Goal: Task Accomplishment & Management: Use online tool/utility

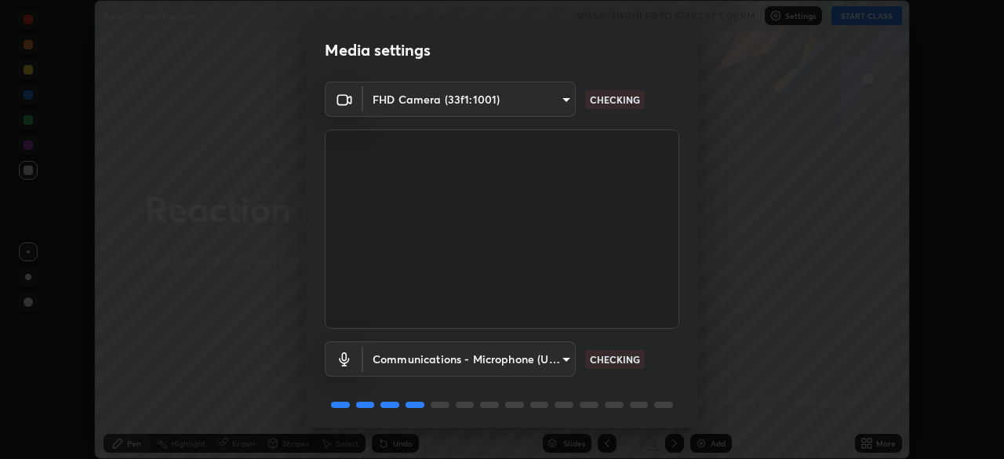
scroll to position [56, 0]
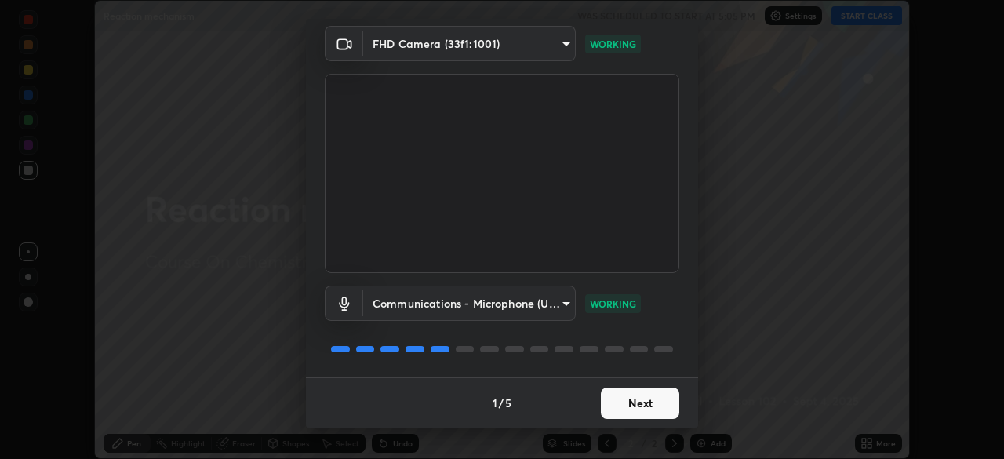
click at [632, 404] on button "Next" at bounding box center [640, 402] width 78 height 31
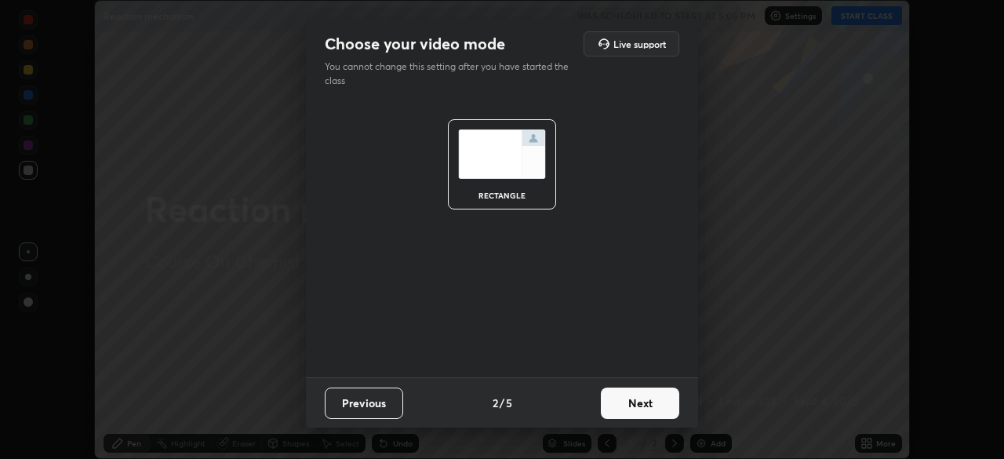
click at [648, 413] on button "Next" at bounding box center [640, 402] width 78 height 31
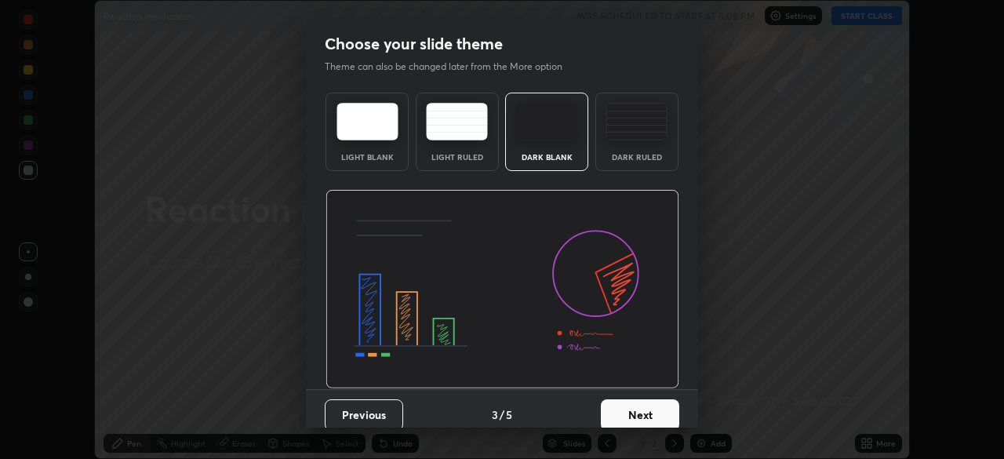
click at [650, 415] on button "Next" at bounding box center [640, 414] width 78 height 31
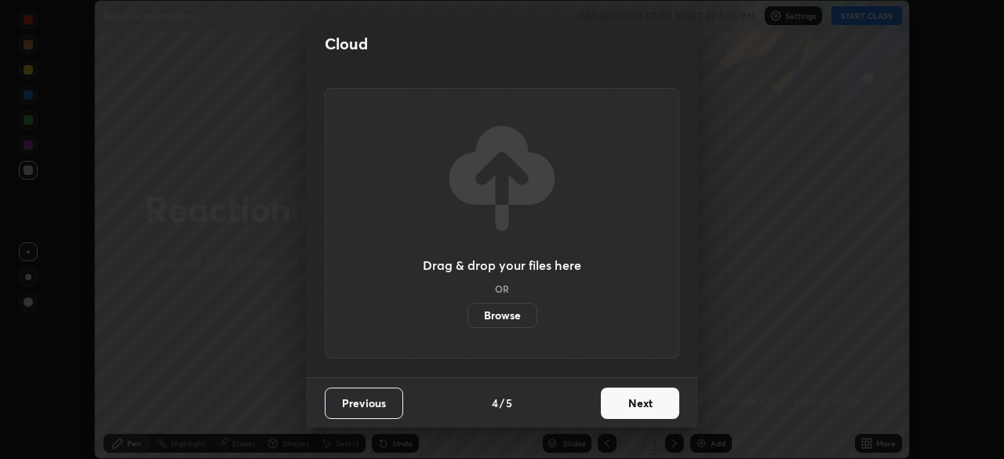
click at [655, 401] on button "Next" at bounding box center [640, 402] width 78 height 31
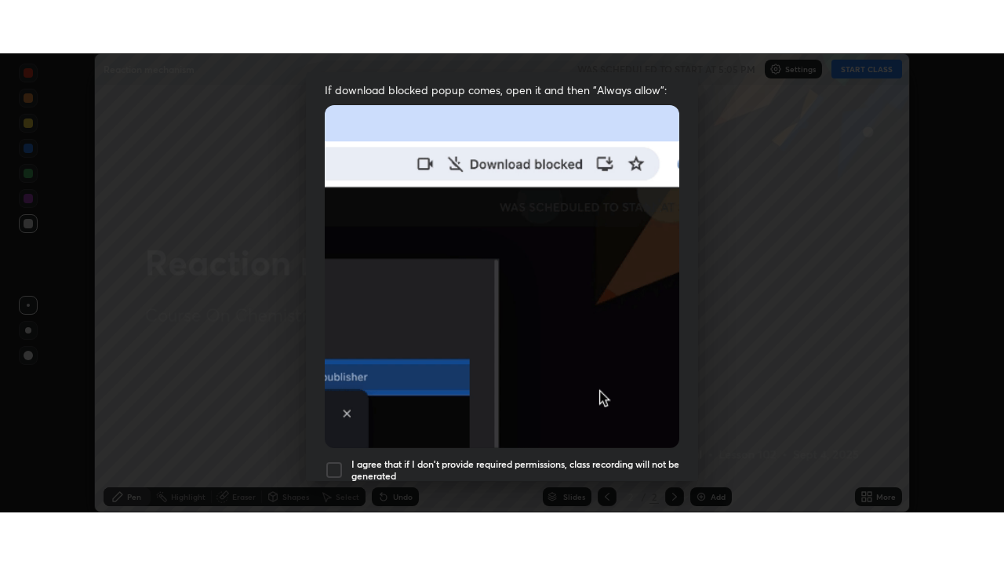
scroll to position [376, 0]
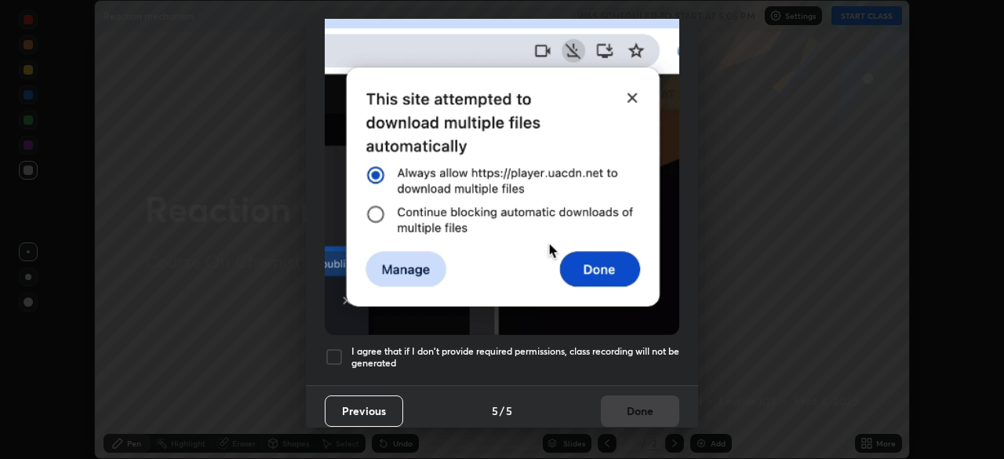
click at [642, 352] on h5 "I agree that if I don't provide required permissions, class recording will not …" at bounding box center [515, 357] width 328 height 24
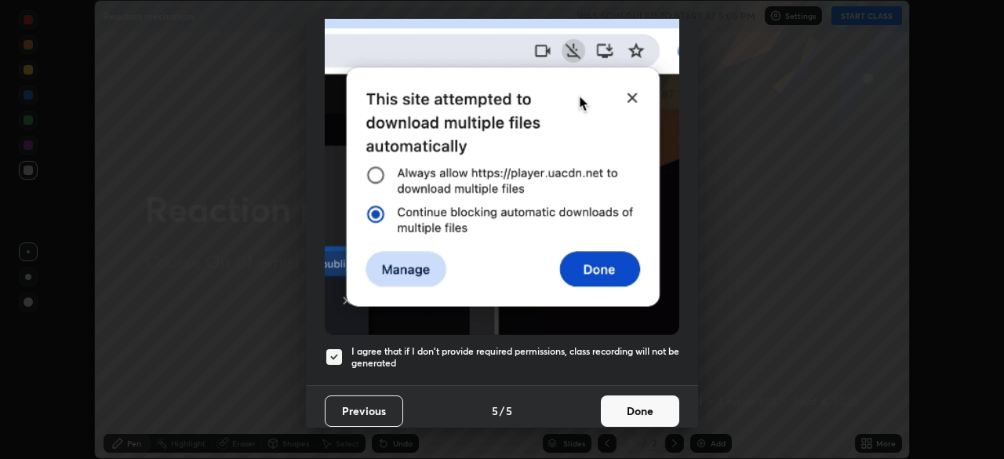
click at [644, 403] on button "Done" at bounding box center [640, 410] width 78 height 31
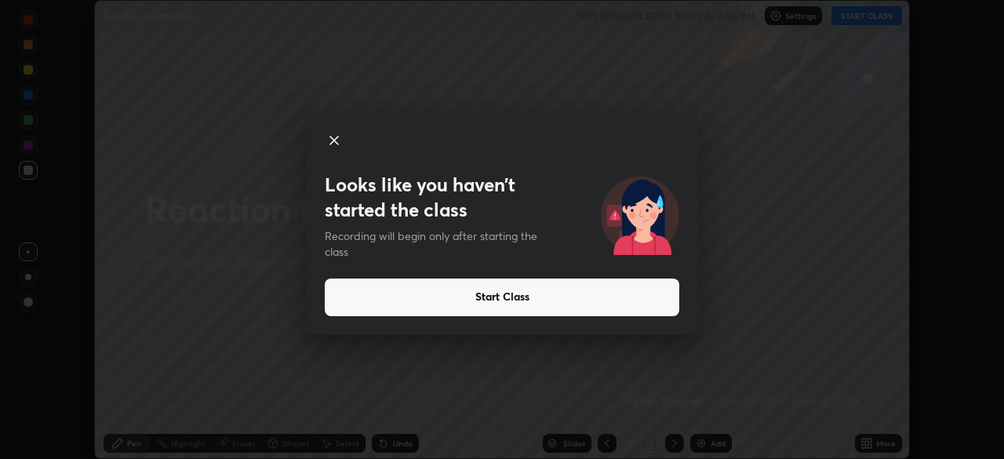
click at [587, 304] on button "Start Class" at bounding box center [502, 297] width 355 height 38
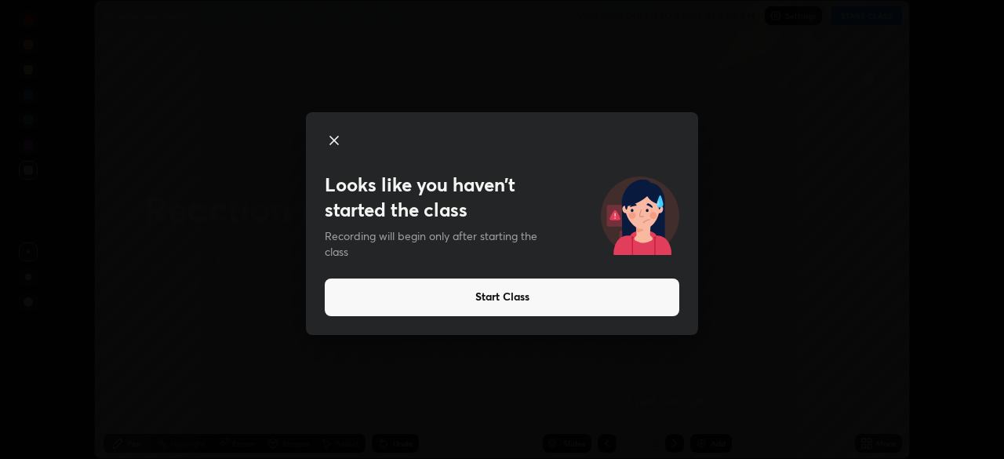
click at [531, 304] on button "Start Class" at bounding box center [502, 297] width 355 height 38
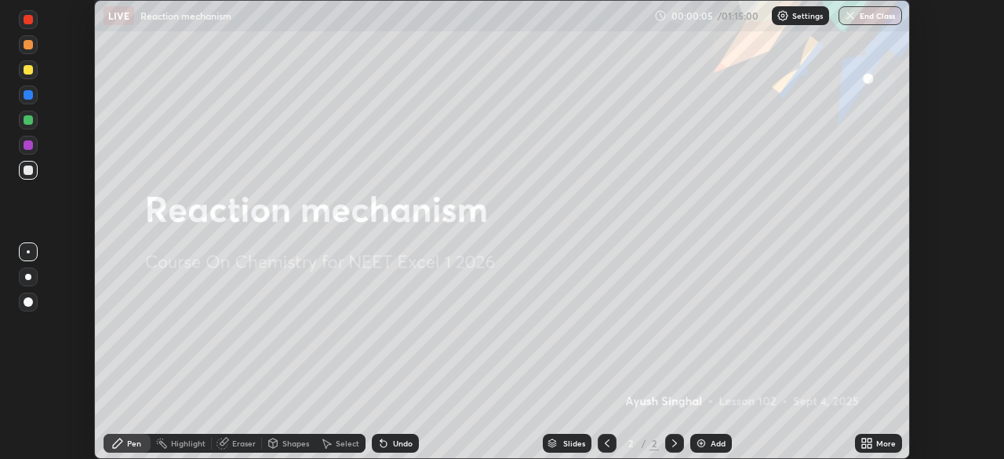
click at [871, 442] on icon at bounding box center [866, 443] width 13 height 13
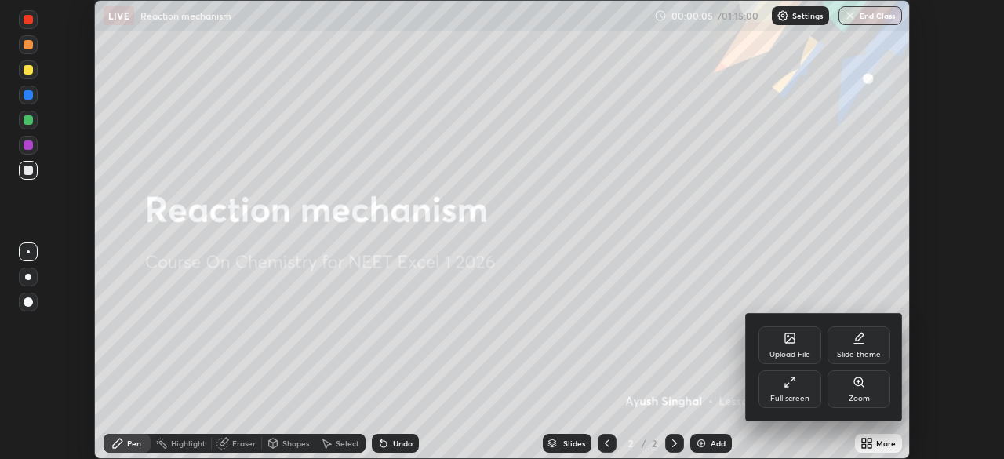
click at [796, 391] on div "Full screen" at bounding box center [789, 389] width 63 height 38
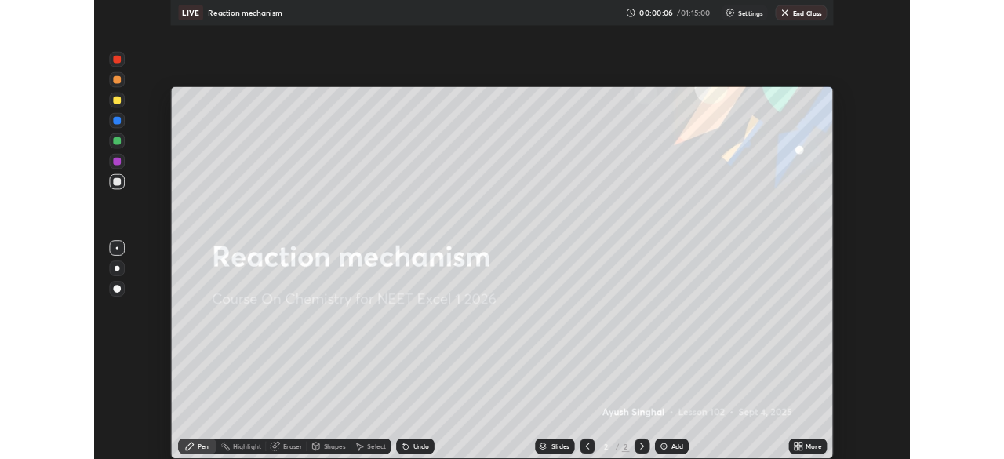
scroll to position [565, 1004]
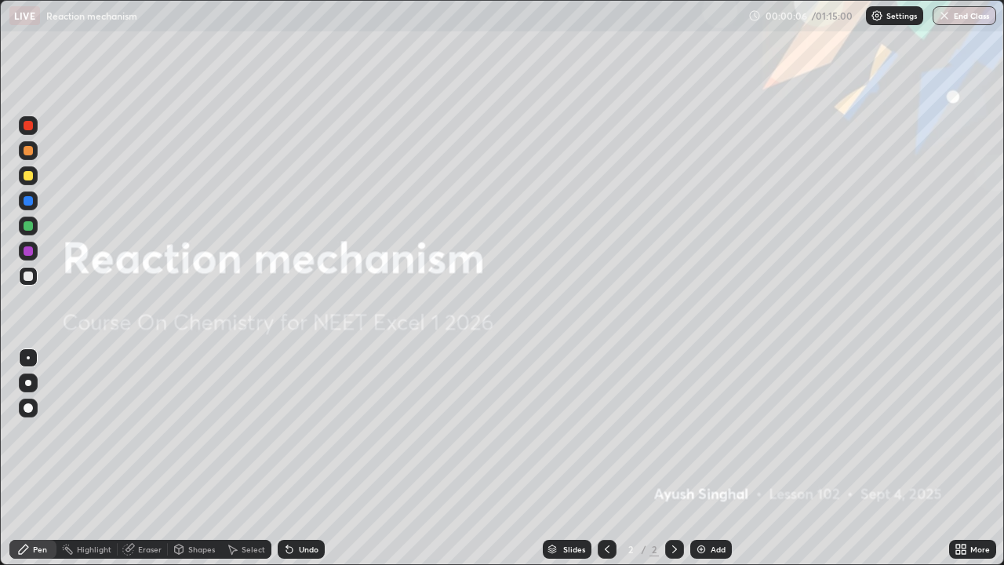
click at [711, 458] on div "Add" at bounding box center [718, 549] width 15 height 8
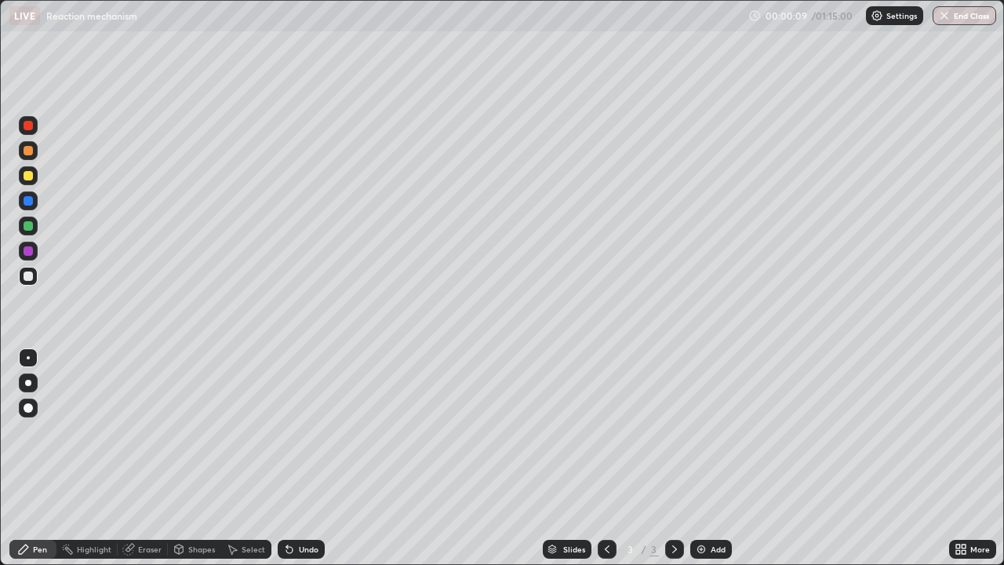
click at [963, 458] on icon at bounding box center [964, 546] width 4 height 4
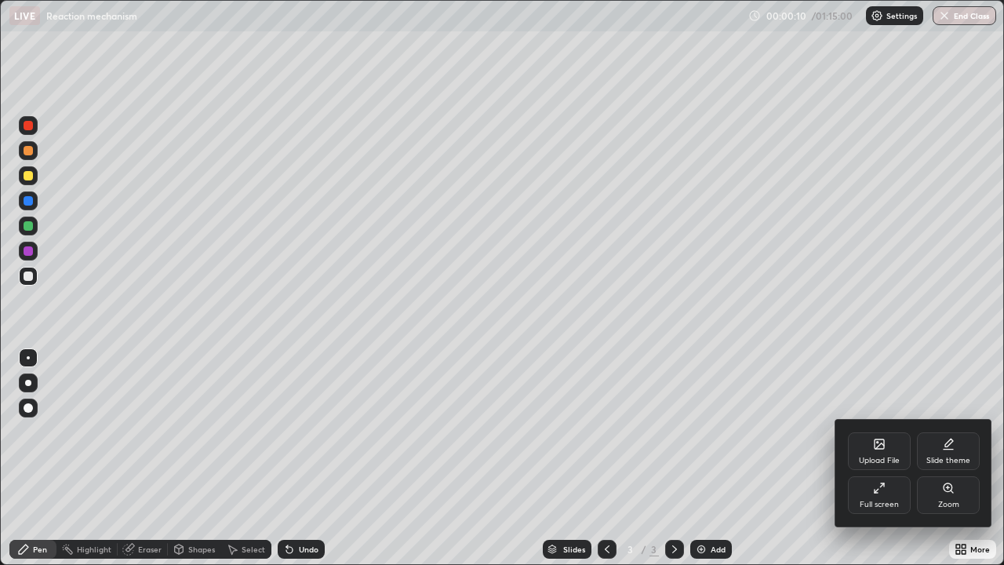
click at [881, 457] on div "Upload File" at bounding box center [879, 461] width 41 height 8
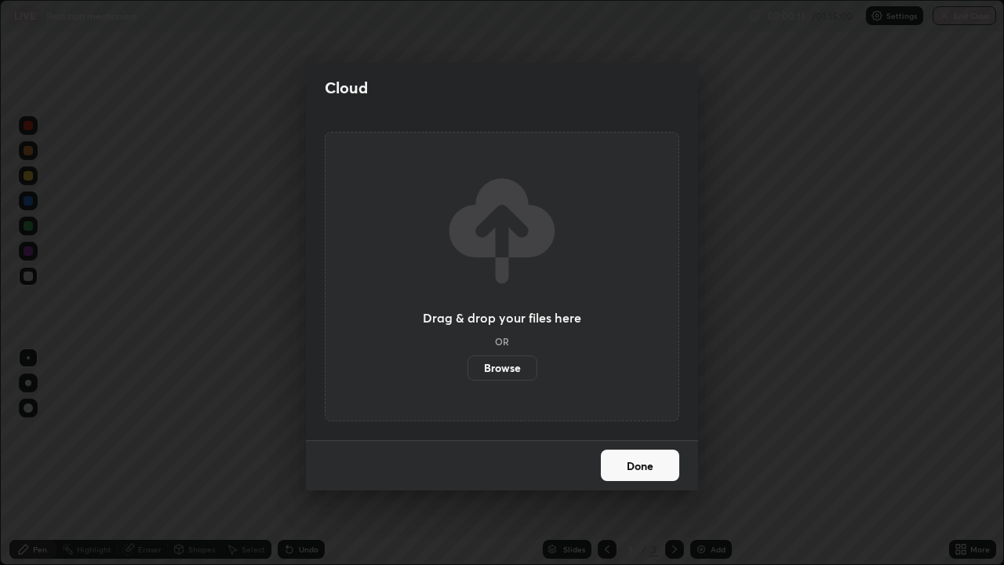
click at [506, 364] on label "Browse" at bounding box center [502, 367] width 70 height 25
click at [467, 364] on input "Browse" at bounding box center [467, 367] width 0 height 25
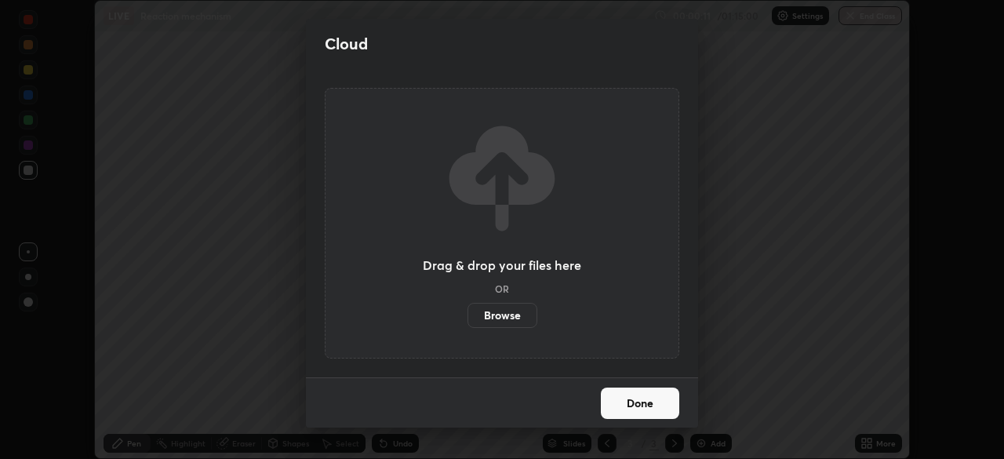
scroll to position [77979, 77434]
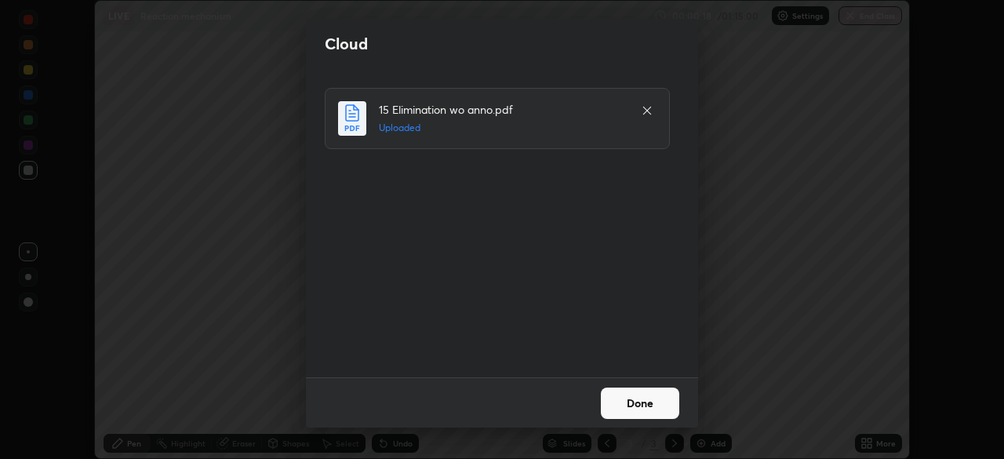
click at [649, 409] on button "Done" at bounding box center [640, 402] width 78 height 31
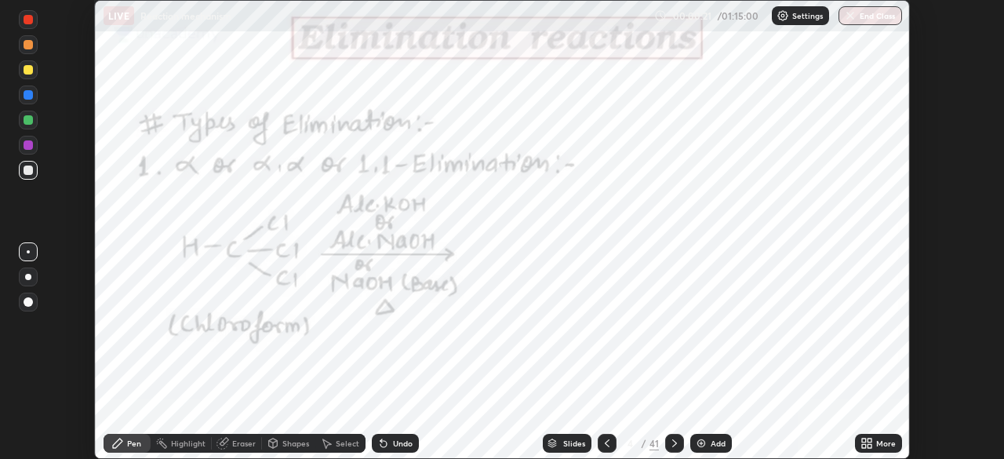
click at [572, 439] on div "Slides" at bounding box center [574, 443] width 22 height 8
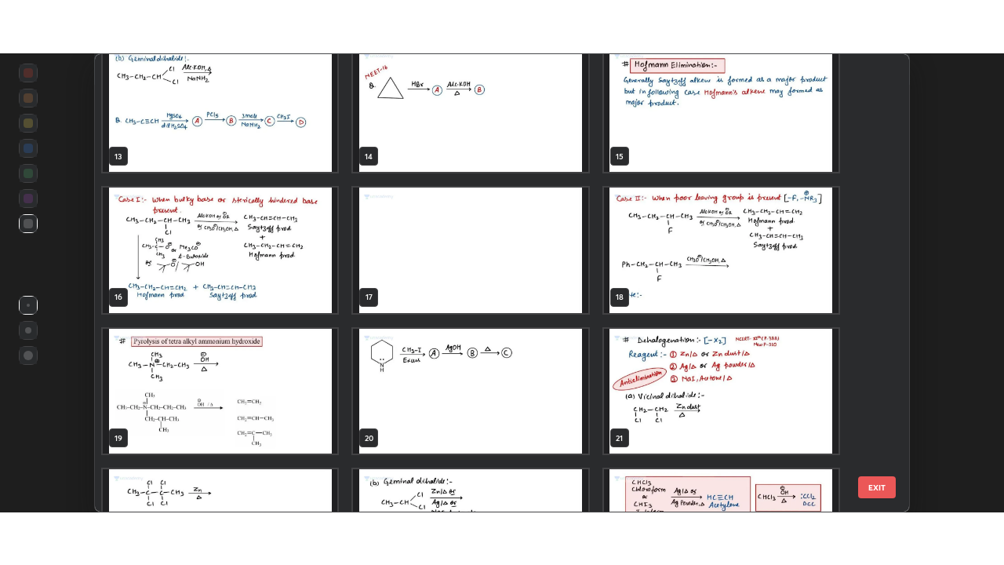
scroll to position [580, 0]
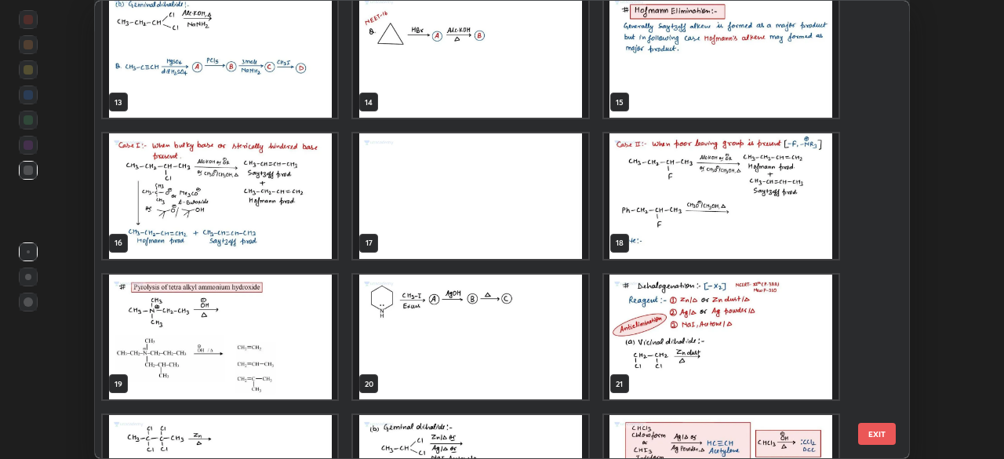
click at [218, 317] on img "grid" at bounding box center [220, 338] width 235 height 126
click at [221, 311] on img "grid" at bounding box center [220, 338] width 235 height 126
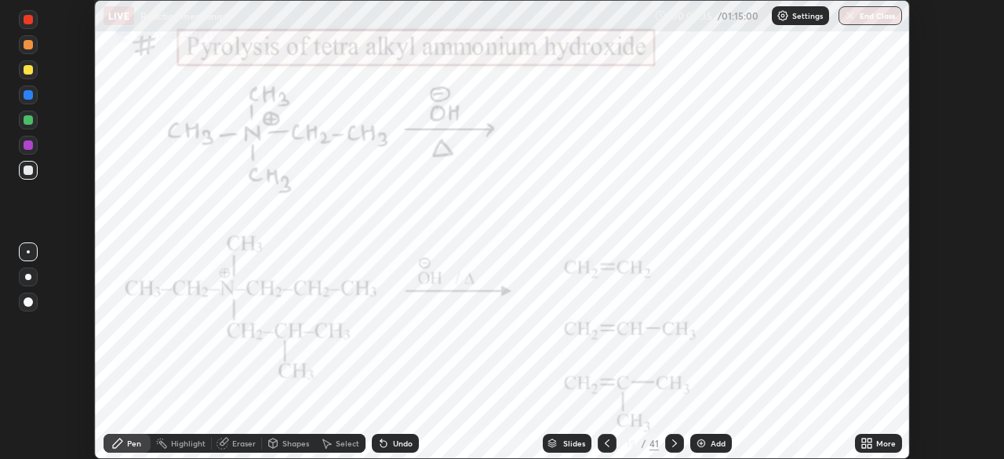
click at [881, 445] on div "More" at bounding box center [886, 443] width 20 height 8
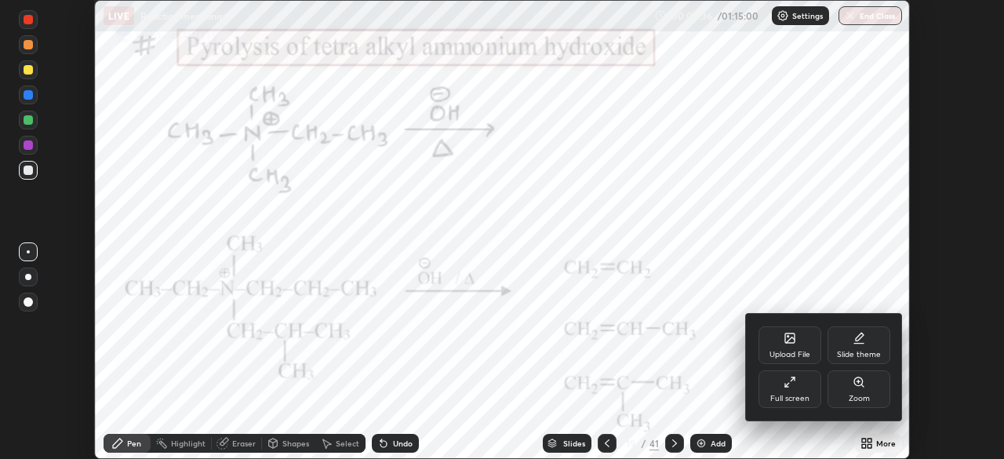
click at [794, 387] on icon at bounding box center [790, 382] width 13 height 13
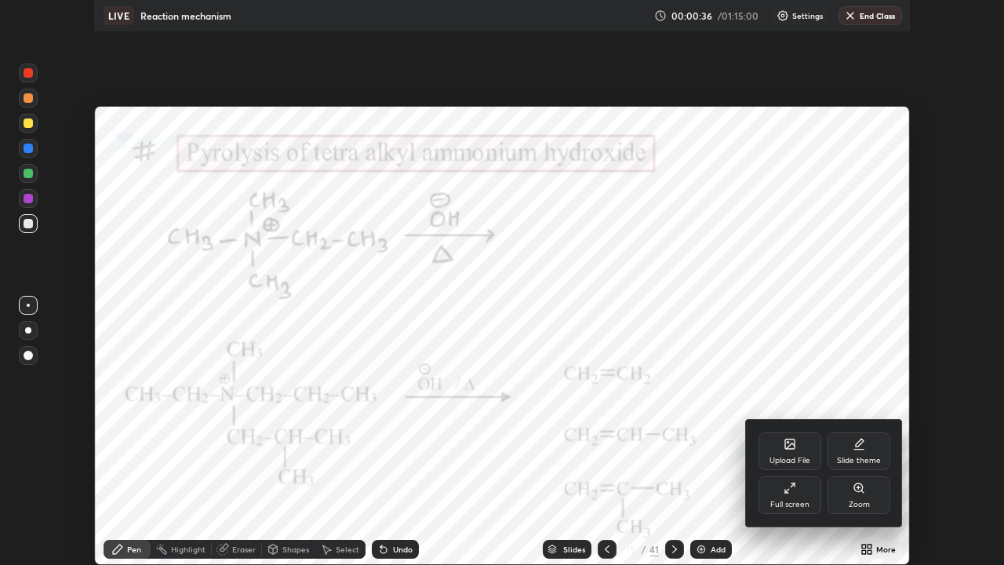
scroll to position [565, 1004]
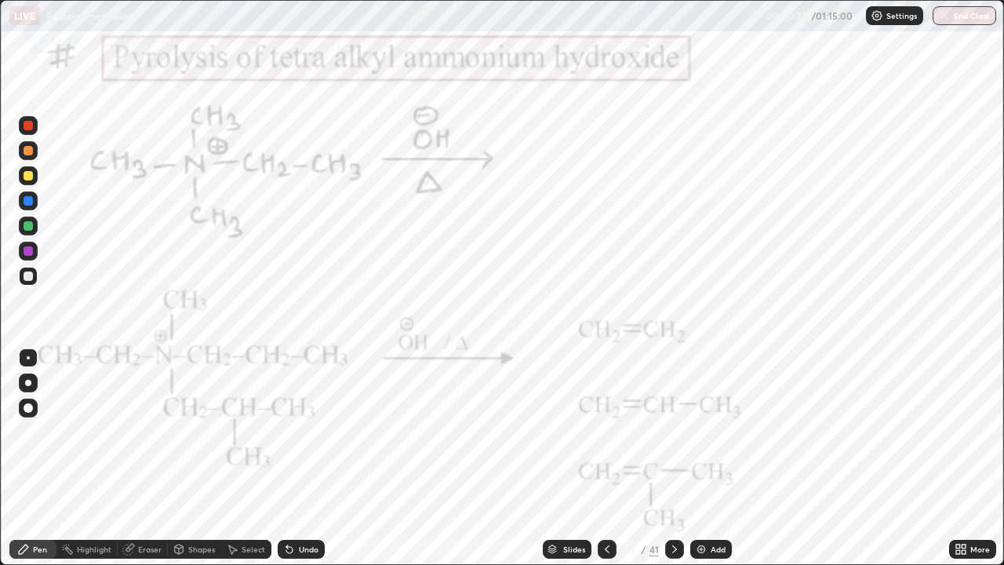
click at [673, 458] on icon at bounding box center [674, 549] width 13 height 13
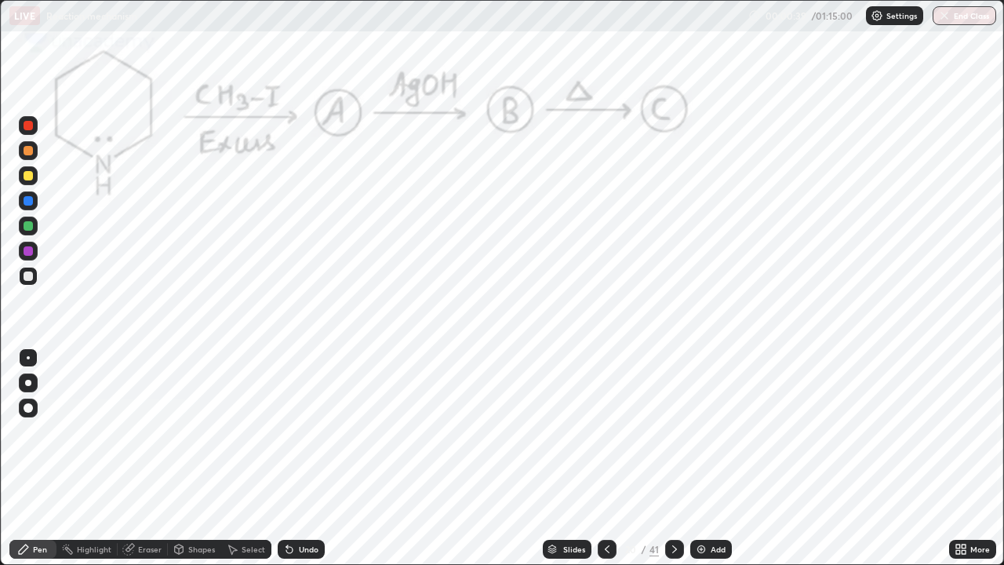
click at [671, 458] on icon at bounding box center [674, 549] width 13 height 13
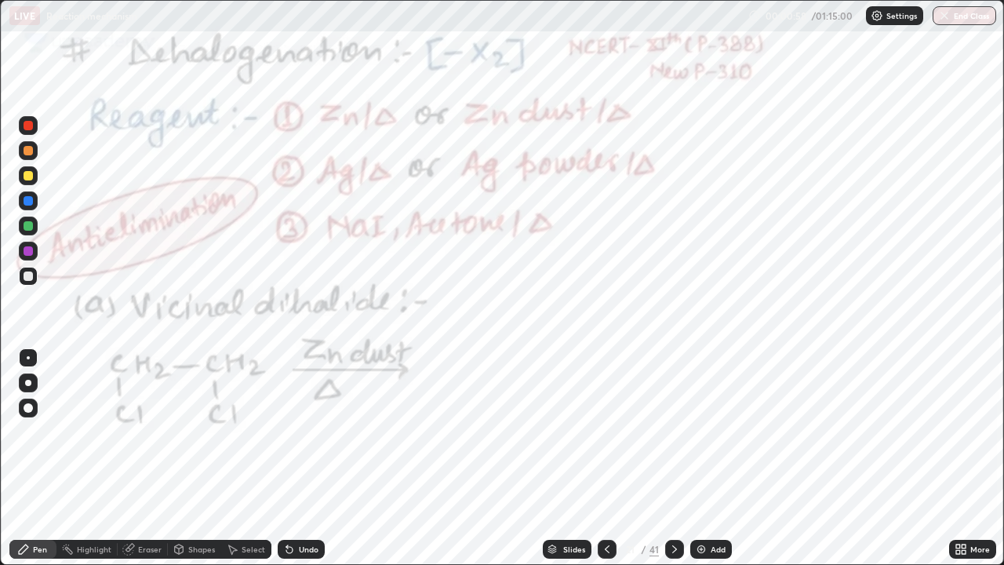
click at [27, 257] on div at bounding box center [28, 251] width 19 height 19
click at [30, 253] on div at bounding box center [28, 250] width 9 height 9
click at [28, 252] on div at bounding box center [28, 250] width 9 height 9
click at [30, 278] on div at bounding box center [28, 275] width 9 height 9
click at [23, 256] on div at bounding box center [28, 251] width 19 height 19
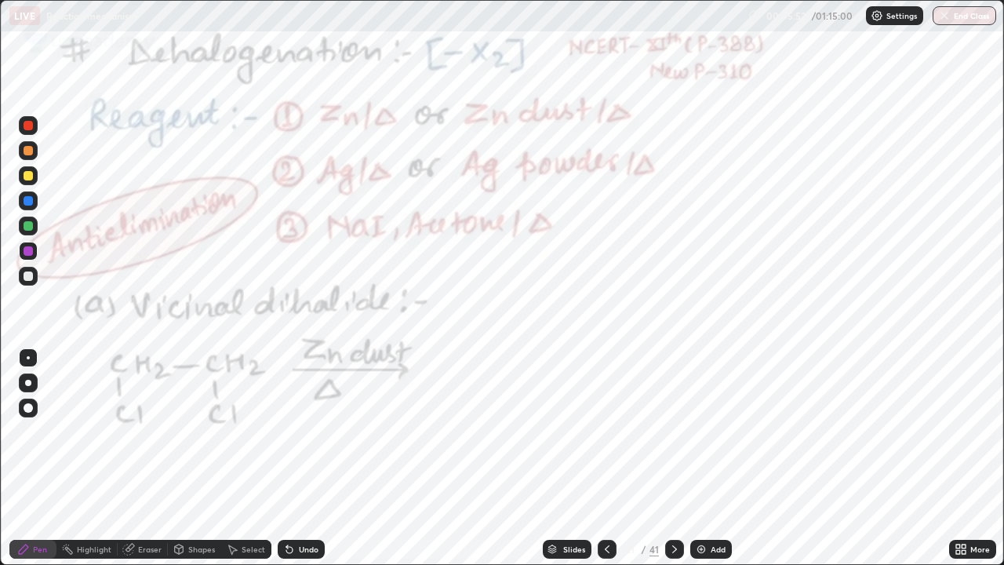
click at [286, 458] on icon at bounding box center [287, 546] width 2 height 2
click at [287, 458] on icon at bounding box center [289, 550] width 6 height 6
click at [296, 458] on div "Undo" at bounding box center [301, 549] width 47 height 19
click at [155, 458] on div "Eraser" at bounding box center [143, 549] width 50 height 19
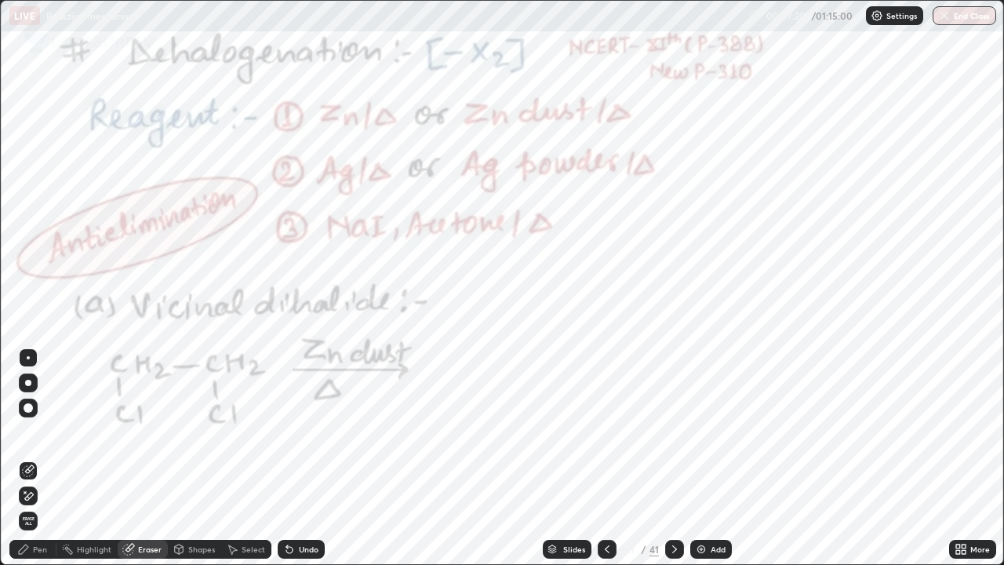
click at [25, 458] on icon at bounding box center [25, 492] width 2 height 2
click at [34, 458] on div "Pen" at bounding box center [40, 549] width 14 height 8
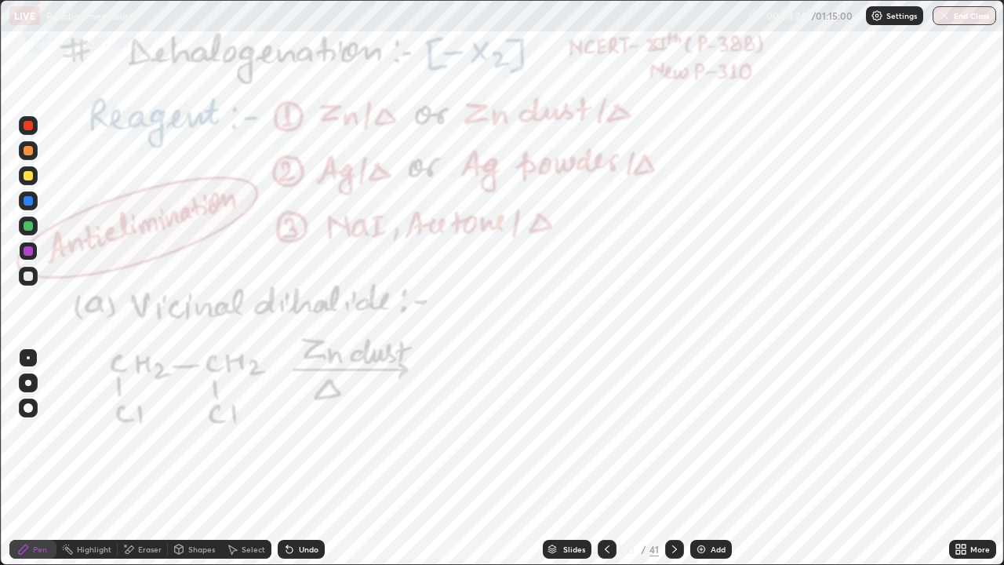
click at [671, 458] on icon at bounding box center [674, 549] width 13 height 13
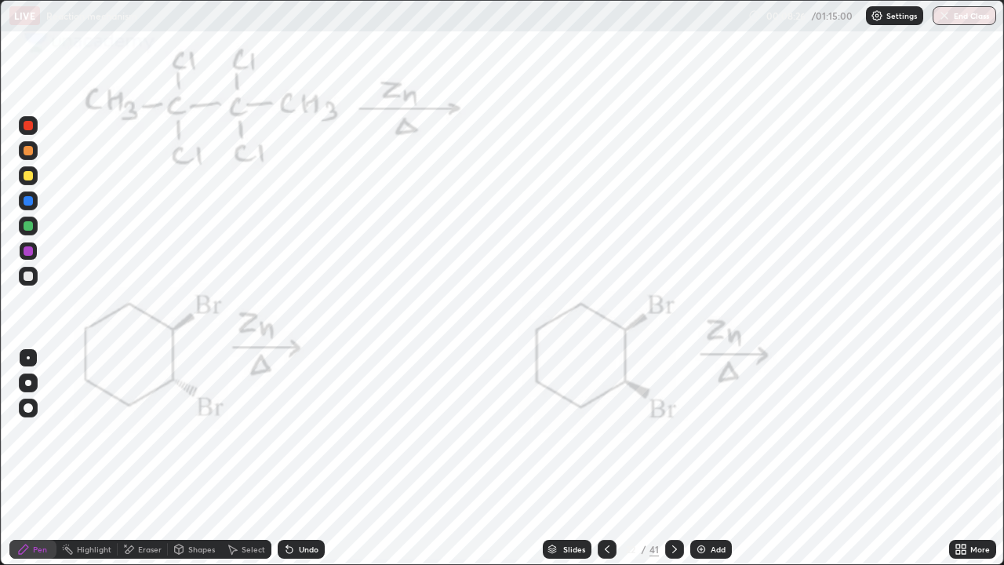
click at [29, 176] on div at bounding box center [28, 175] width 9 height 9
click at [28, 202] on div at bounding box center [28, 200] width 9 height 9
click at [28, 203] on div at bounding box center [28, 200] width 9 height 9
click at [29, 202] on div at bounding box center [28, 200] width 9 height 9
click at [32, 254] on div at bounding box center [28, 250] width 9 height 9
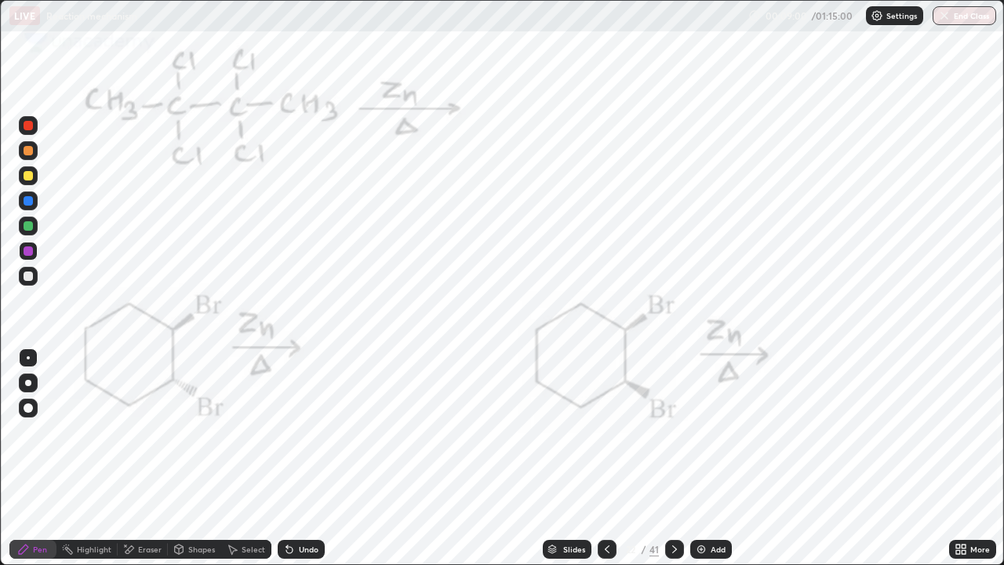
click at [37, 275] on div at bounding box center [28, 276] width 19 height 19
click at [296, 458] on div "Undo" at bounding box center [301, 549] width 47 height 19
click at [299, 458] on div "Undo" at bounding box center [309, 549] width 20 height 8
click at [308, 458] on div "Undo" at bounding box center [309, 549] width 20 height 8
click at [30, 245] on div at bounding box center [28, 251] width 19 height 19
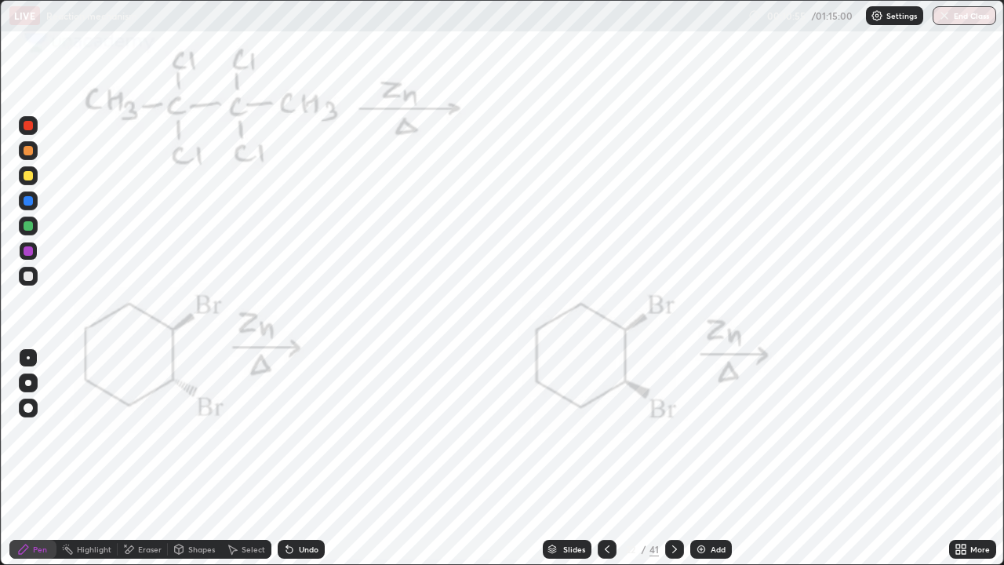
click at [28, 252] on div at bounding box center [28, 250] width 9 height 9
click at [20, 253] on div at bounding box center [28, 251] width 19 height 19
click at [676, 458] on div at bounding box center [674, 549] width 19 height 19
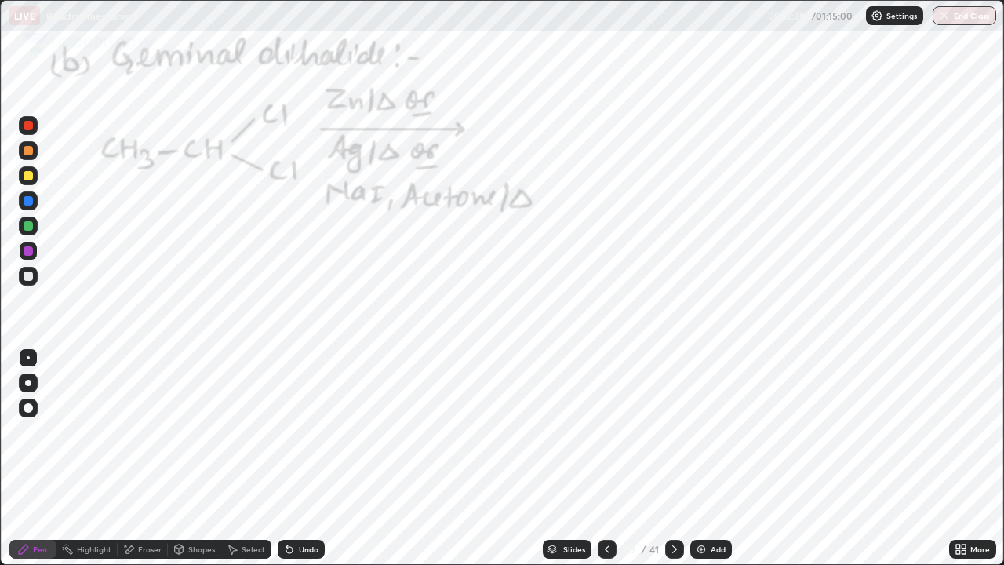
click at [606, 458] on icon at bounding box center [607, 549] width 13 height 13
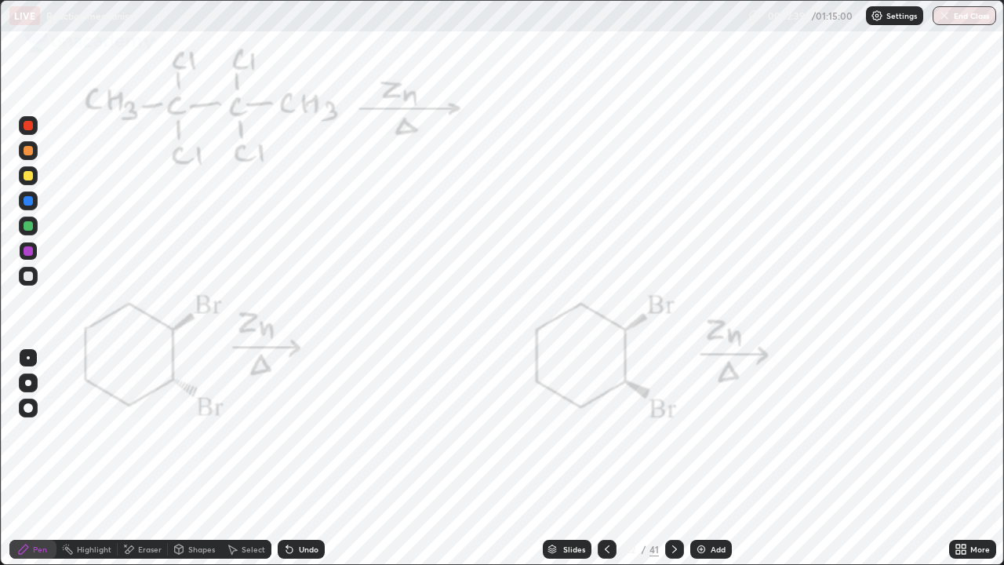
click at [674, 458] on icon at bounding box center [674, 549] width 13 height 13
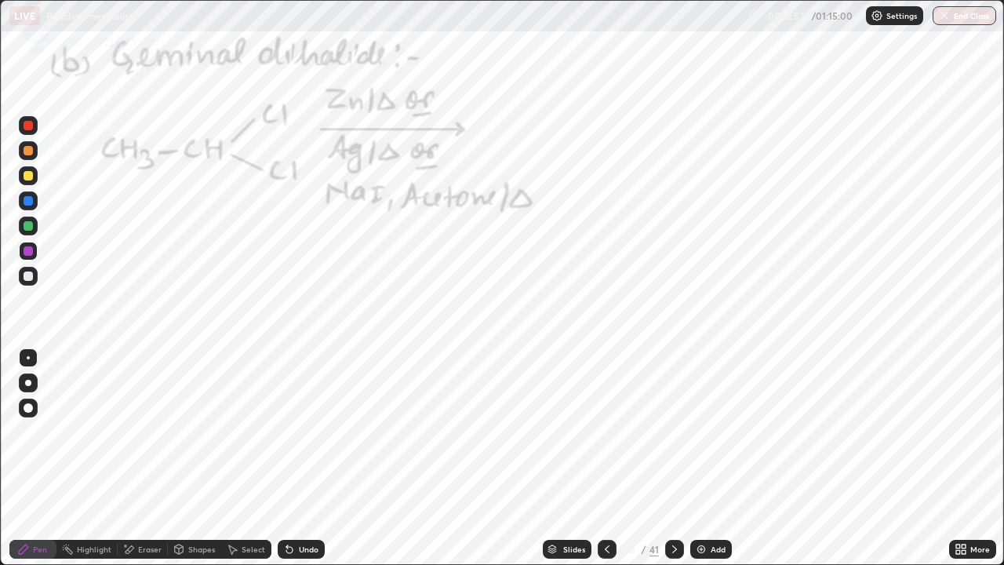
click at [26, 253] on div at bounding box center [28, 250] width 9 height 9
click at [316, 458] on div "Undo" at bounding box center [301, 549] width 47 height 19
click at [301, 458] on div "Undo" at bounding box center [309, 549] width 20 height 8
click at [675, 458] on icon at bounding box center [674, 549] width 13 height 13
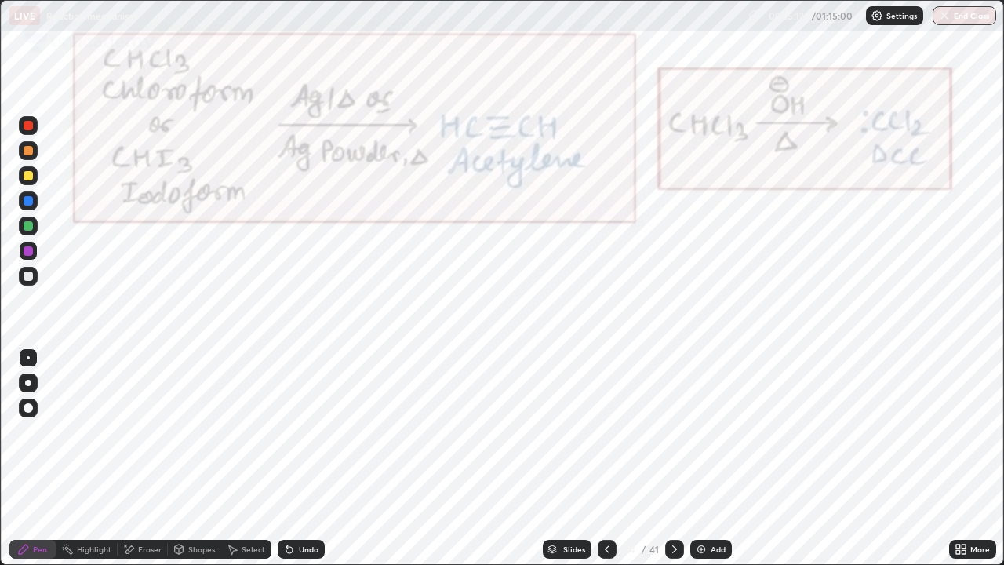
click at [28, 254] on div at bounding box center [28, 250] width 9 height 9
click at [288, 458] on div "Undo" at bounding box center [301, 549] width 47 height 19
click at [673, 458] on icon at bounding box center [674, 549] width 13 height 13
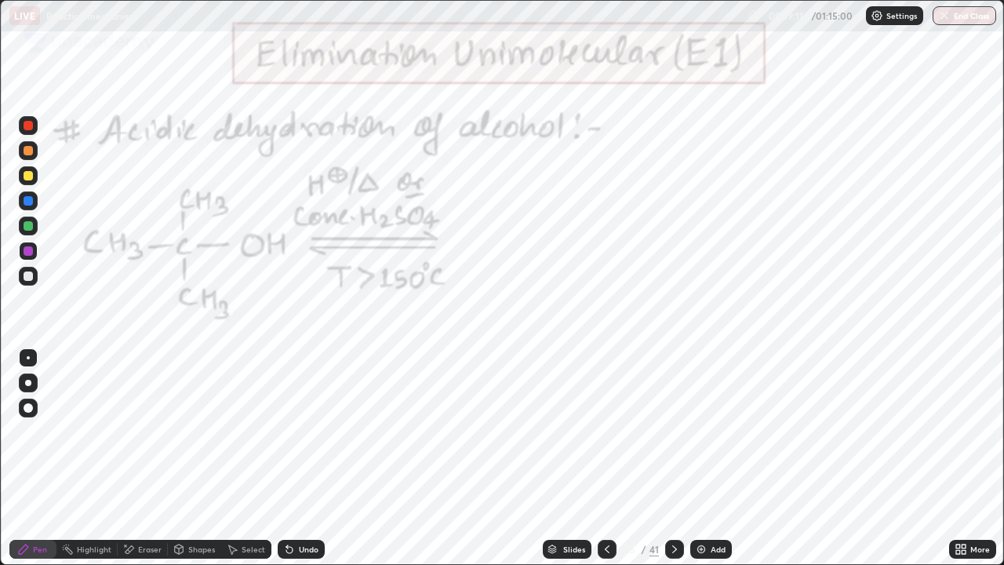
click at [30, 279] on div at bounding box center [28, 275] width 9 height 9
click at [673, 458] on icon at bounding box center [674, 549] width 13 height 13
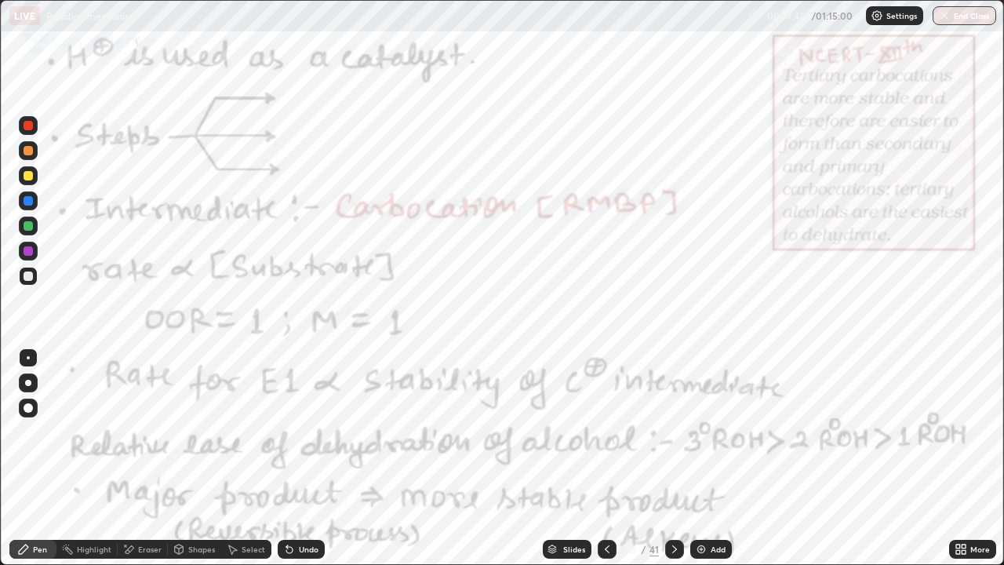
click at [673, 458] on icon at bounding box center [674, 549] width 13 height 13
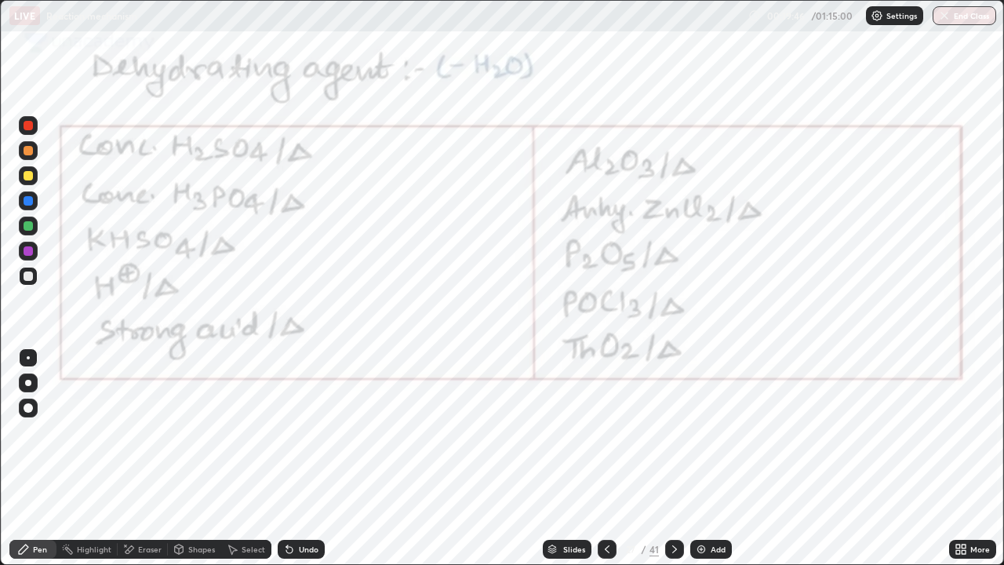
click at [672, 458] on icon at bounding box center [674, 549] width 5 height 8
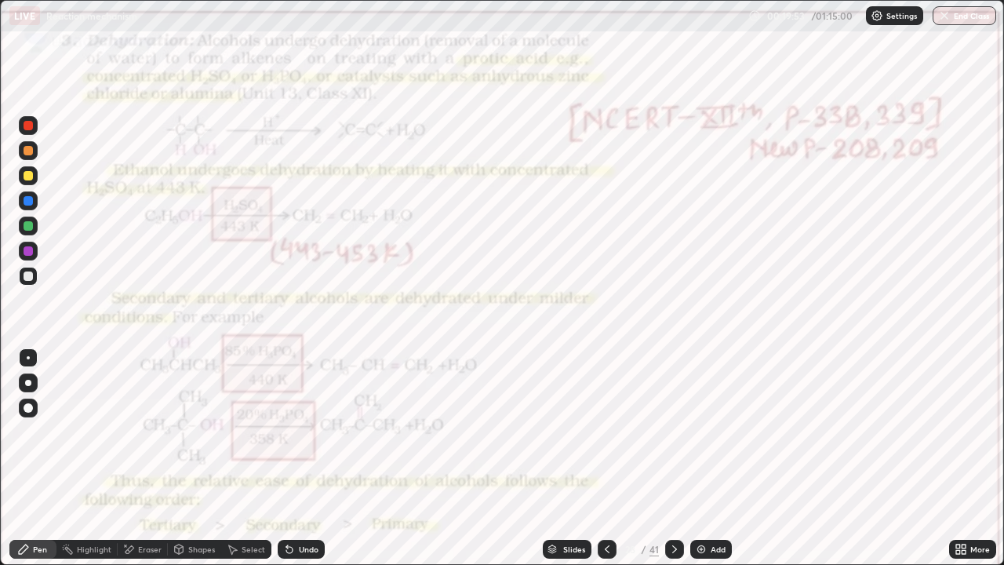
click at [606, 458] on icon at bounding box center [607, 549] width 13 height 13
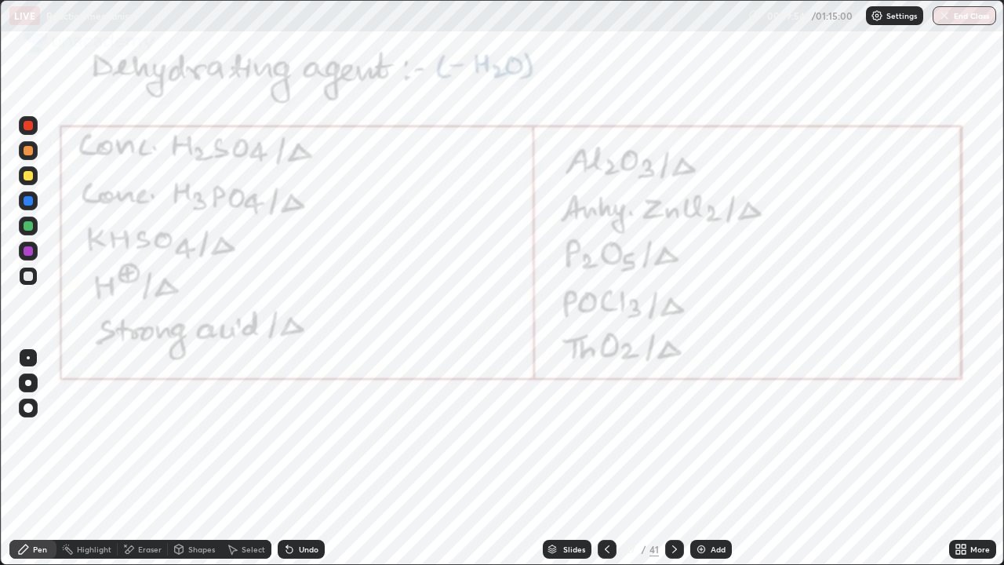
click at [604, 458] on icon at bounding box center [607, 549] width 13 height 13
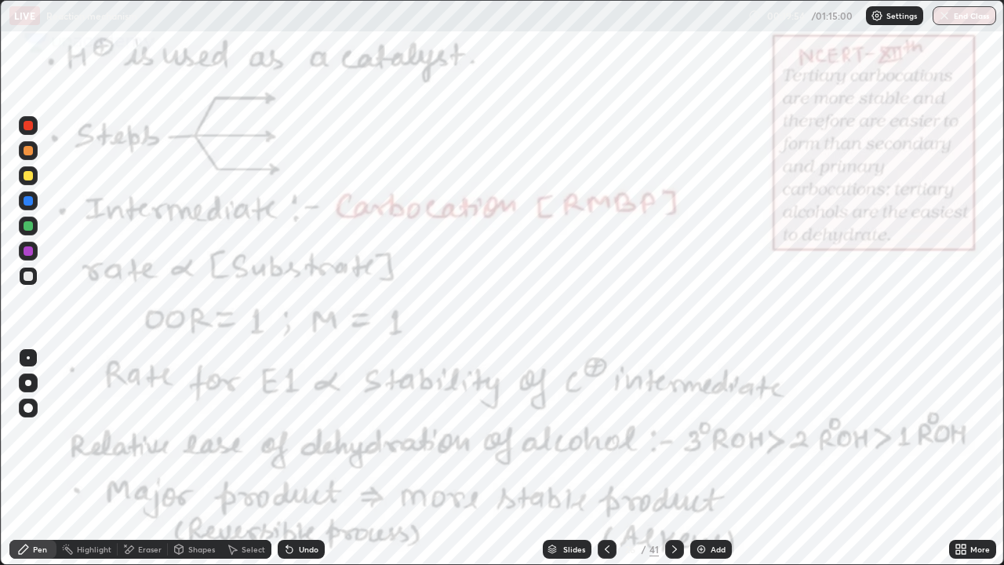
click at [598, 458] on div at bounding box center [607, 549] width 19 height 19
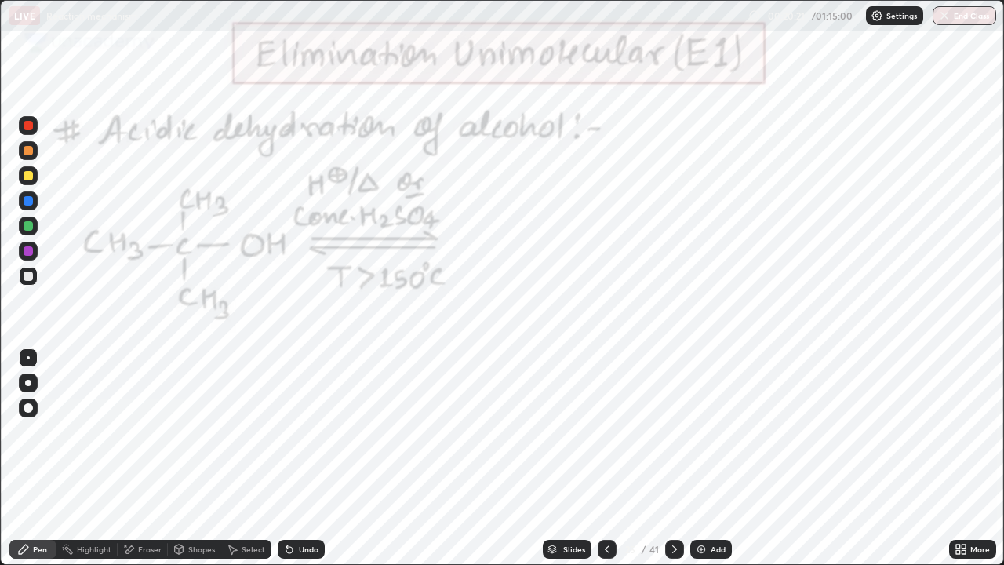
click at [31, 253] on div at bounding box center [28, 250] width 9 height 9
click at [27, 252] on div at bounding box center [28, 250] width 9 height 9
click at [27, 255] on div at bounding box center [28, 250] width 9 height 9
click at [22, 356] on div at bounding box center [28, 357] width 19 height 19
click at [28, 358] on div at bounding box center [28, 357] width 3 height 3
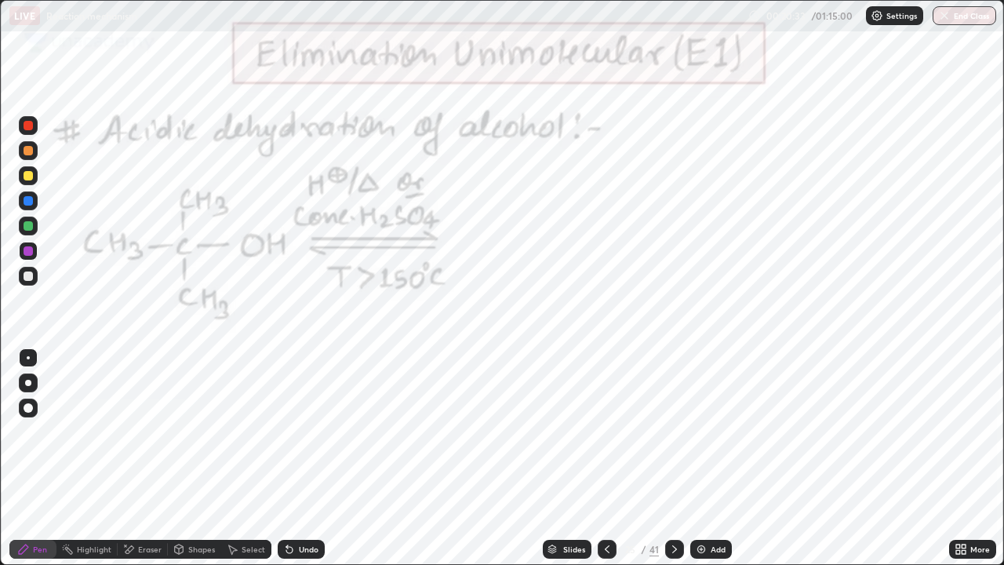
click at [28, 358] on div at bounding box center [28, 357] width 3 height 3
click at [300, 458] on div "Undo" at bounding box center [301, 549] width 47 height 19
click at [308, 458] on div "Undo" at bounding box center [297, 548] width 53 height 31
click at [36, 228] on div at bounding box center [28, 225] width 19 height 19
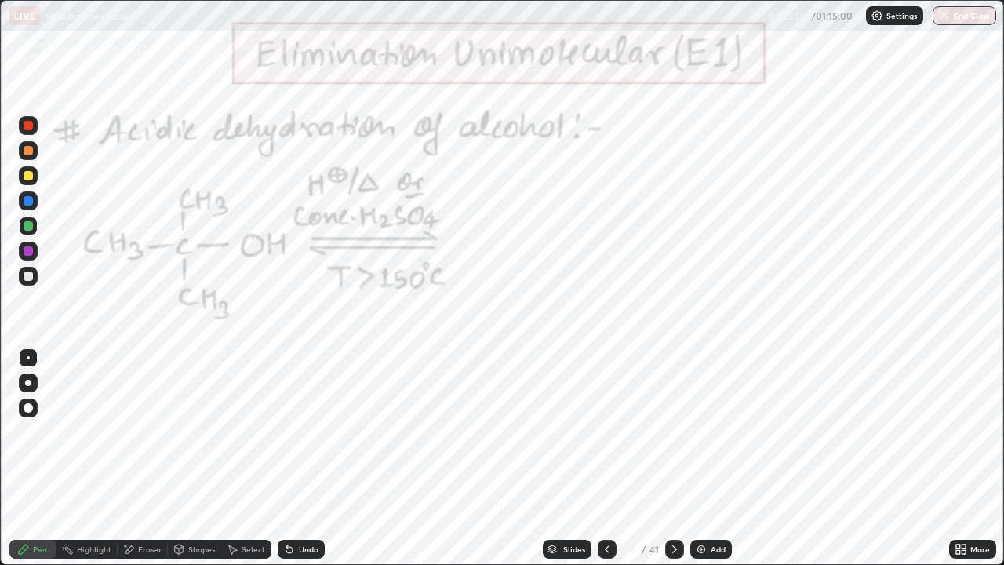
click at [35, 253] on div at bounding box center [28, 251] width 19 height 19
click at [311, 458] on div "Undo" at bounding box center [301, 549] width 47 height 19
click at [141, 458] on div "Eraser" at bounding box center [150, 549] width 24 height 8
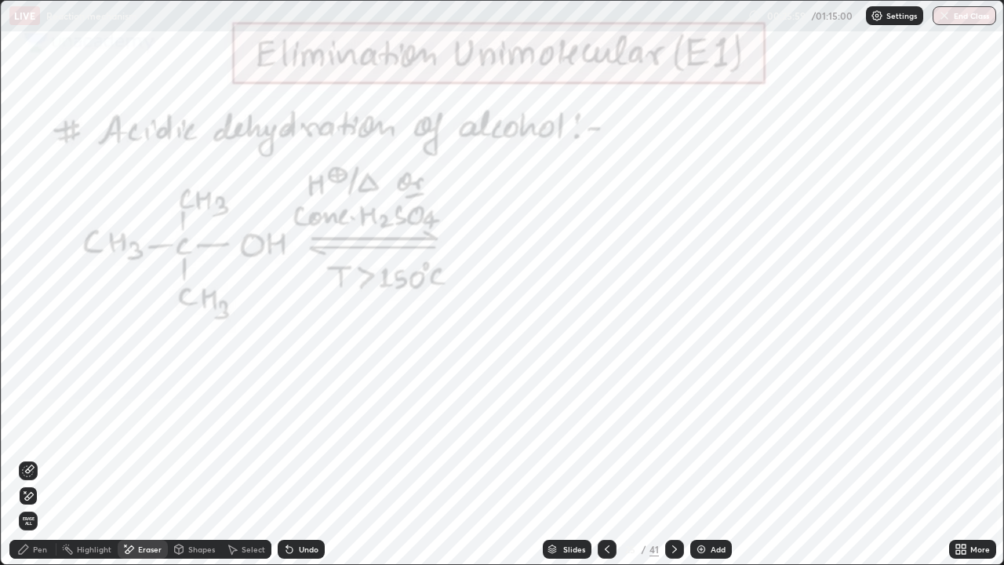
click at [34, 458] on div "Pen" at bounding box center [40, 549] width 14 height 8
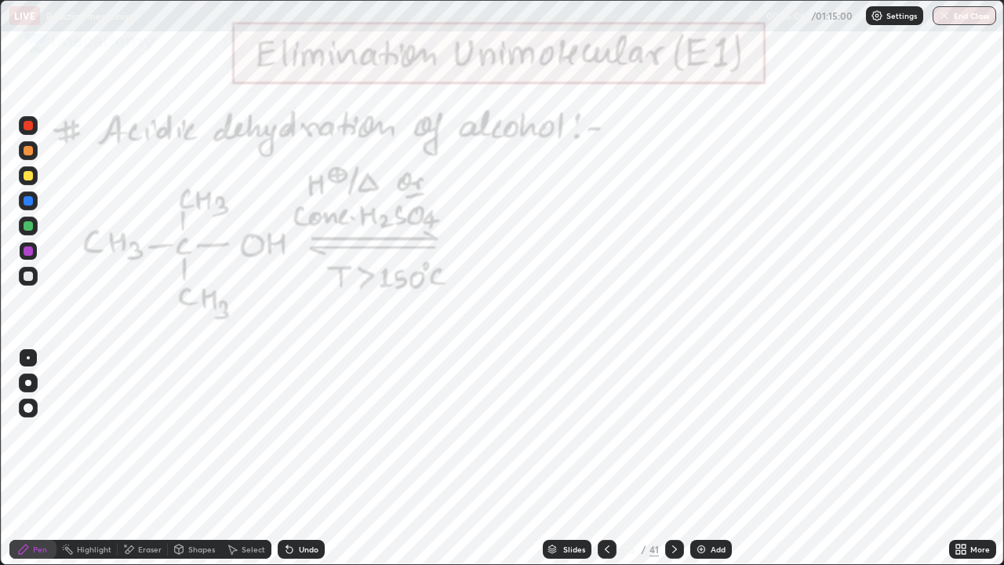
click at [31, 227] on div at bounding box center [28, 225] width 9 height 9
click at [309, 458] on div "Undo" at bounding box center [309, 549] width 20 height 8
click at [315, 458] on div "Undo" at bounding box center [309, 549] width 20 height 8
click at [313, 458] on div "Undo" at bounding box center [309, 549] width 20 height 8
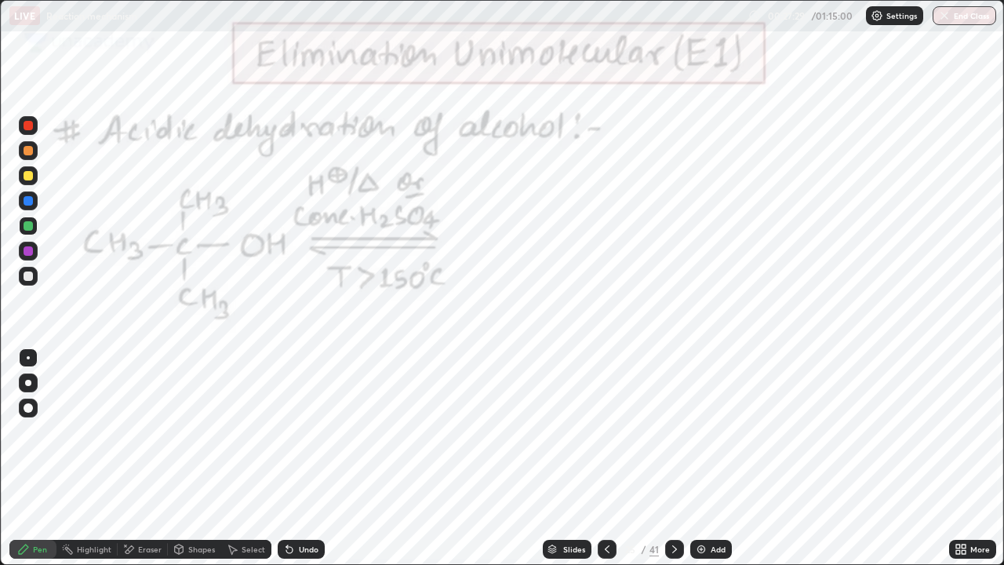
click at [311, 458] on div "Undo" at bounding box center [309, 549] width 20 height 8
click at [312, 458] on div "Undo" at bounding box center [309, 549] width 20 height 8
click at [307, 458] on div "Undo" at bounding box center [301, 549] width 47 height 19
click at [304, 458] on div "Undo" at bounding box center [309, 549] width 20 height 8
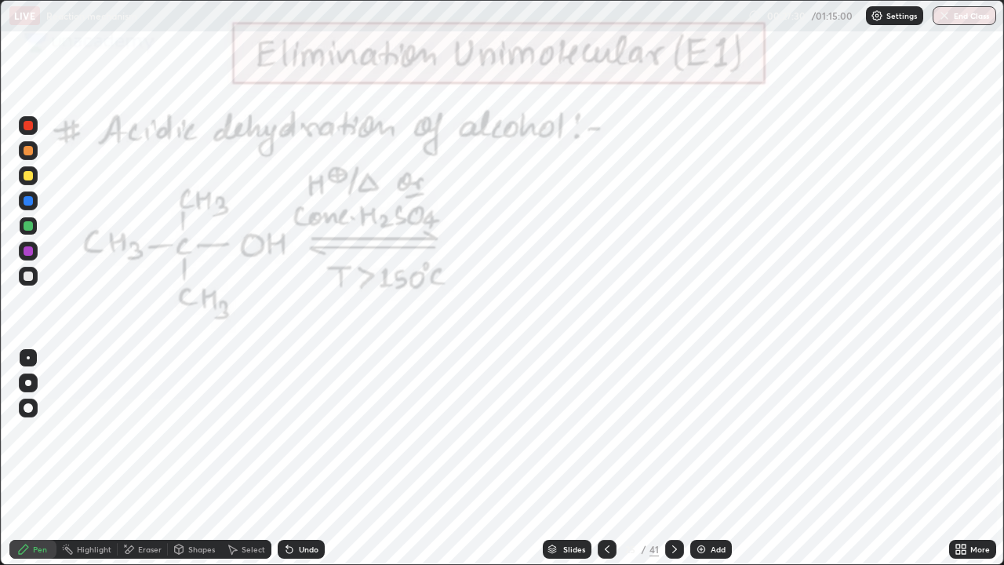
click at [300, 458] on div "Undo" at bounding box center [301, 549] width 47 height 19
click at [301, 458] on div "Undo" at bounding box center [301, 549] width 47 height 19
click at [302, 458] on div "Undo" at bounding box center [301, 549] width 47 height 19
click at [300, 458] on div "Undo" at bounding box center [301, 549] width 47 height 19
click at [675, 458] on icon at bounding box center [674, 549] width 13 height 13
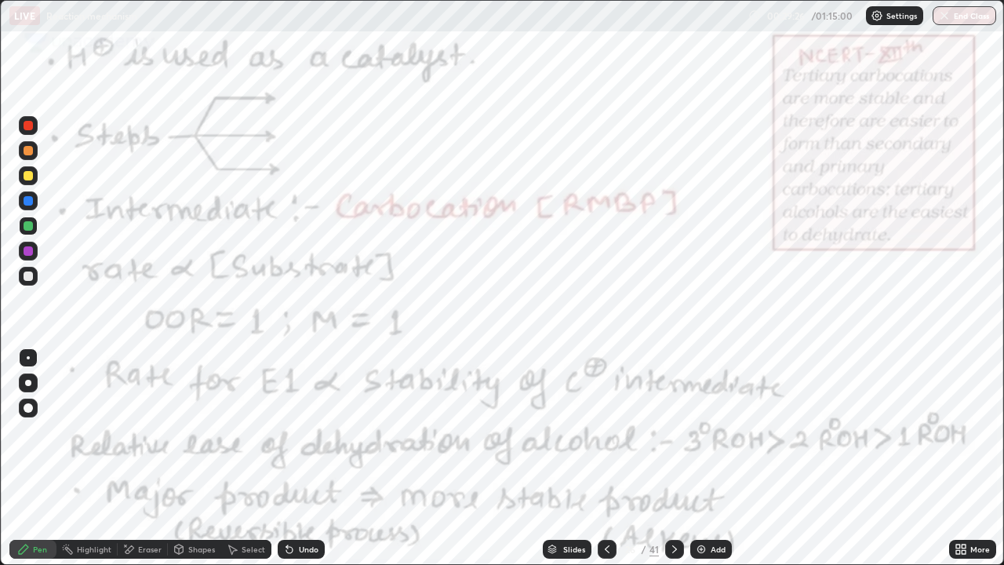
click at [31, 251] on div at bounding box center [28, 250] width 9 height 9
click at [309, 458] on div "Undo" at bounding box center [309, 549] width 20 height 8
click at [308, 458] on div "Undo" at bounding box center [309, 549] width 20 height 8
click at [310, 458] on div "Undo" at bounding box center [301, 549] width 47 height 19
click at [296, 458] on div "Undo" at bounding box center [301, 549] width 47 height 19
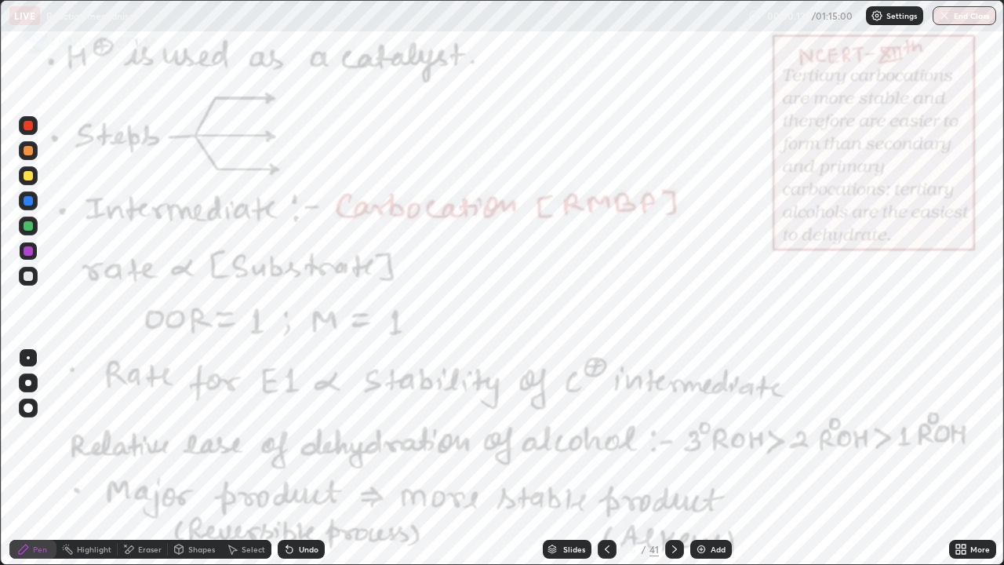
click at [309, 458] on div "Undo" at bounding box center [301, 549] width 47 height 19
click at [299, 458] on div "Undo" at bounding box center [309, 549] width 20 height 8
click at [606, 458] on icon at bounding box center [607, 549] width 13 height 13
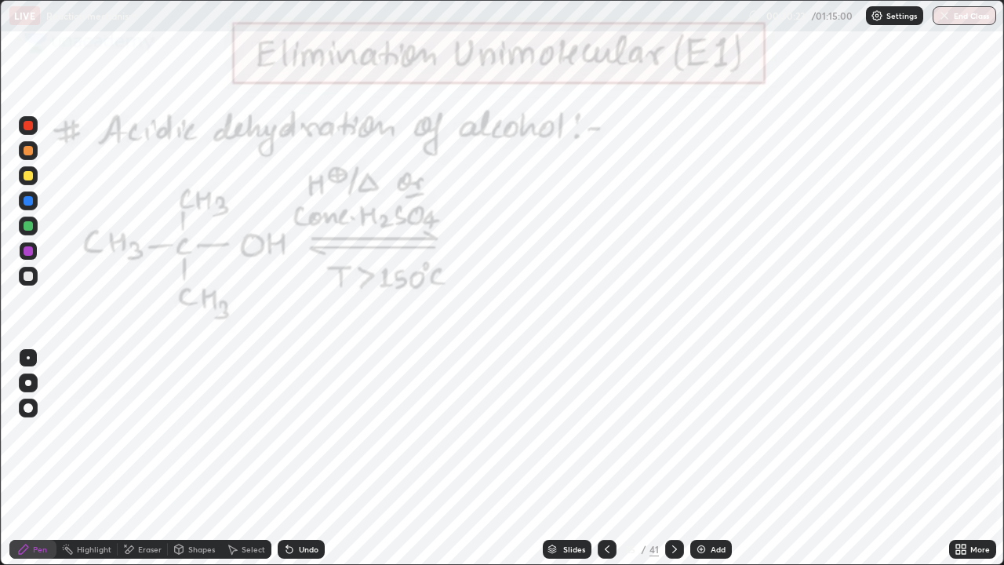
click at [671, 458] on icon at bounding box center [674, 549] width 13 height 13
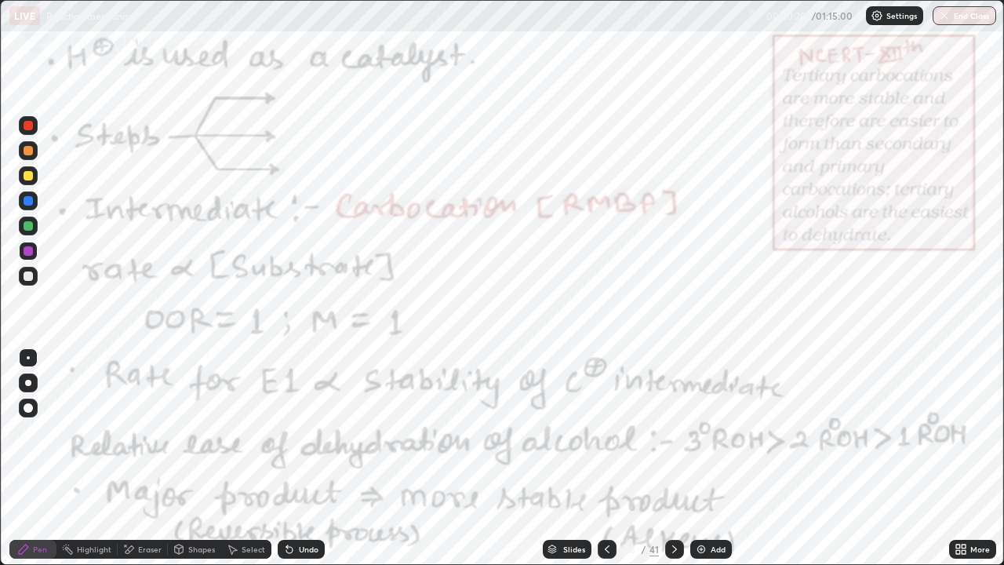
click at [307, 458] on div "Undo" at bounding box center [301, 549] width 47 height 19
click at [297, 458] on div "Undo" at bounding box center [301, 549] width 47 height 19
click at [294, 458] on div "Undo" at bounding box center [301, 549] width 47 height 19
click at [295, 458] on div "Undo" at bounding box center [301, 549] width 47 height 19
click at [294, 458] on div "Undo" at bounding box center [301, 549] width 47 height 19
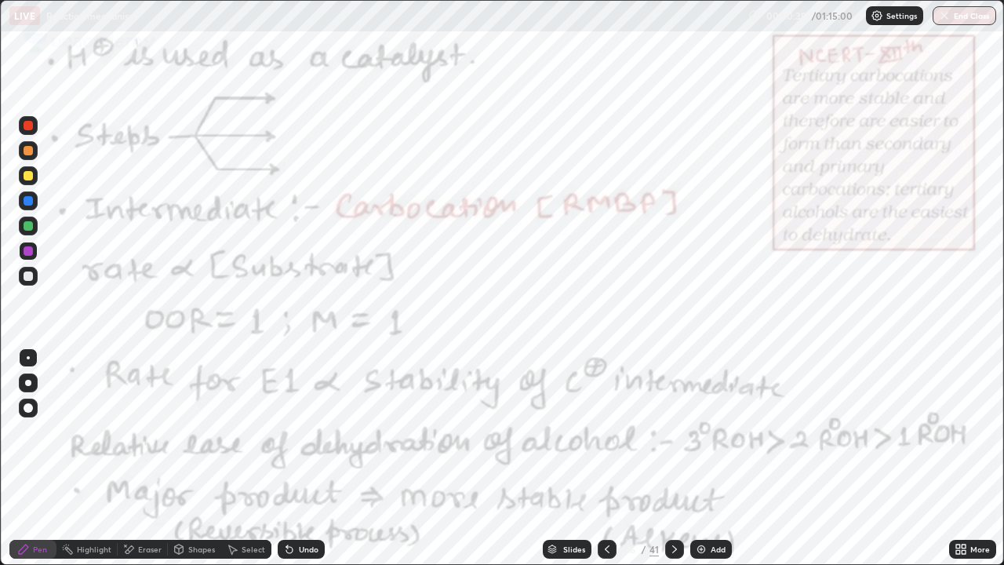
click at [598, 458] on div at bounding box center [607, 548] width 19 height 31
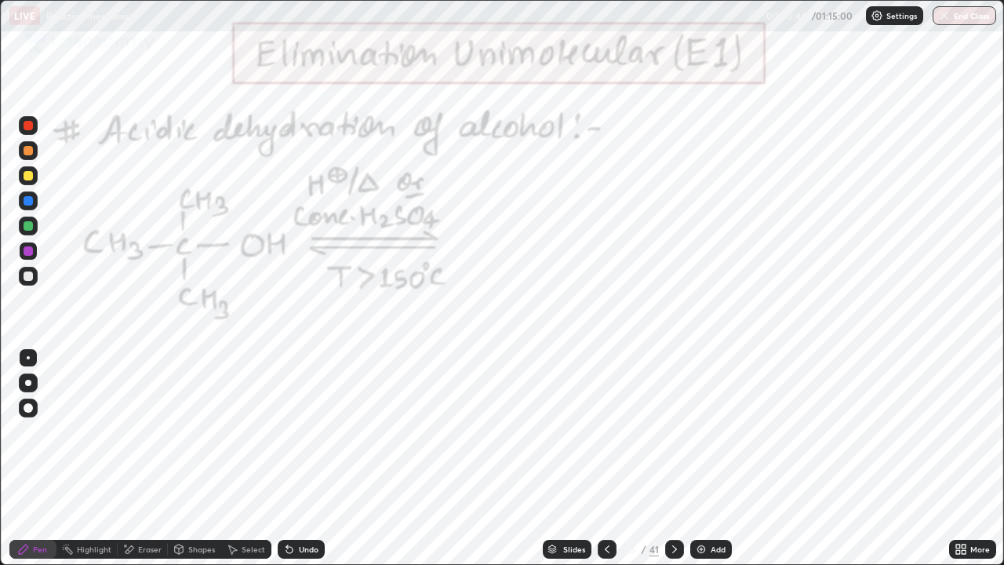
click at [673, 458] on icon at bounding box center [674, 549] width 13 height 13
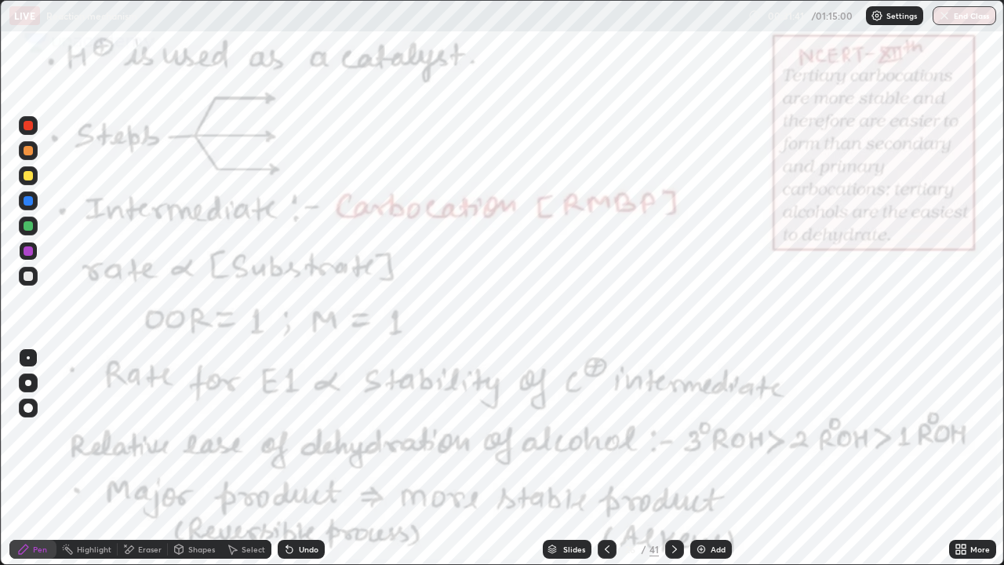
click at [606, 458] on icon at bounding box center [607, 549] width 13 height 13
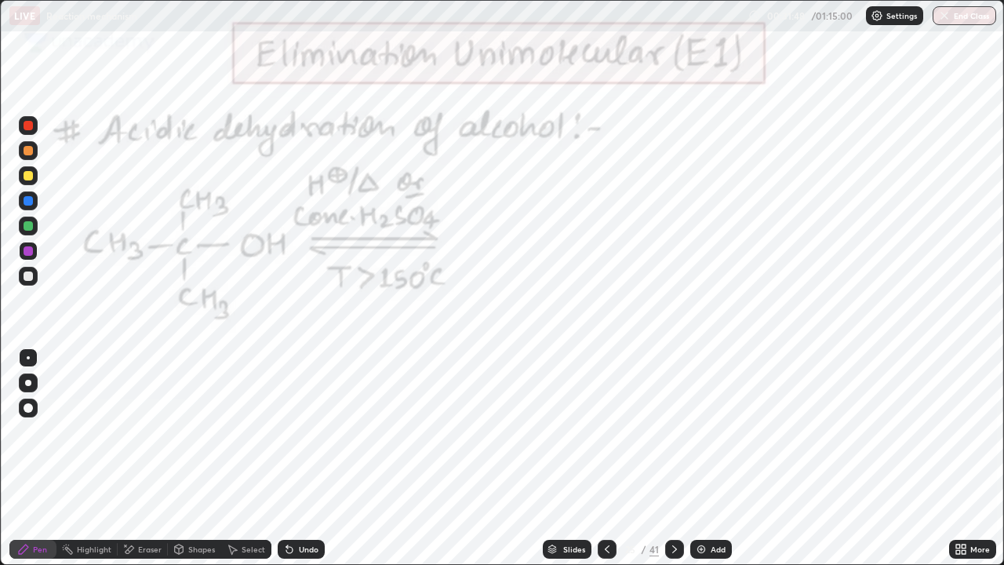
click at [666, 458] on div at bounding box center [674, 549] width 19 height 19
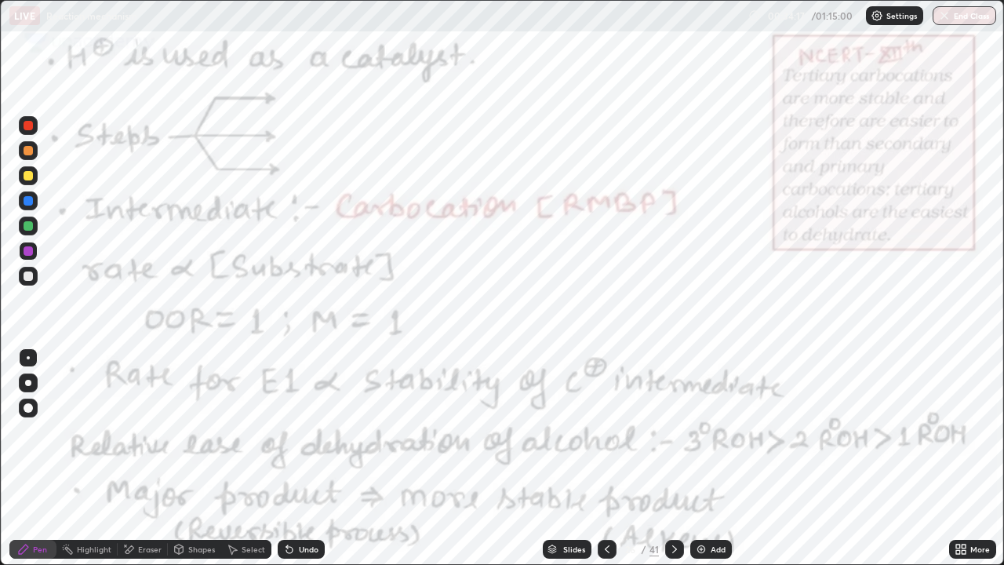
click at [673, 458] on icon at bounding box center [674, 549] width 13 height 13
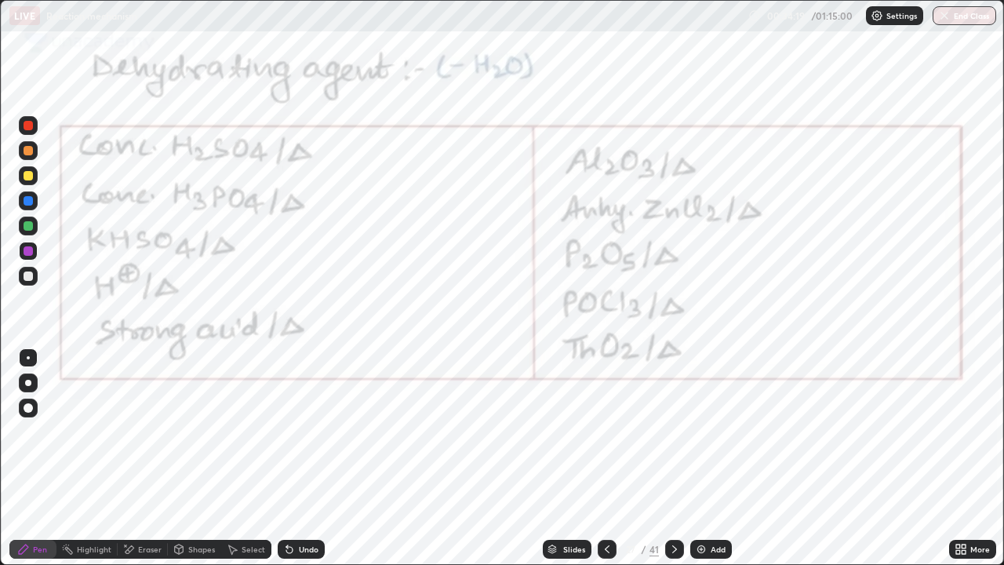
click at [29, 251] on div at bounding box center [28, 250] width 9 height 9
click at [27, 251] on div at bounding box center [28, 250] width 9 height 9
click at [27, 250] on div at bounding box center [28, 250] width 9 height 9
click at [145, 458] on div "Eraser" at bounding box center [150, 549] width 24 height 8
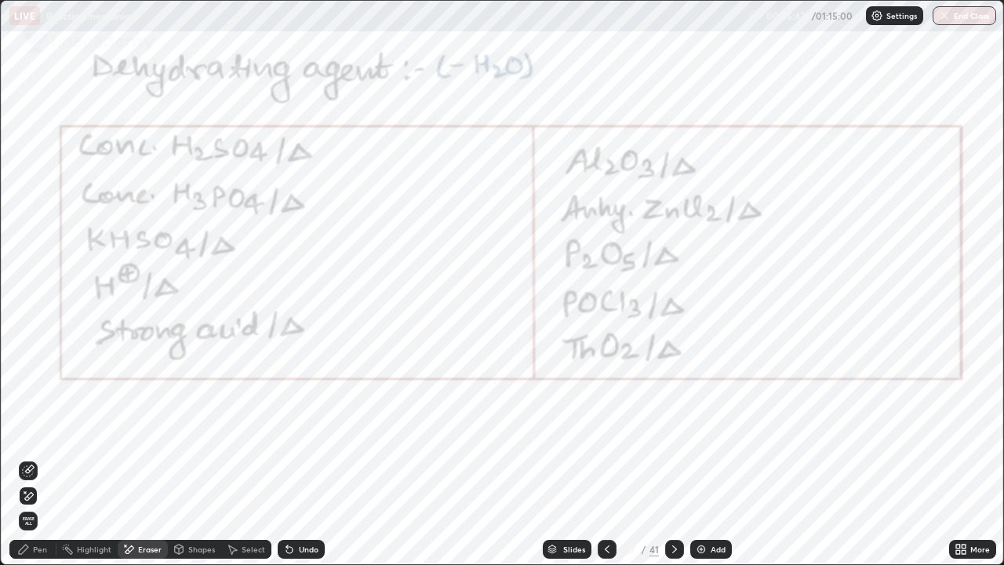
click at [36, 458] on div "Pen" at bounding box center [32, 549] width 47 height 19
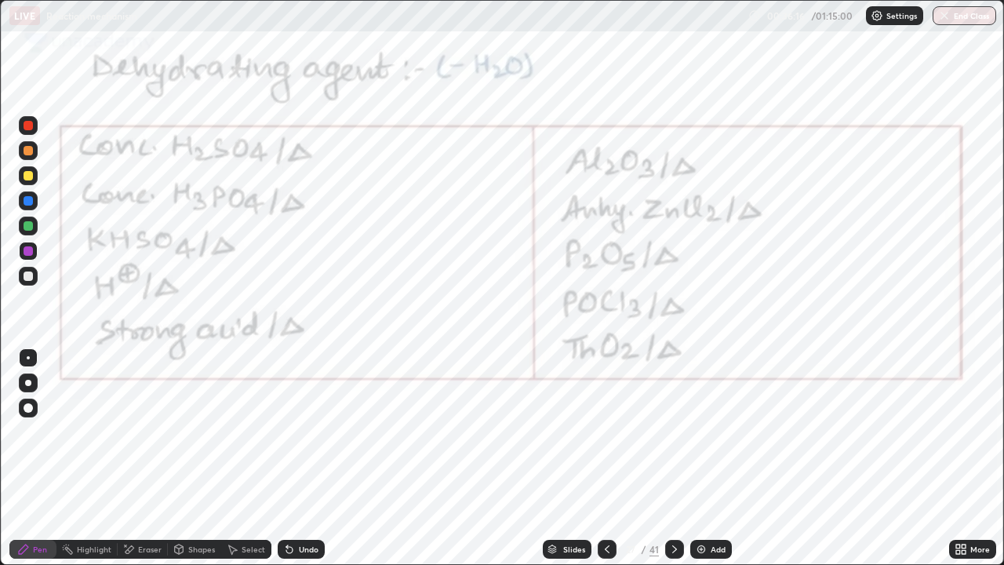
click at [305, 458] on div "Undo" at bounding box center [301, 549] width 47 height 19
click at [680, 458] on div at bounding box center [674, 549] width 19 height 19
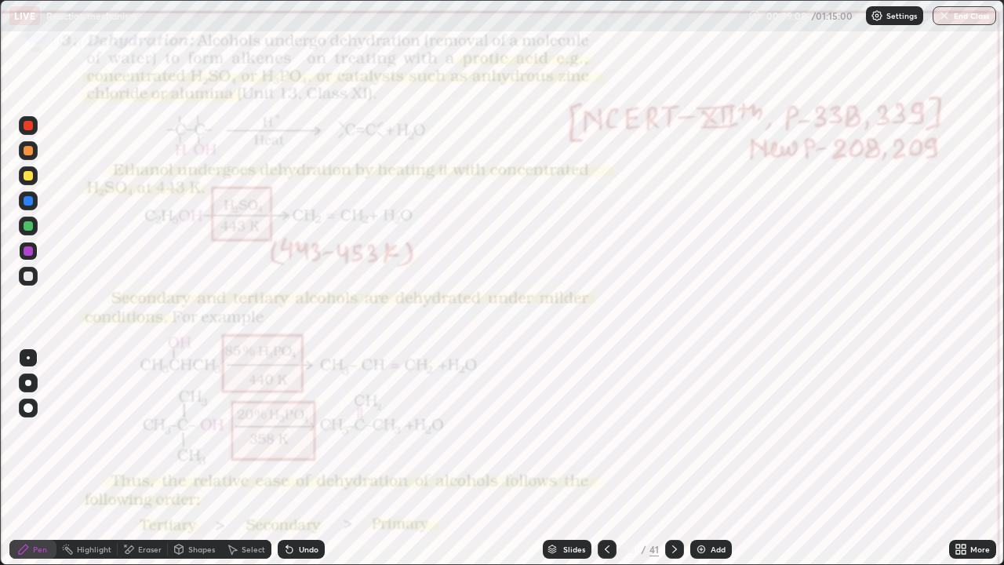
click at [28, 227] on div at bounding box center [28, 225] width 9 height 9
click at [36, 202] on div at bounding box center [28, 200] width 19 height 19
click at [31, 201] on div at bounding box center [28, 200] width 9 height 9
click at [28, 201] on div at bounding box center [28, 200] width 9 height 9
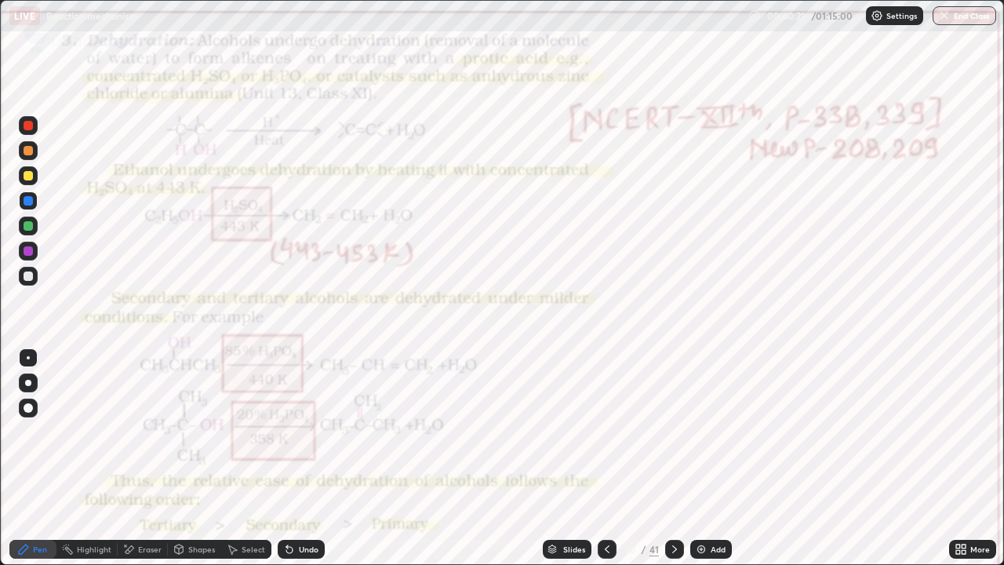
click at [32, 209] on div at bounding box center [28, 200] width 19 height 19
click at [601, 458] on icon at bounding box center [607, 549] width 13 height 13
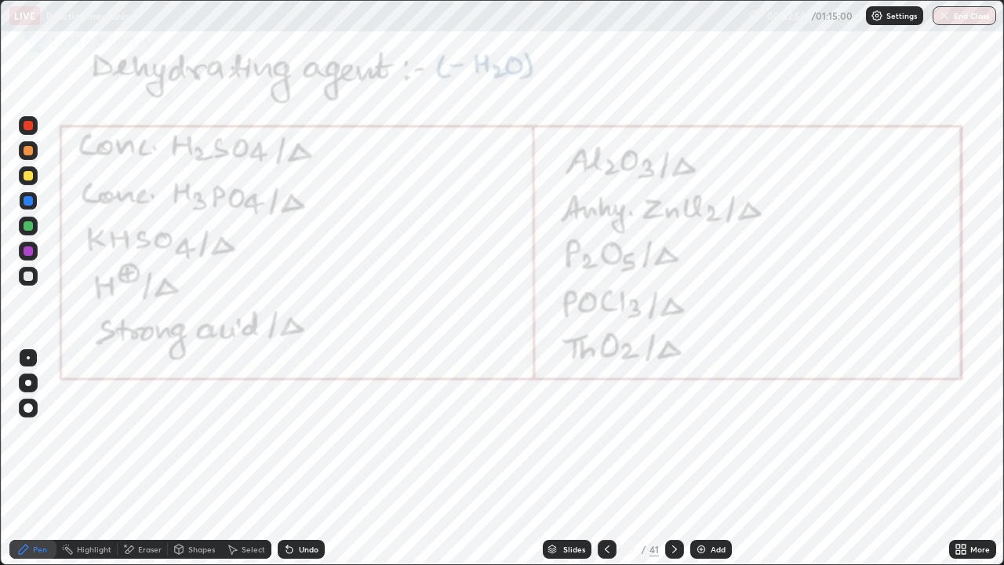
click at [602, 458] on icon at bounding box center [607, 549] width 13 height 13
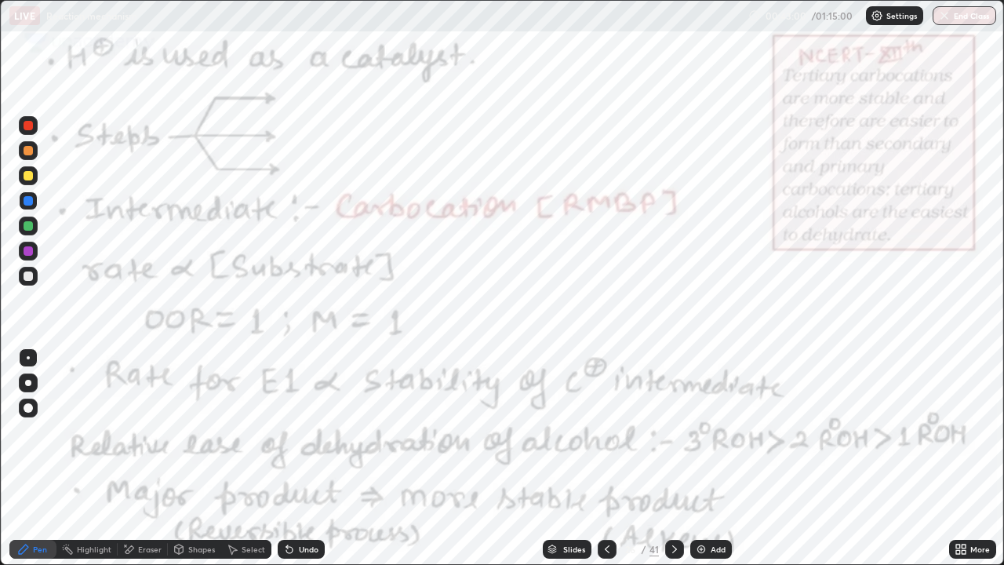
click at [605, 458] on div at bounding box center [607, 549] width 19 height 19
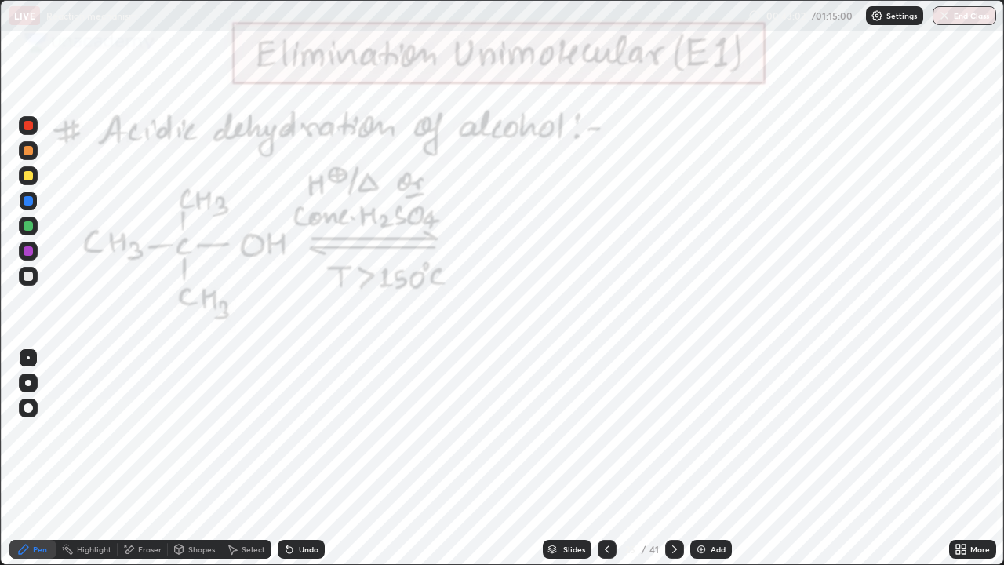
click at [606, 458] on icon at bounding box center [607, 549] width 13 height 13
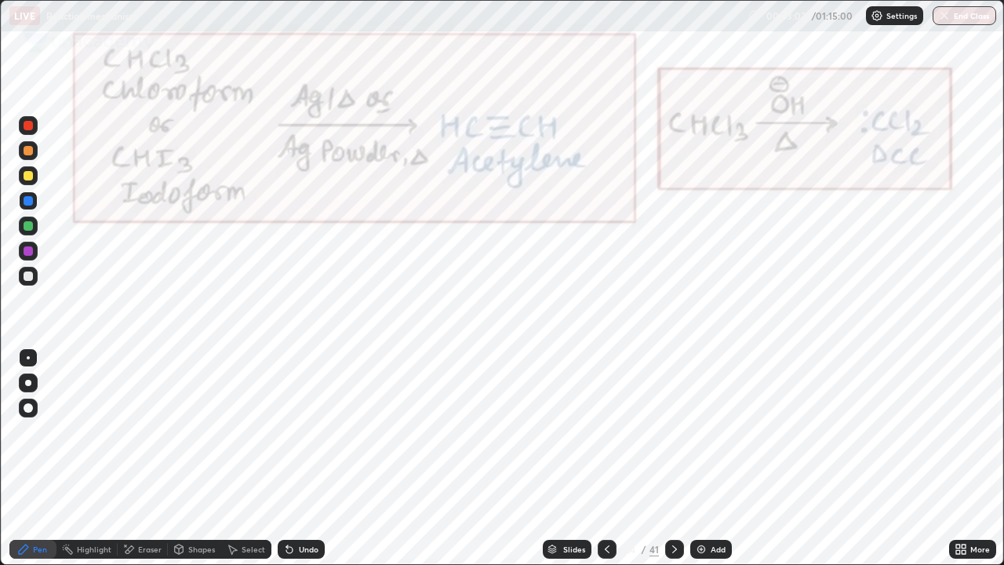
click at [604, 458] on div at bounding box center [607, 549] width 19 height 19
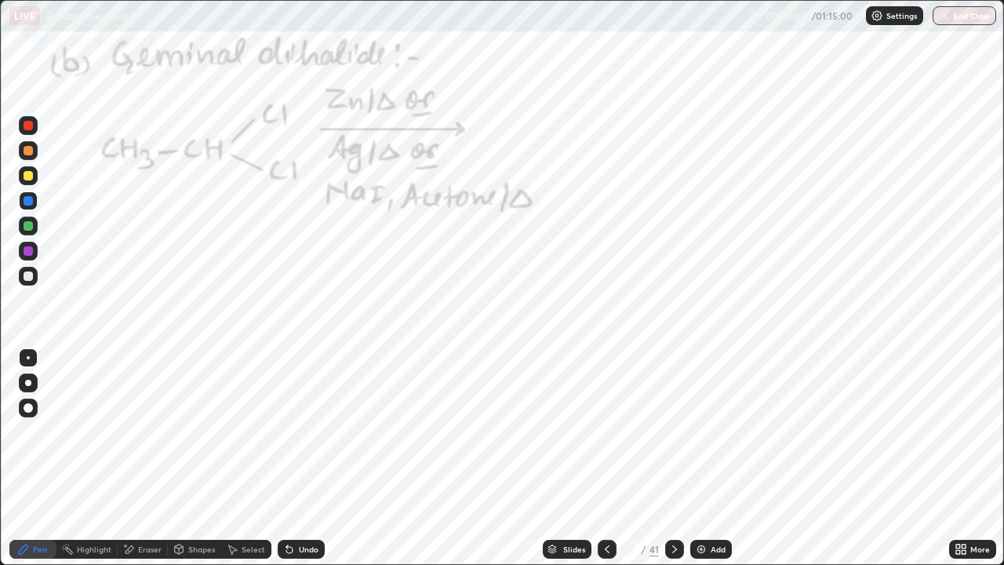
click at [606, 458] on icon at bounding box center [607, 549] width 13 height 13
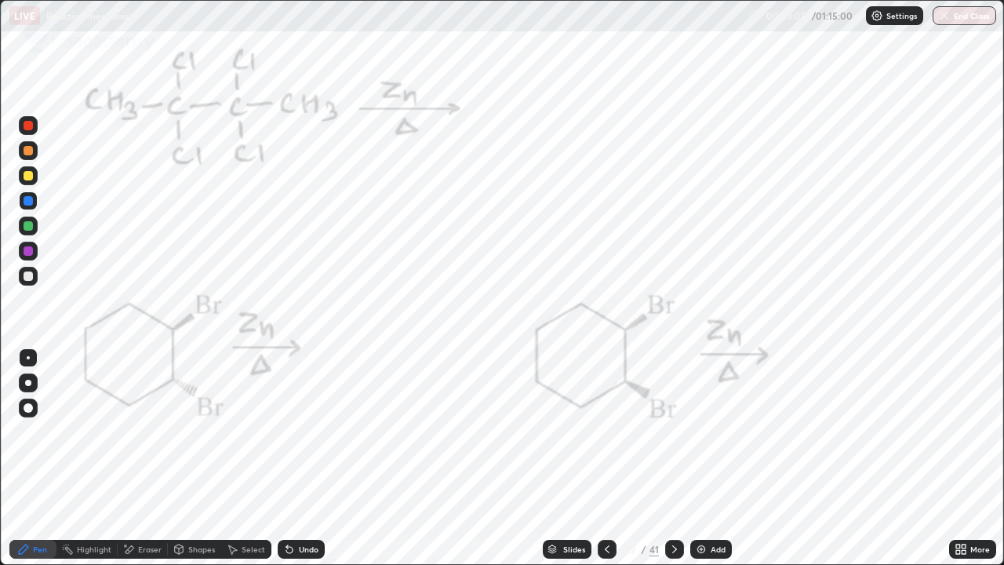
click at [670, 458] on icon at bounding box center [674, 549] width 13 height 13
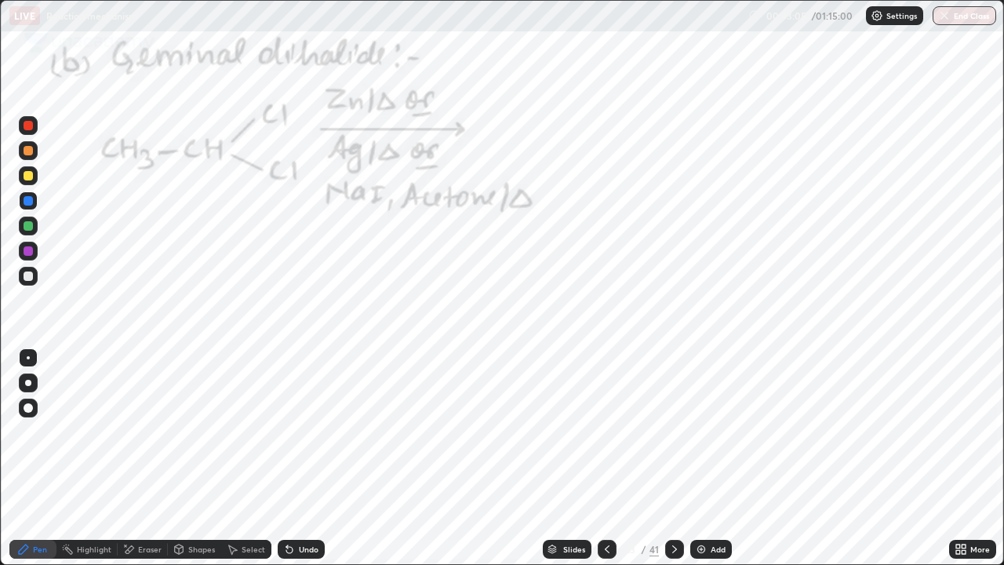
click at [673, 458] on icon at bounding box center [674, 549] width 5 height 8
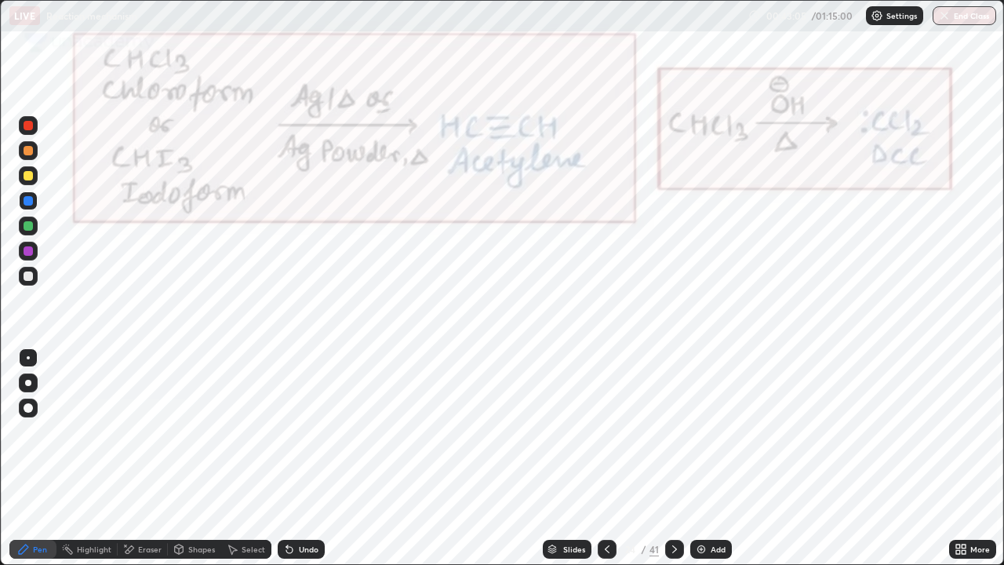
click at [672, 458] on icon at bounding box center [674, 549] width 5 height 8
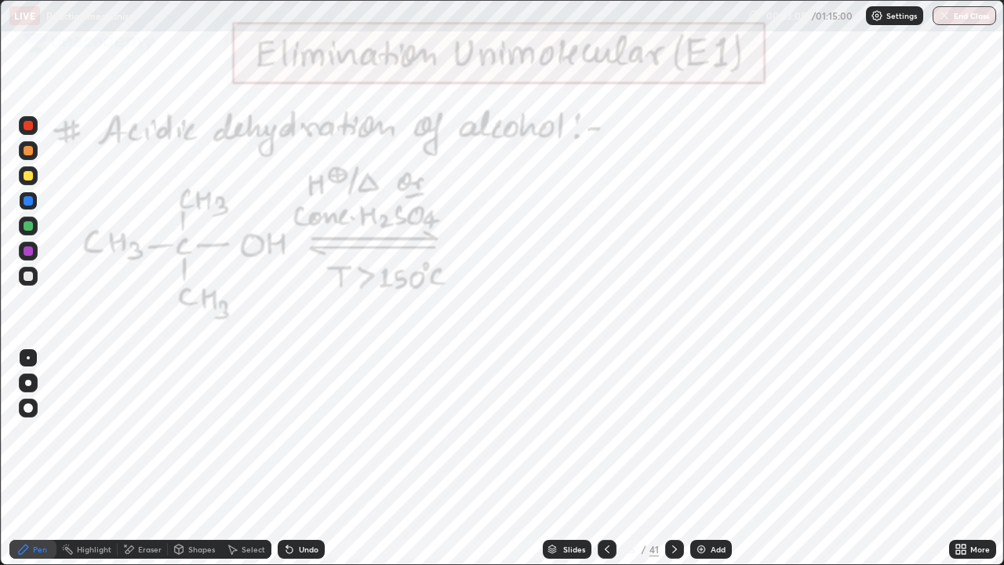
click at [674, 458] on icon at bounding box center [674, 549] width 13 height 13
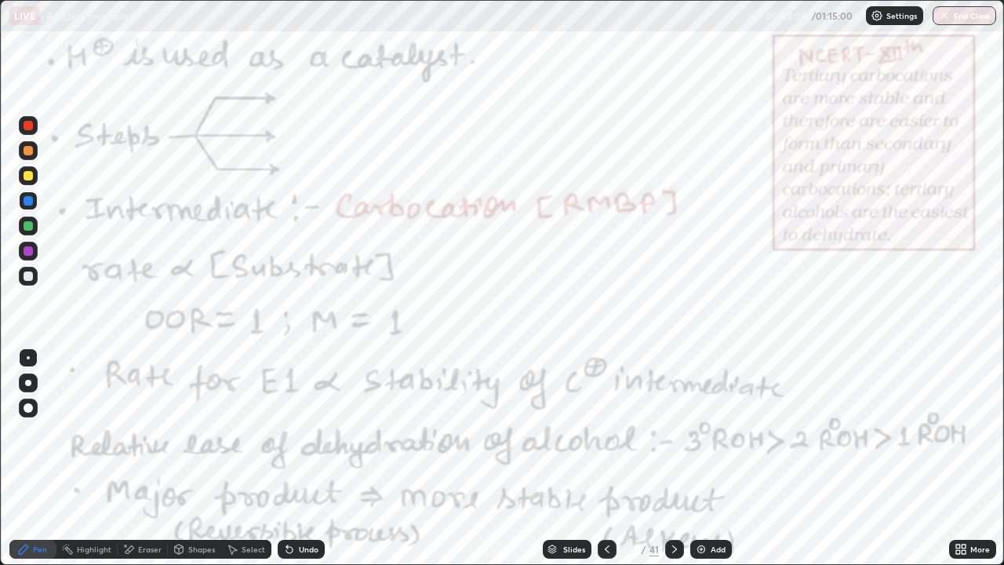
click at [673, 458] on icon at bounding box center [674, 549] width 13 height 13
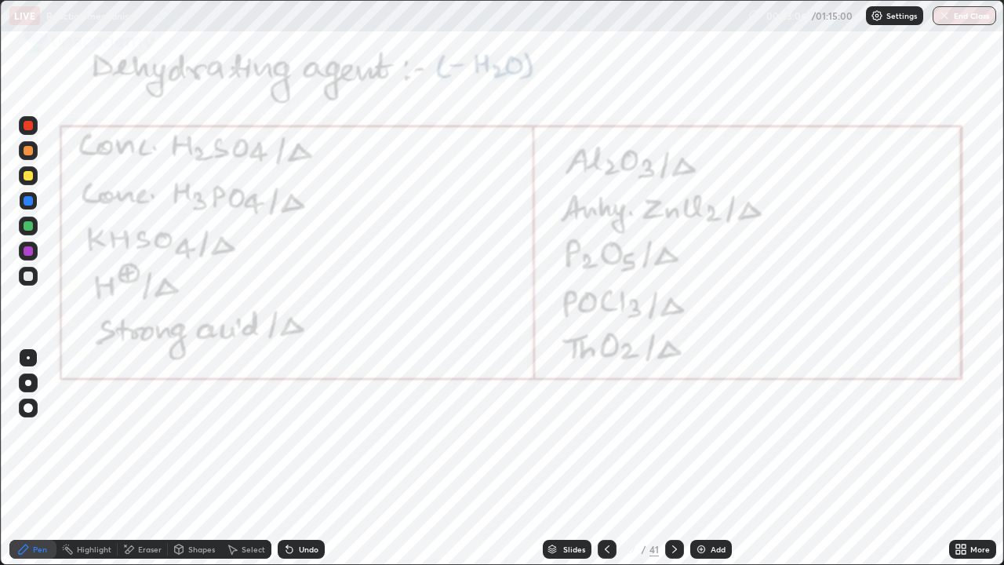
click at [609, 458] on div at bounding box center [607, 548] width 19 height 31
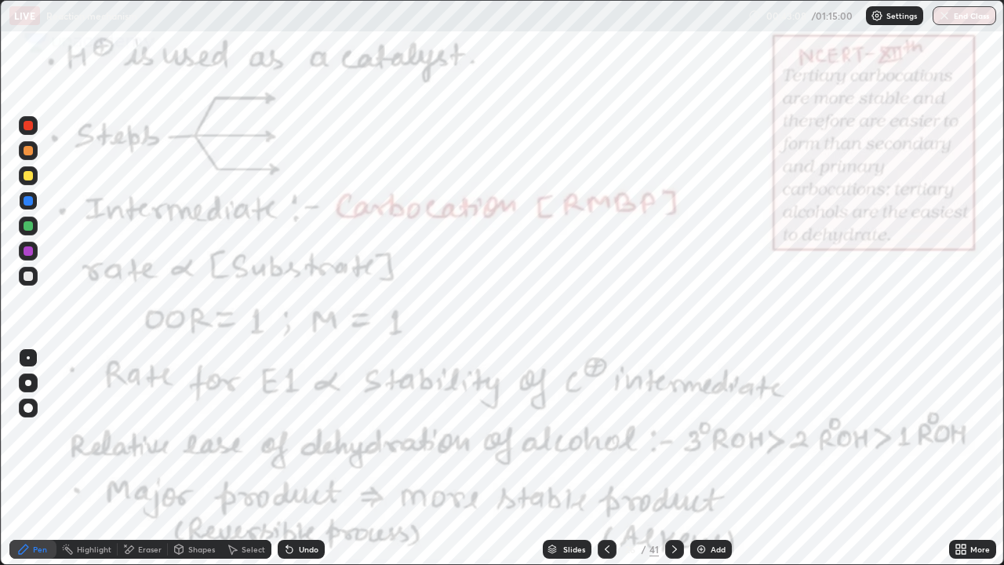
click at [674, 458] on icon at bounding box center [674, 549] width 13 height 13
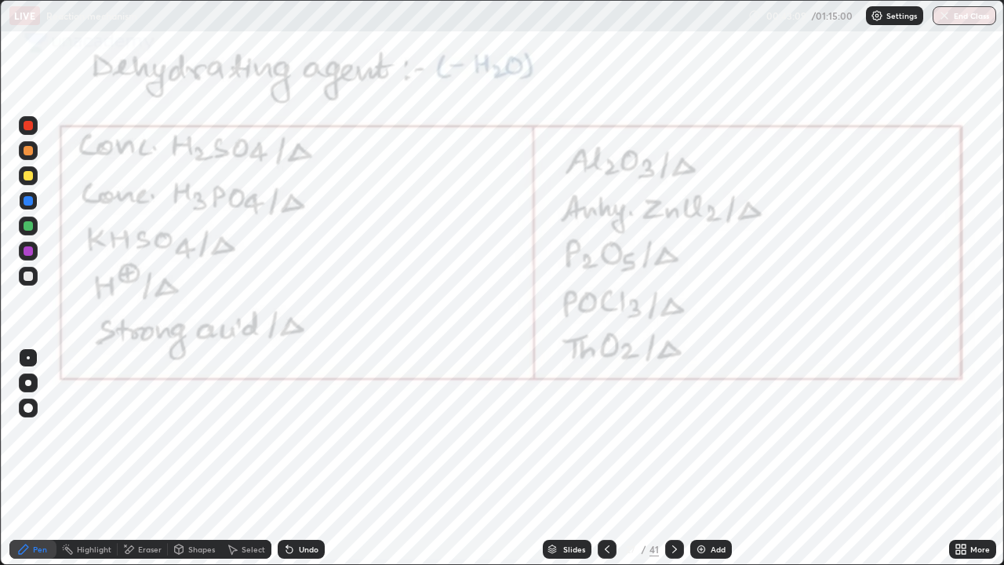
click at [674, 458] on icon at bounding box center [674, 549] width 5 height 8
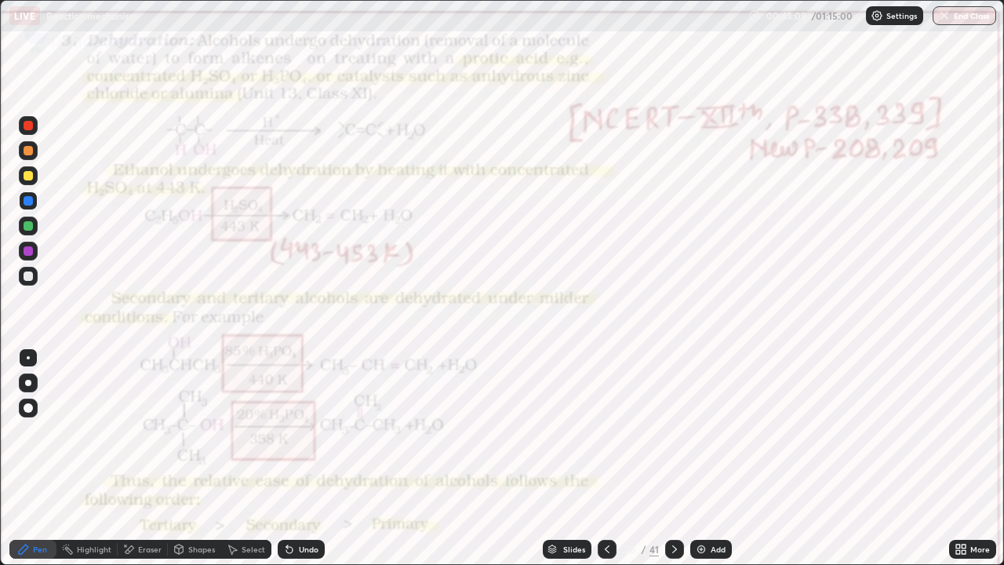
click at [671, 458] on icon at bounding box center [674, 549] width 13 height 13
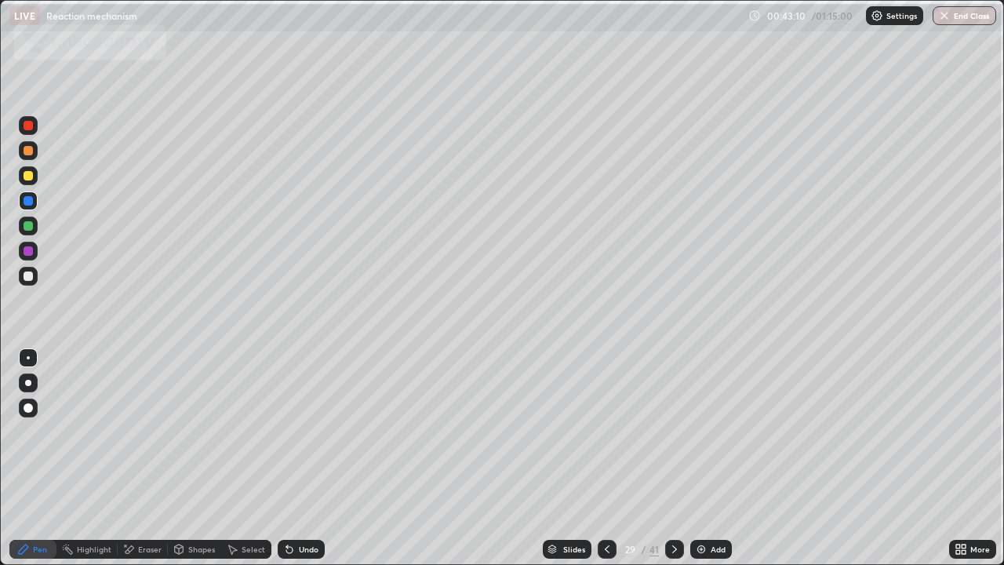
click at [606, 458] on icon at bounding box center [607, 549] width 13 height 13
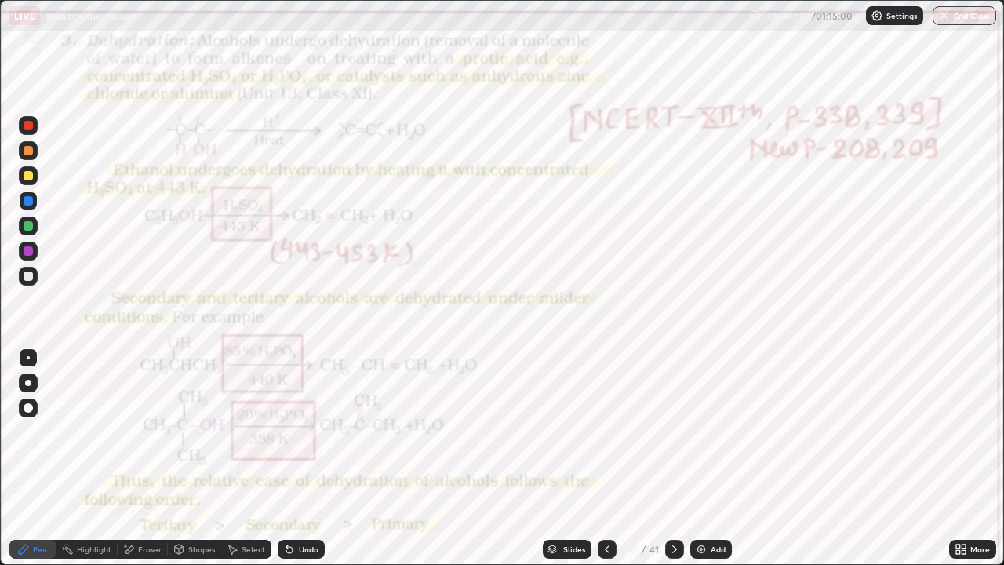
click at [672, 458] on div at bounding box center [674, 549] width 19 height 19
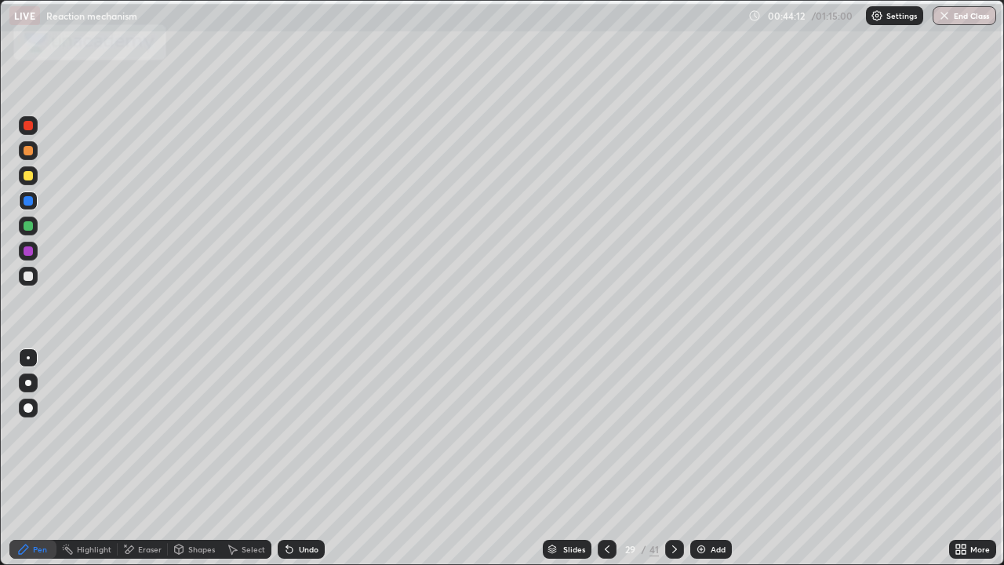
click at [671, 458] on icon at bounding box center [674, 549] width 13 height 13
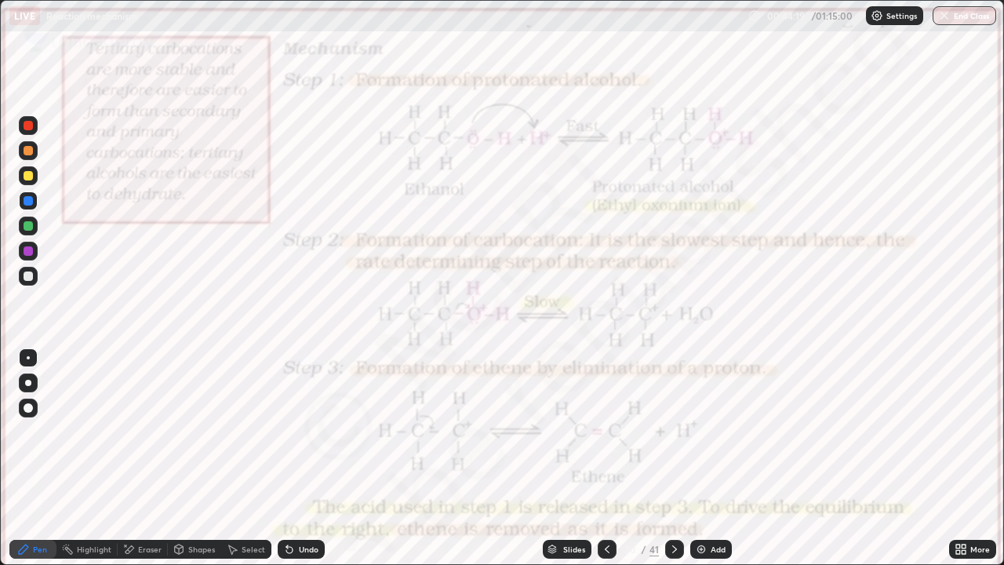
click at [603, 458] on icon at bounding box center [607, 549] width 13 height 13
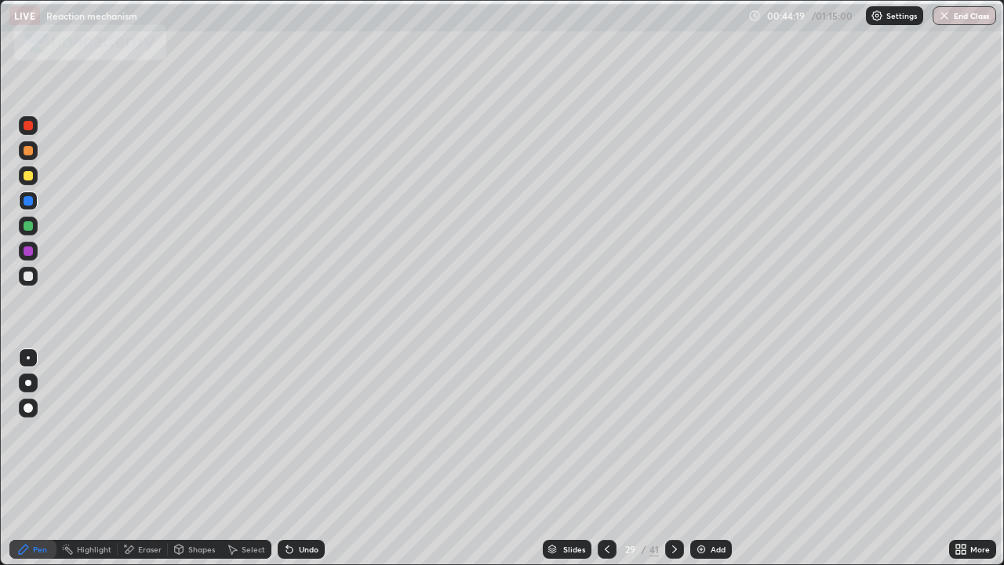
click at [606, 458] on icon at bounding box center [607, 549] width 13 height 13
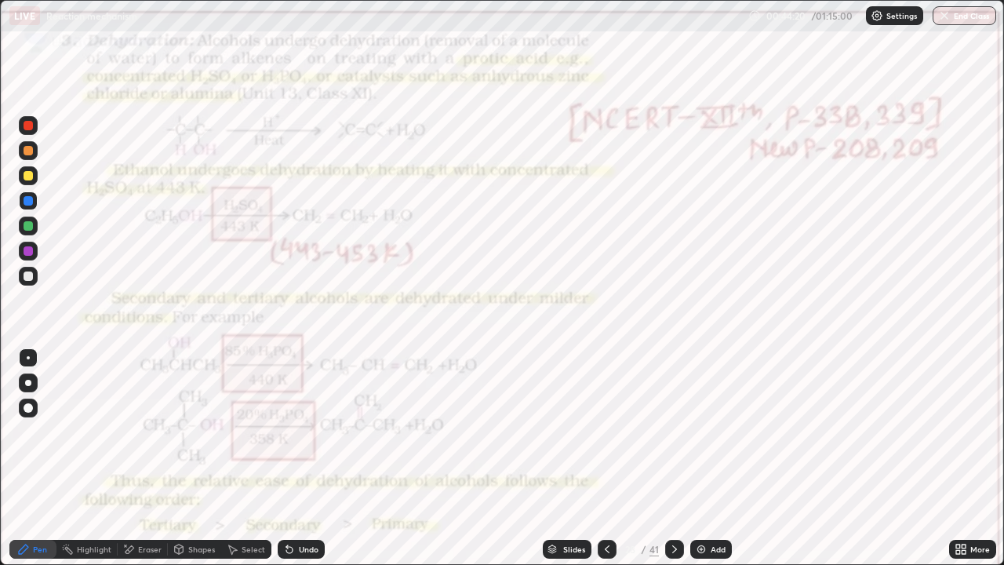
click at [667, 458] on div at bounding box center [674, 549] width 19 height 19
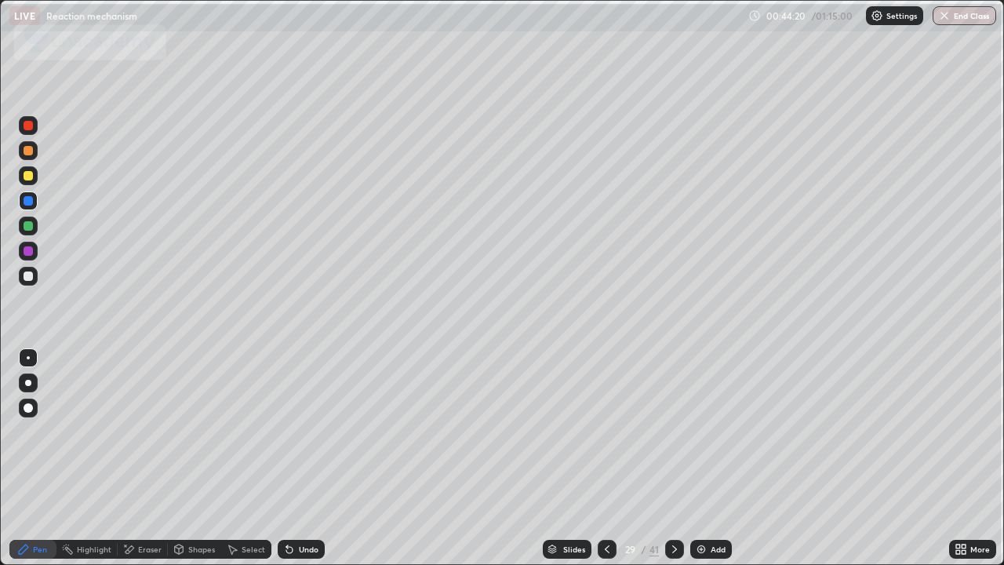
click at [673, 458] on icon at bounding box center [674, 549] width 13 height 13
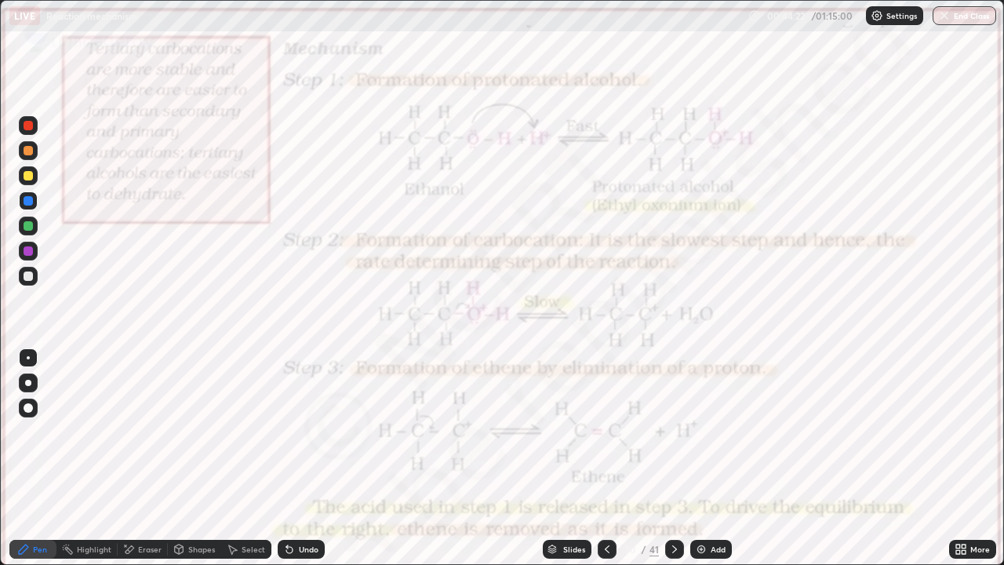
click at [31, 282] on div at bounding box center [28, 276] width 19 height 19
click at [606, 458] on icon at bounding box center [607, 549] width 13 height 13
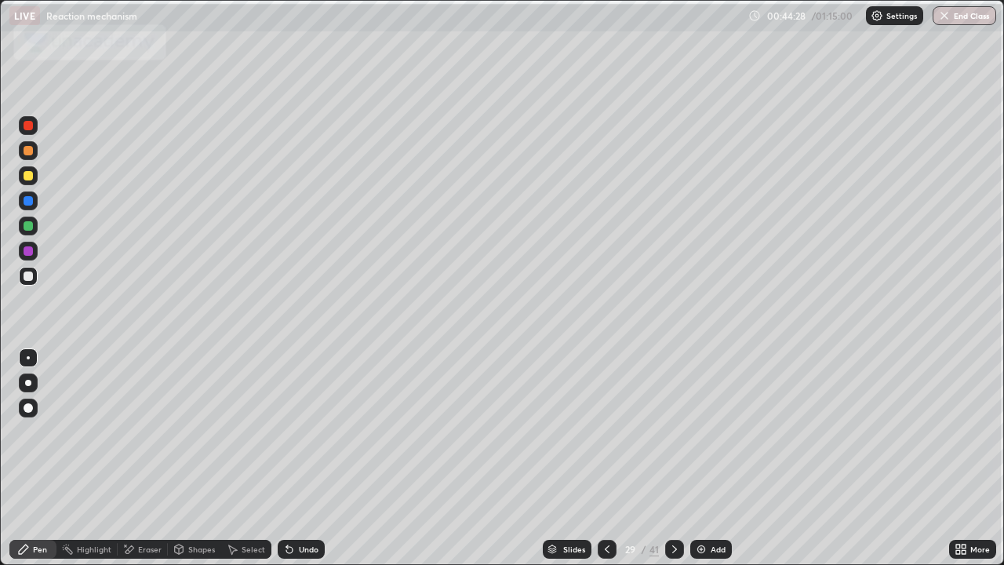
click at [607, 458] on icon at bounding box center [607, 549] width 5 height 8
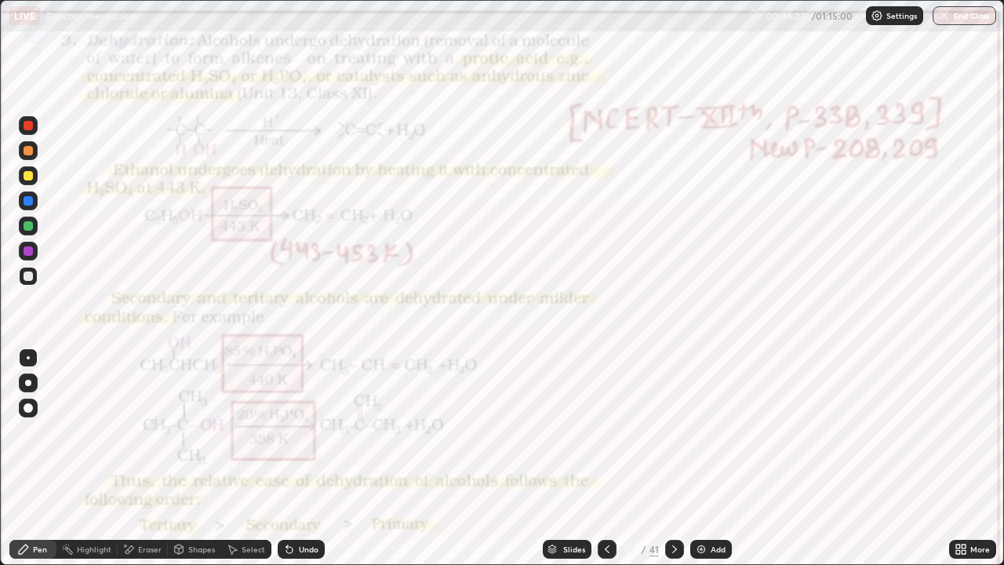
click at [673, 458] on icon at bounding box center [674, 549] width 13 height 13
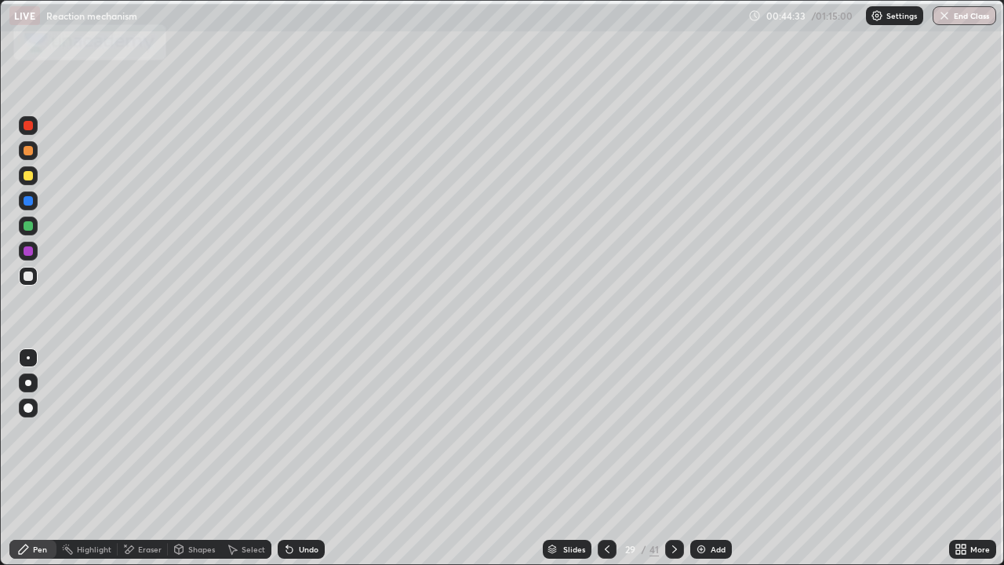
click at [673, 458] on icon at bounding box center [674, 549] width 13 height 13
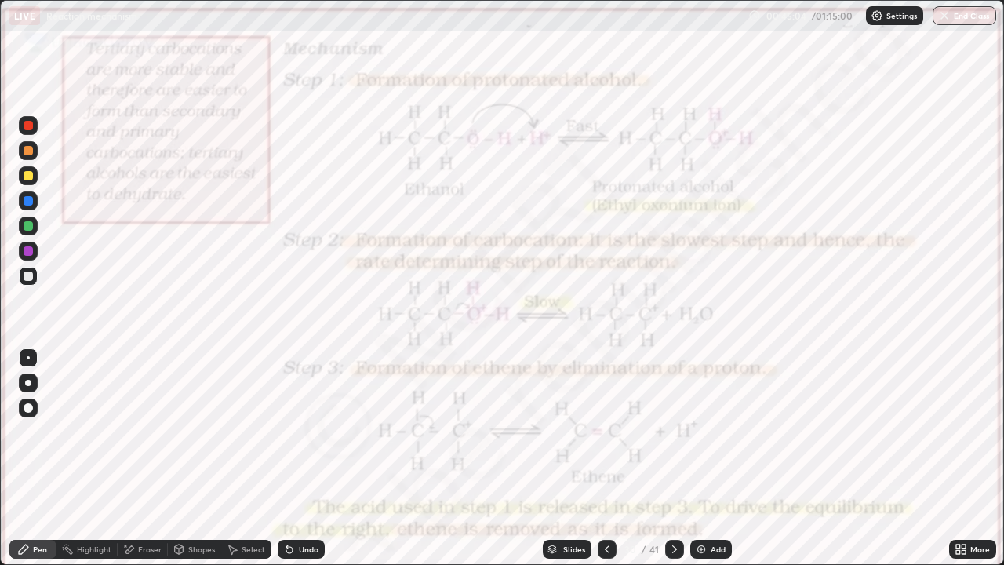
click at [607, 458] on icon at bounding box center [607, 549] width 13 height 13
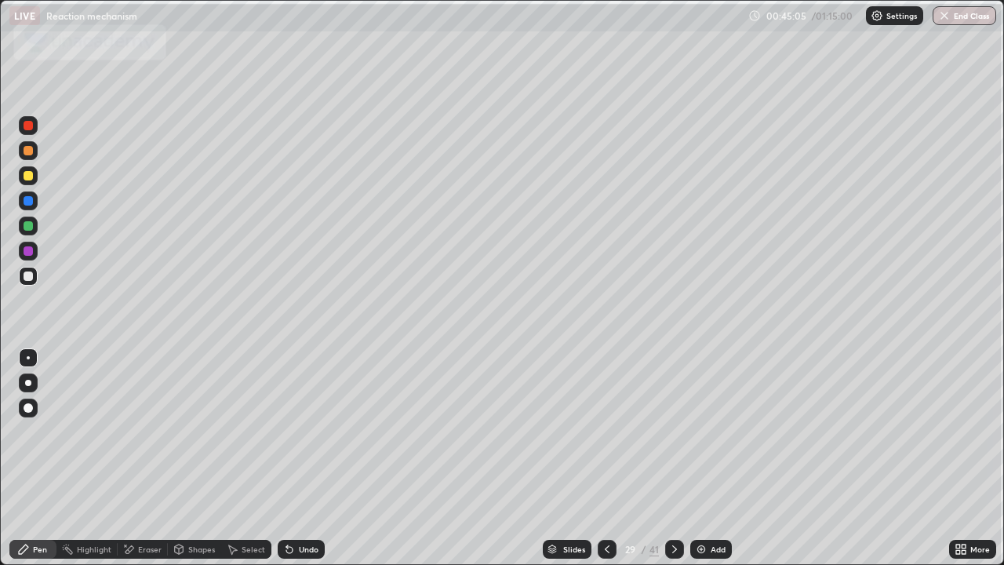
click at [604, 458] on icon at bounding box center [607, 549] width 13 height 13
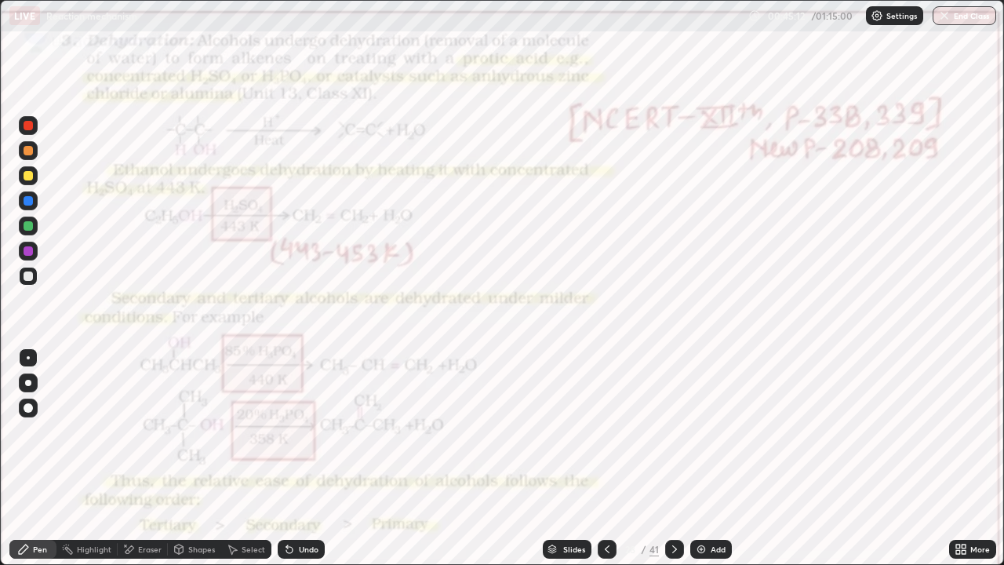
click at [671, 458] on icon at bounding box center [674, 549] width 13 height 13
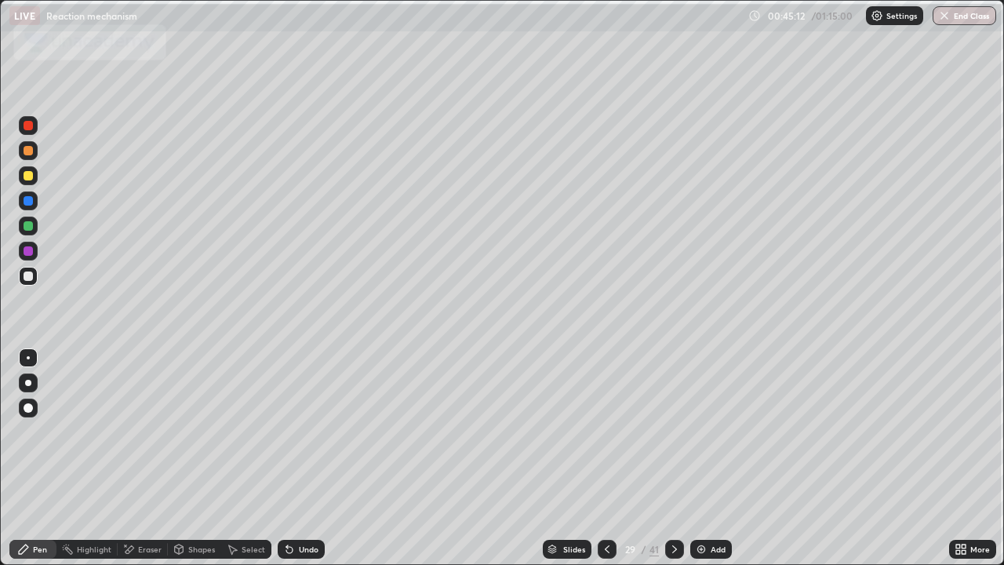
click at [675, 458] on div at bounding box center [674, 549] width 19 height 19
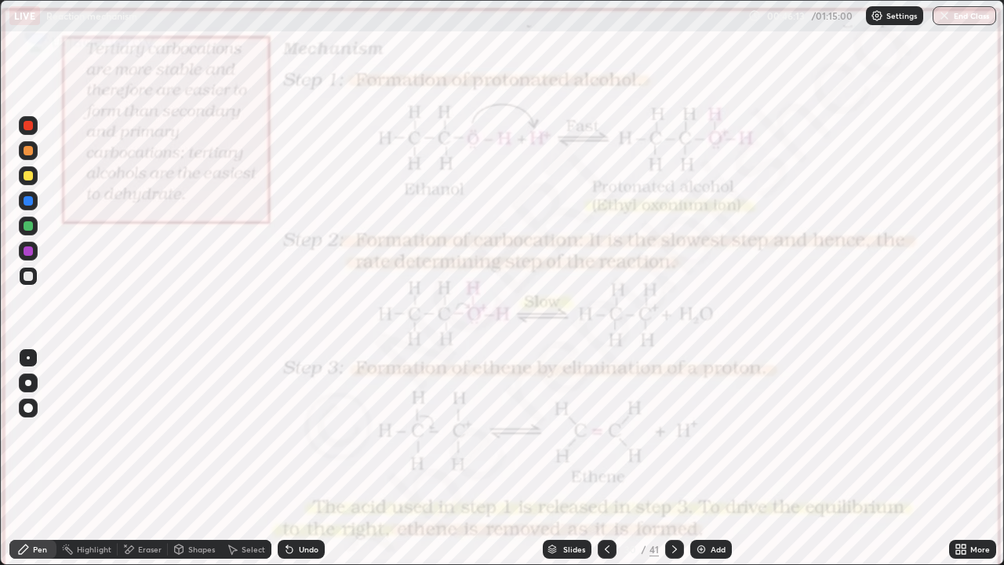
click at [672, 458] on icon at bounding box center [674, 549] width 13 height 13
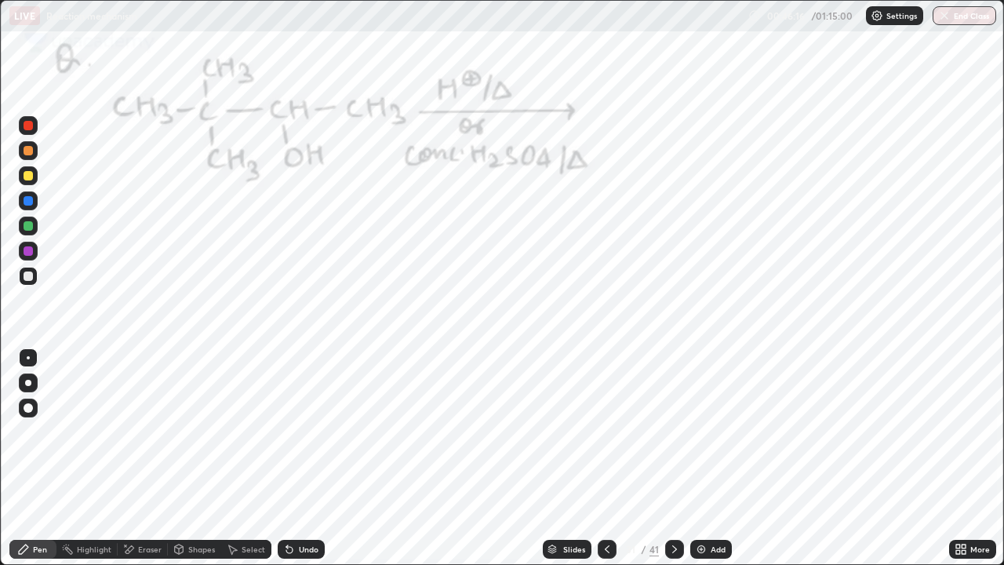
click at [35, 252] on div at bounding box center [28, 251] width 19 height 19
click at [28, 254] on div at bounding box center [28, 250] width 9 height 9
click at [32, 250] on div at bounding box center [28, 250] width 9 height 9
click at [35, 253] on div at bounding box center [28, 251] width 19 height 19
click at [29, 251] on div at bounding box center [28, 250] width 9 height 9
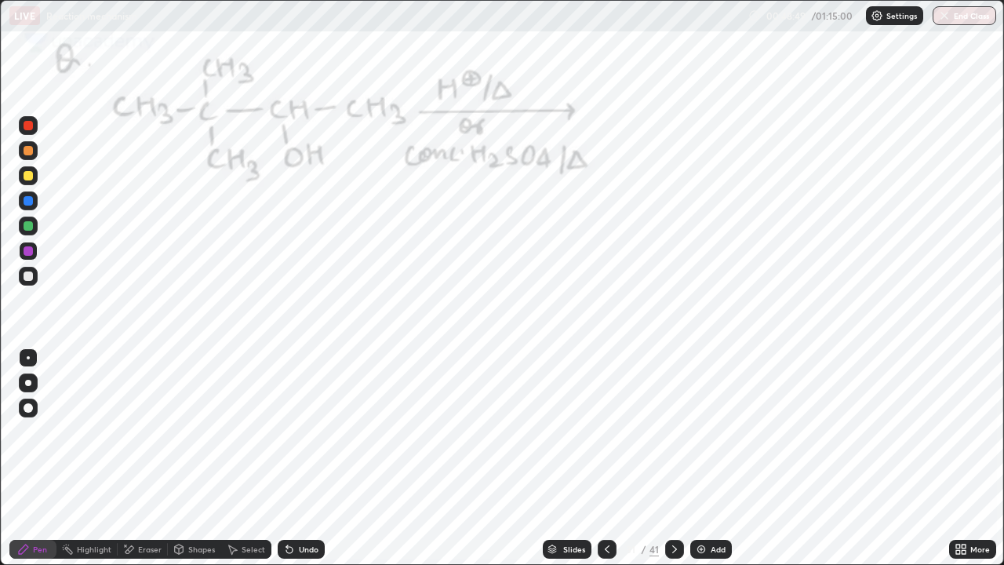
click at [35, 256] on div at bounding box center [28, 251] width 19 height 19
click at [32, 250] on div at bounding box center [28, 250] width 9 height 9
click at [31, 250] on div at bounding box center [28, 250] width 9 height 9
click at [32, 246] on div at bounding box center [28, 251] width 19 height 19
click at [34, 225] on div at bounding box center [28, 225] width 19 height 19
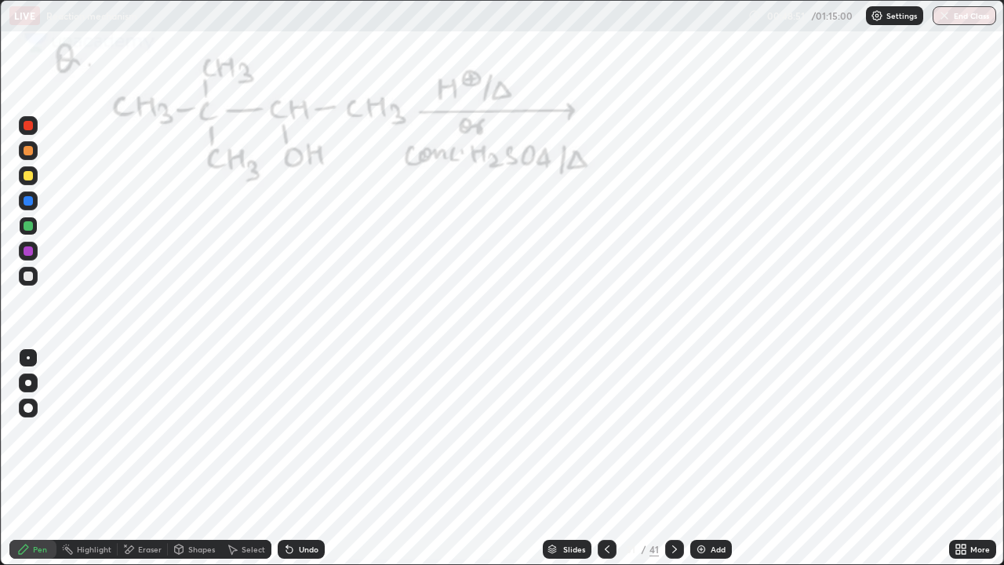
click at [27, 227] on div at bounding box center [28, 225] width 9 height 9
click at [30, 229] on div at bounding box center [28, 225] width 9 height 9
click at [30, 227] on div at bounding box center [28, 225] width 9 height 9
click at [28, 227] on div at bounding box center [28, 225] width 9 height 9
click at [32, 224] on div at bounding box center [28, 225] width 9 height 9
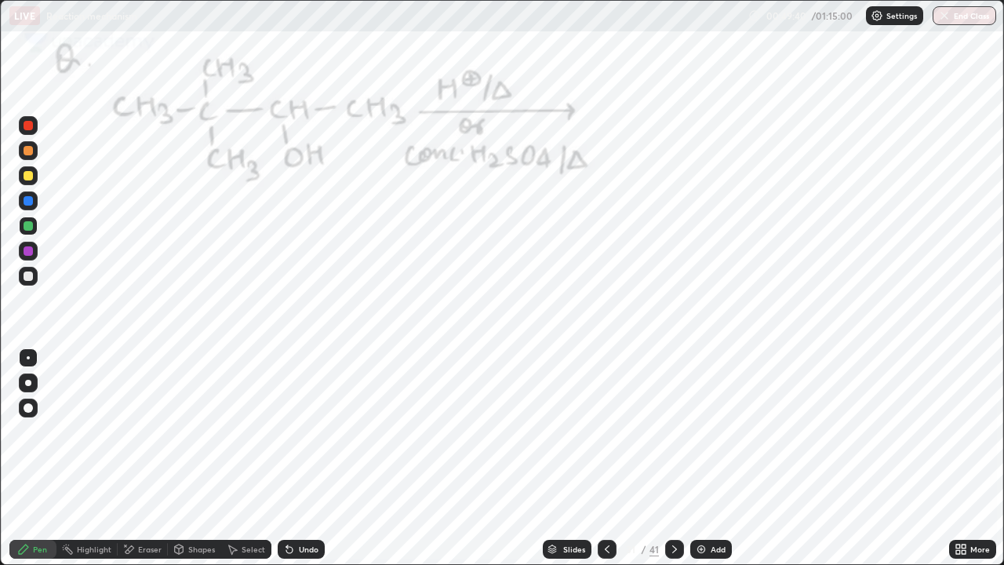
click at [27, 253] on div at bounding box center [28, 250] width 9 height 9
click at [673, 458] on icon at bounding box center [674, 549] width 13 height 13
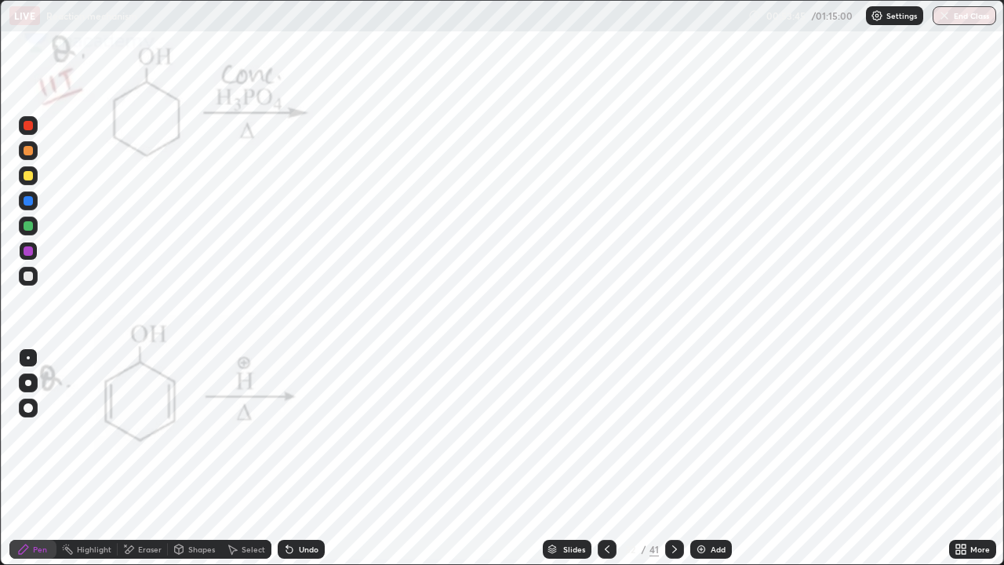
click at [31, 248] on div at bounding box center [28, 250] width 9 height 9
click at [27, 250] on div at bounding box center [28, 250] width 9 height 9
click at [31, 255] on div at bounding box center [28, 250] width 9 height 9
click at [27, 195] on div at bounding box center [28, 200] width 19 height 19
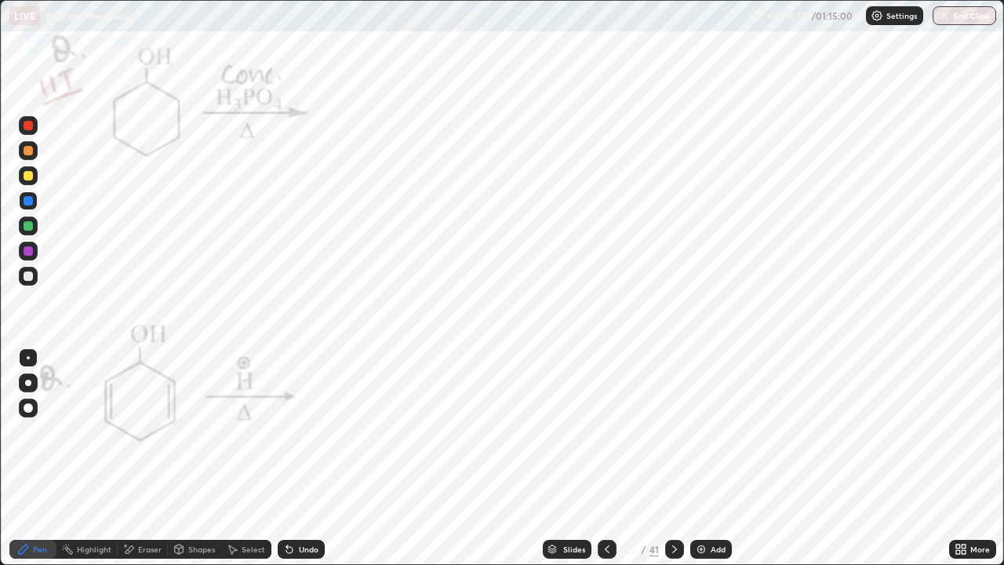
click at [27, 202] on div at bounding box center [28, 200] width 9 height 9
click at [25, 202] on div at bounding box center [28, 200] width 9 height 9
click at [315, 458] on div "Undo" at bounding box center [301, 549] width 47 height 19
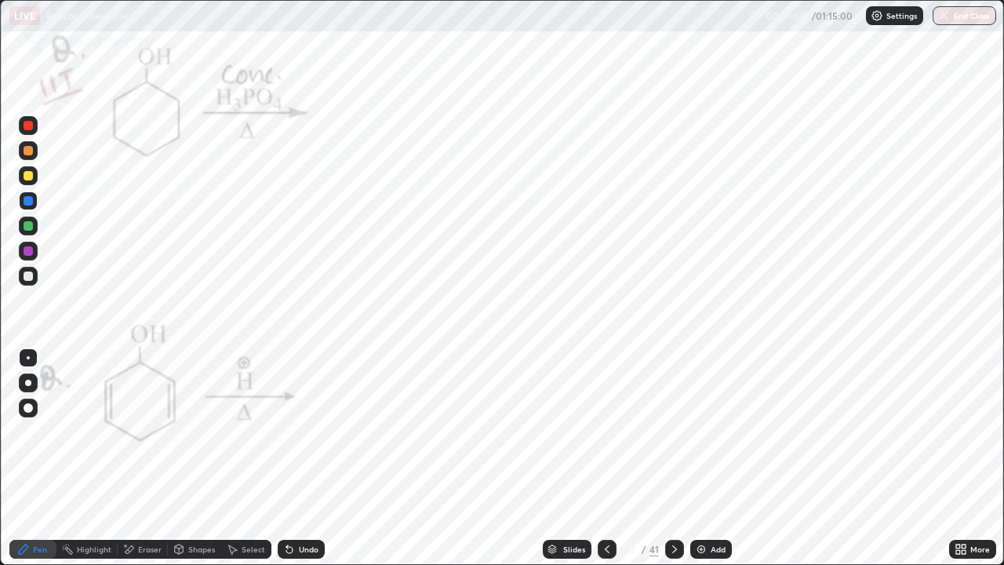
click at [310, 458] on div "Undo" at bounding box center [309, 549] width 20 height 8
click at [312, 458] on div "Undo" at bounding box center [309, 549] width 20 height 8
click at [307, 458] on div "Undo" at bounding box center [309, 549] width 20 height 8
click at [304, 458] on div "Undo" at bounding box center [309, 549] width 20 height 8
click at [304, 458] on div "Undo" at bounding box center [301, 549] width 47 height 19
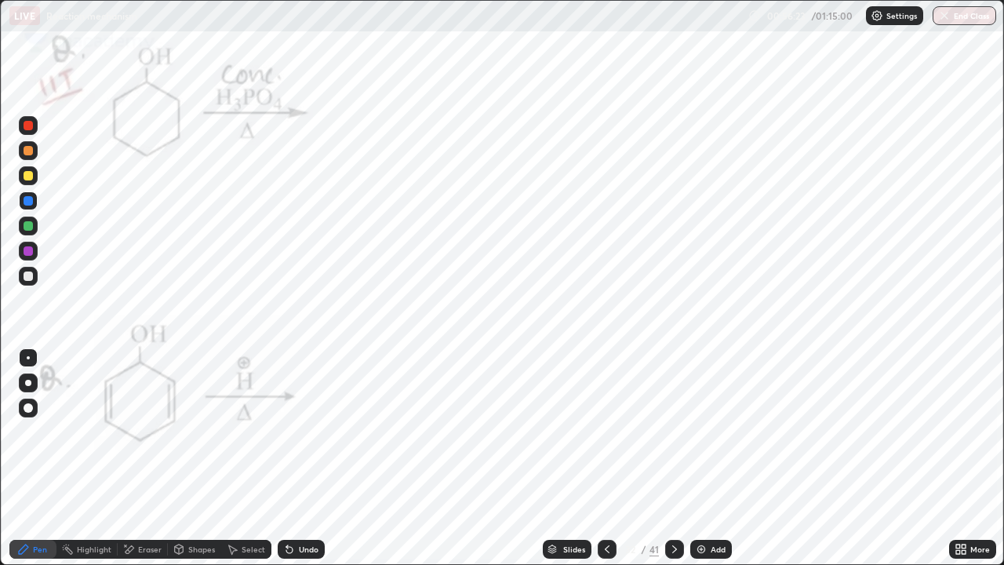
click at [305, 458] on div "Undo" at bounding box center [309, 549] width 20 height 8
click at [294, 458] on div "Undo" at bounding box center [301, 549] width 47 height 19
click at [299, 458] on div "Undo" at bounding box center [309, 549] width 20 height 8
click at [302, 458] on div "Undo" at bounding box center [309, 549] width 20 height 8
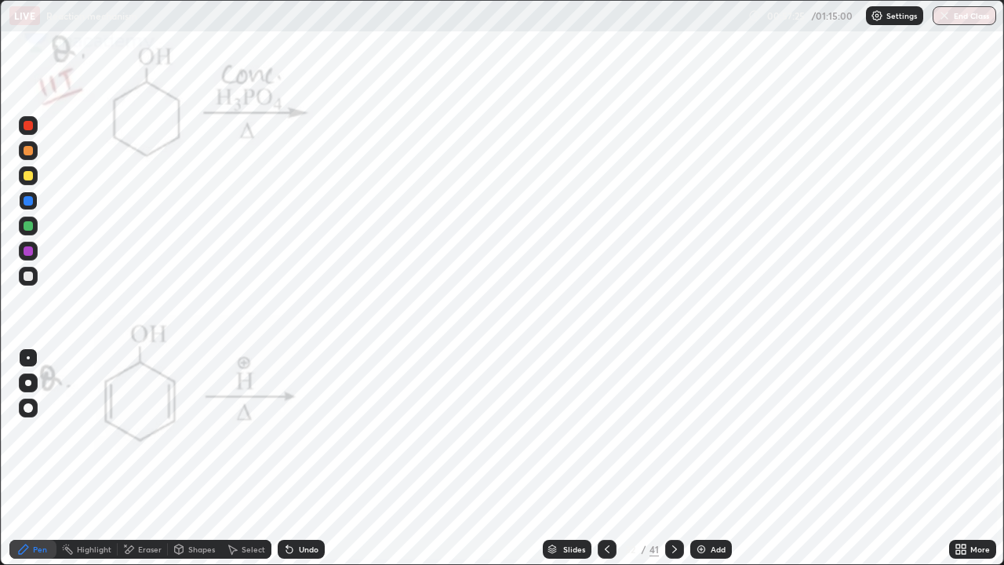
click at [29, 251] on div at bounding box center [28, 250] width 9 height 9
click at [672, 458] on icon at bounding box center [674, 549] width 5 height 8
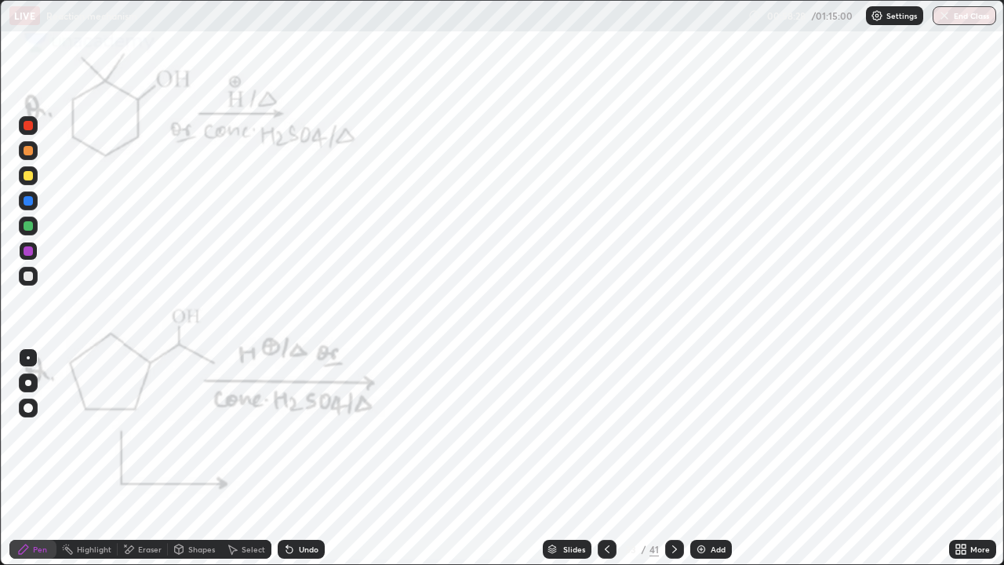
click at [606, 458] on icon at bounding box center [607, 549] width 13 height 13
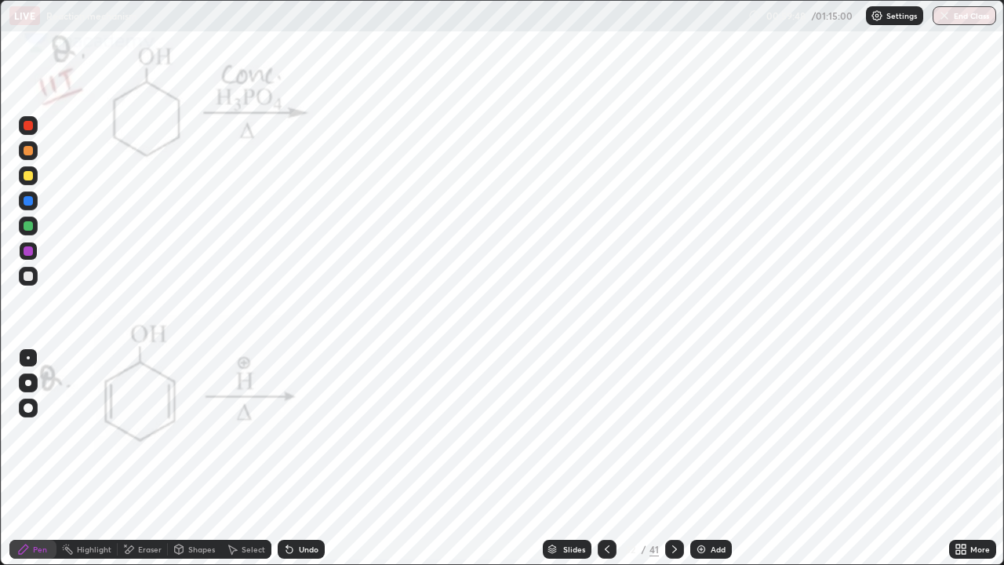
click at [678, 458] on div at bounding box center [674, 549] width 19 height 19
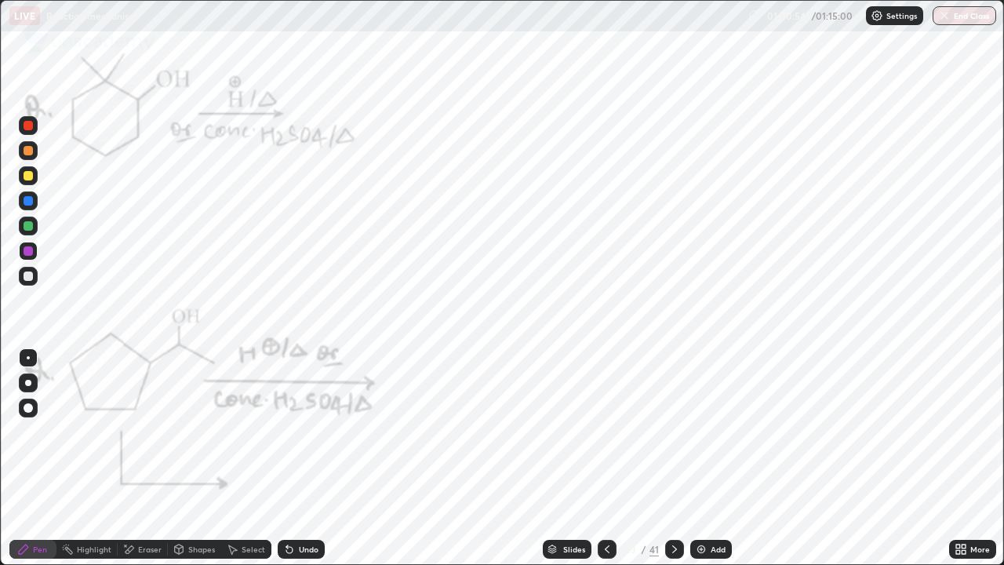
click at [24, 254] on div at bounding box center [28, 251] width 19 height 19
click at [27, 249] on div at bounding box center [28, 250] width 9 height 9
click at [26, 251] on div at bounding box center [28, 250] width 9 height 9
click at [27, 249] on div at bounding box center [28, 250] width 9 height 9
click at [28, 249] on div at bounding box center [28, 250] width 9 height 9
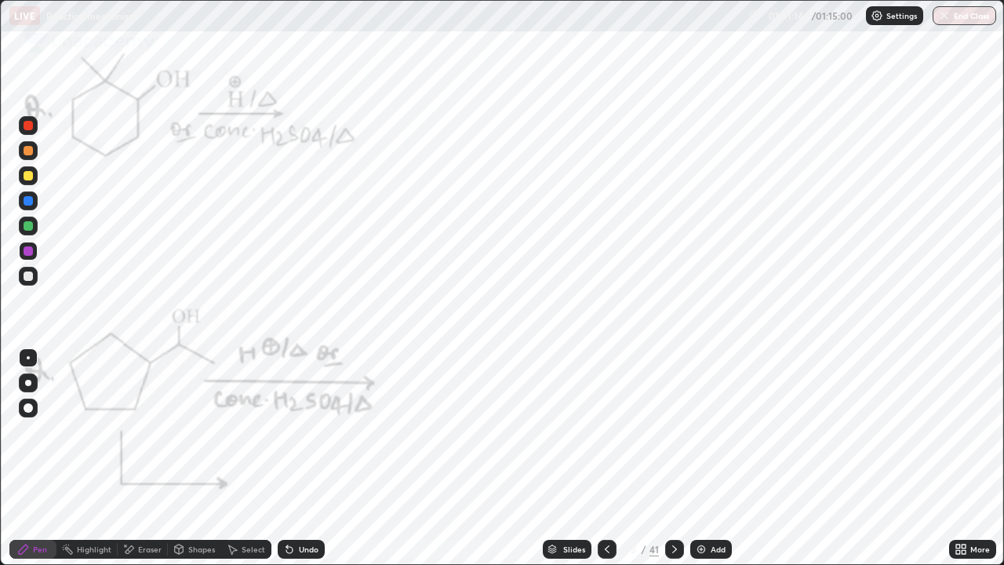
click at [302, 458] on div "Undo" at bounding box center [301, 549] width 47 height 19
click at [307, 458] on div "Undo" at bounding box center [301, 549] width 47 height 19
click at [27, 251] on div at bounding box center [28, 250] width 9 height 9
click at [577, 458] on div "Slides" at bounding box center [567, 549] width 49 height 19
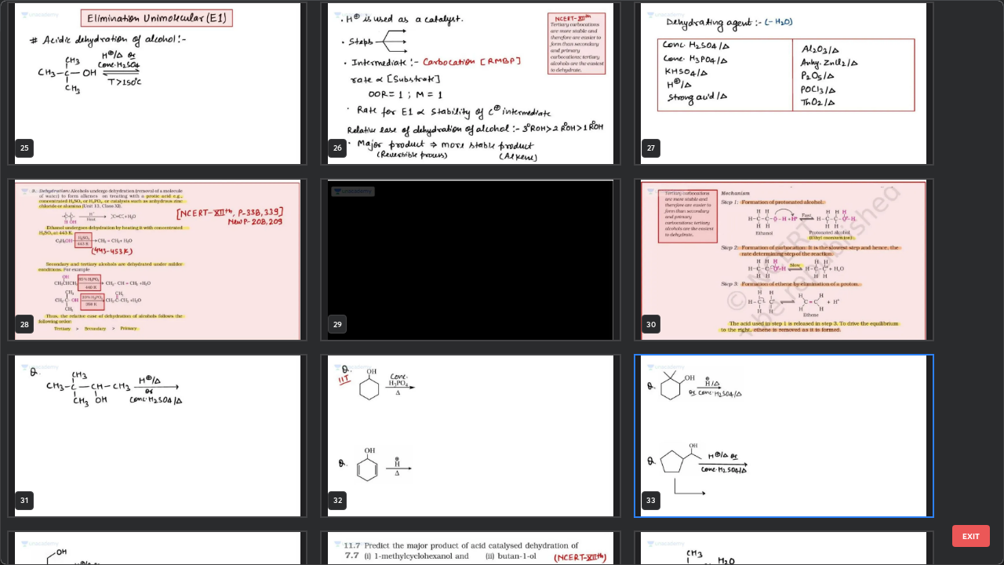
scroll to position [1431, 0]
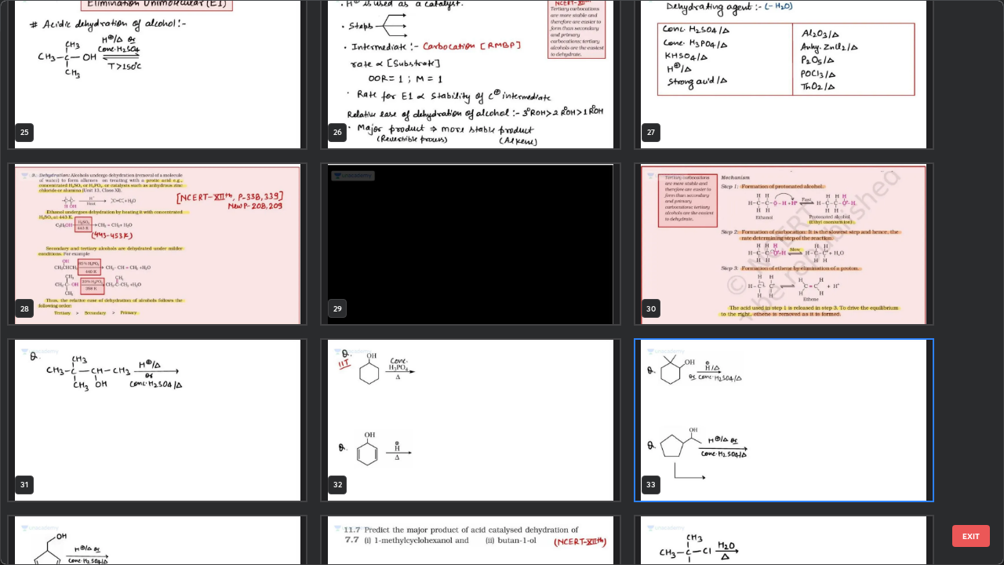
click at [822, 440] on img "grid" at bounding box center [783, 420] width 297 height 161
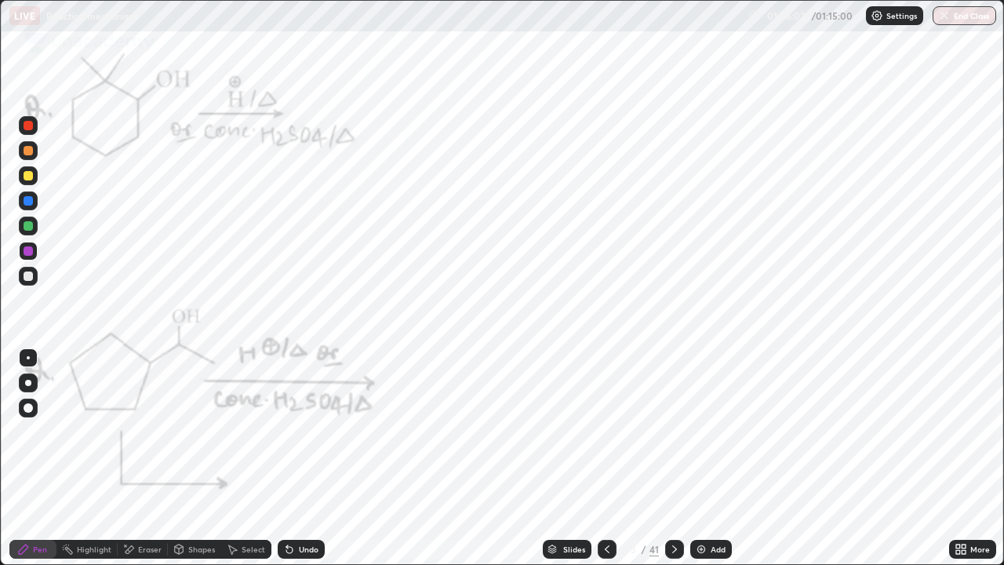
click at [674, 458] on icon at bounding box center [674, 549] width 5 height 8
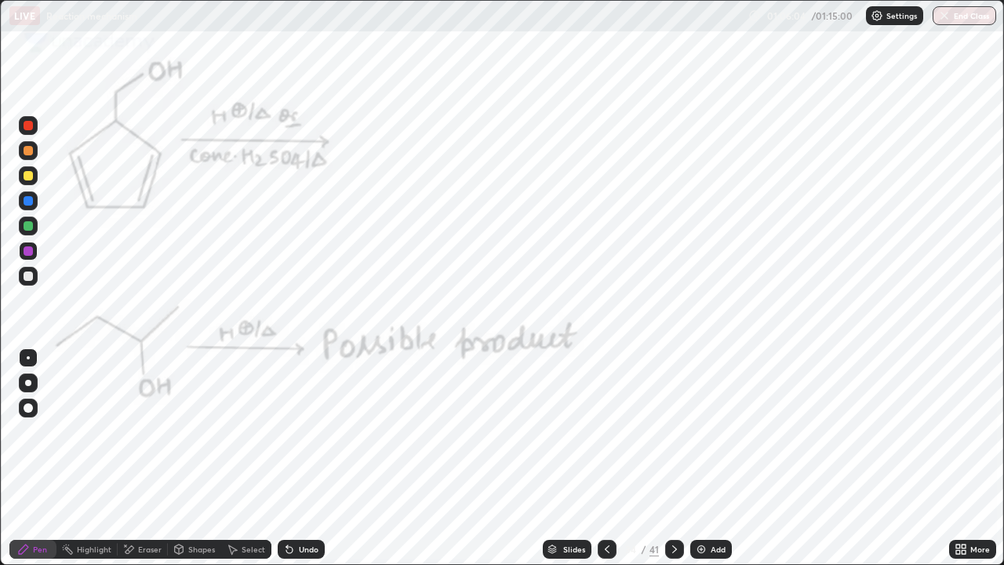
click at [28, 202] on div at bounding box center [28, 200] width 9 height 9
click at [29, 204] on div at bounding box center [28, 200] width 9 height 9
click at [29, 251] on div at bounding box center [28, 250] width 9 height 9
click at [156, 458] on div "Eraser" at bounding box center [150, 549] width 24 height 8
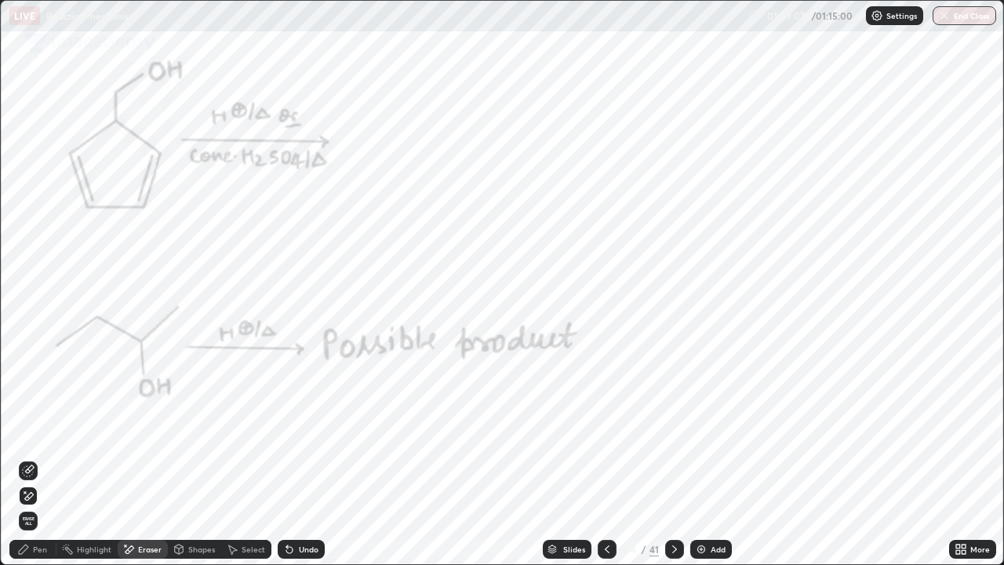
click at [33, 458] on div "Pen" at bounding box center [40, 549] width 14 height 8
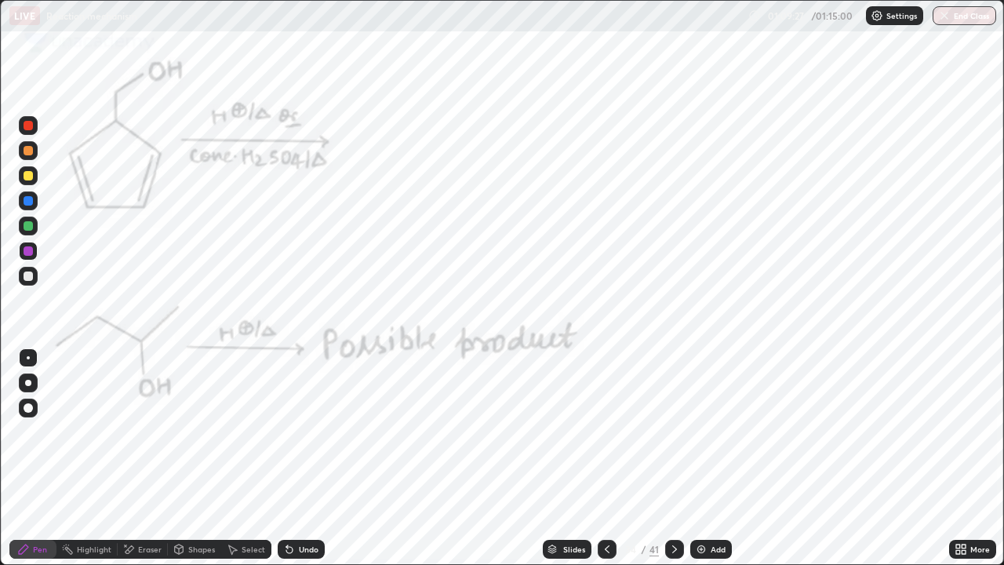
click at [307, 458] on div "Undo" at bounding box center [309, 549] width 20 height 8
click at [28, 277] on div at bounding box center [28, 275] width 9 height 9
click at [28, 253] on div at bounding box center [28, 250] width 9 height 9
click at [575, 458] on div "Slides" at bounding box center [574, 549] width 22 height 8
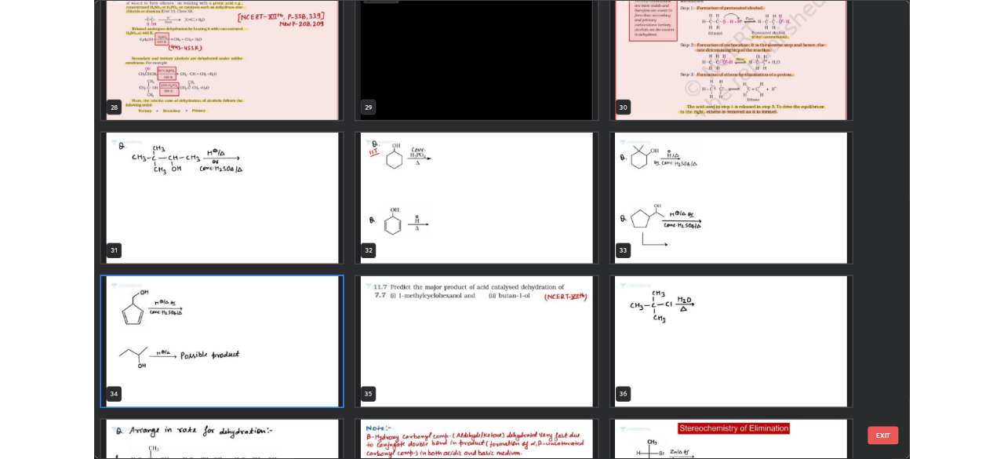
scroll to position [1606, 0]
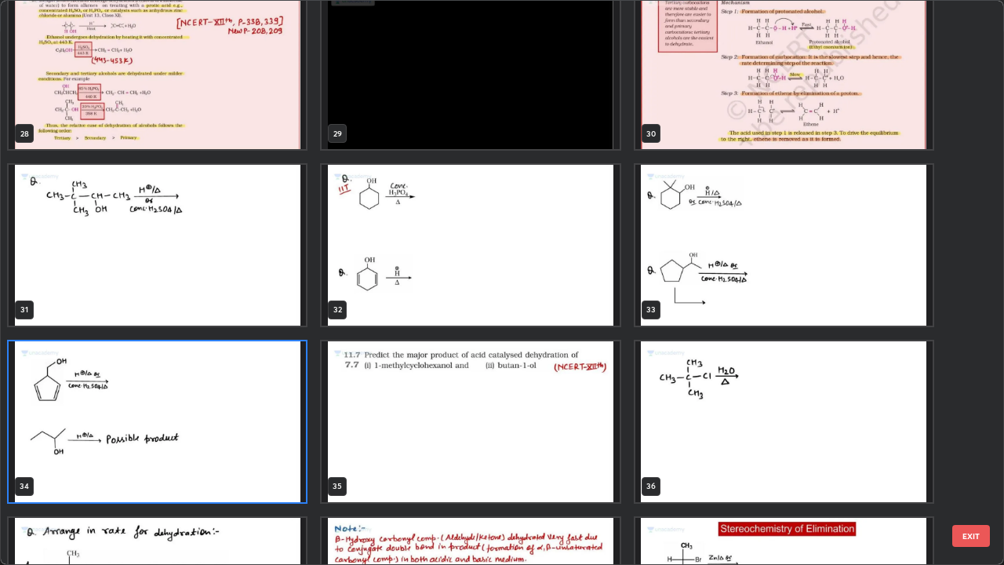
click at [263, 416] on img "grid" at bounding box center [157, 421] width 297 height 161
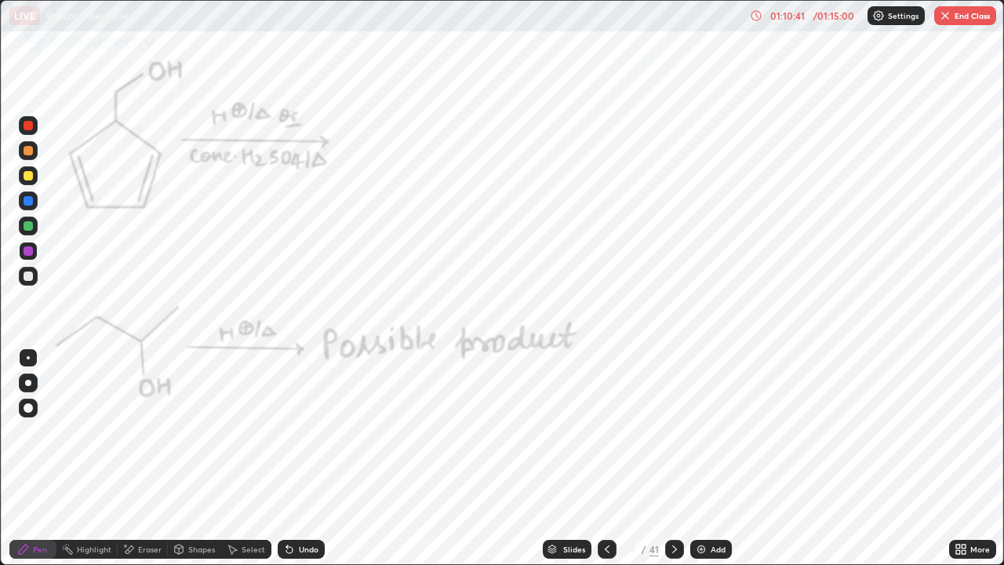
click at [258, 407] on img "grid" at bounding box center [157, 421] width 297 height 161
click at [671, 458] on div at bounding box center [674, 549] width 19 height 19
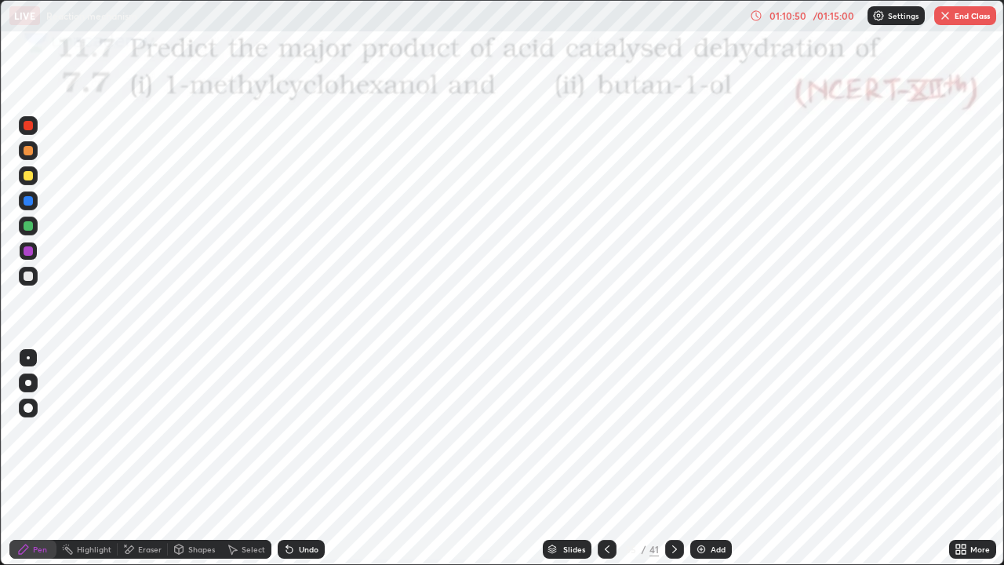
click at [32, 202] on div at bounding box center [28, 200] width 9 height 9
click at [302, 458] on div "Undo" at bounding box center [297, 548] width 53 height 31
click at [297, 458] on div "Undo" at bounding box center [301, 549] width 47 height 19
click at [303, 458] on div "Undo" at bounding box center [297, 548] width 53 height 31
click at [304, 458] on div "Undo" at bounding box center [297, 548] width 53 height 31
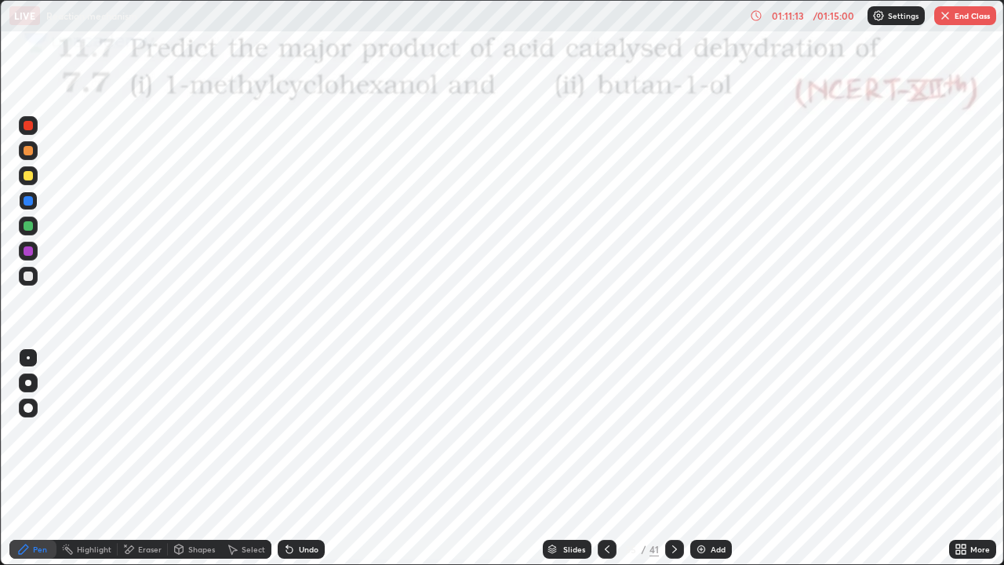
click at [311, 458] on div "Undo" at bounding box center [301, 549] width 47 height 19
click at [315, 458] on div "Undo" at bounding box center [301, 549] width 47 height 19
click at [316, 458] on div "Undo" at bounding box center [301, 549] width 47 height 19
click at [607, 458] on icon at bounding box center [607, 549] width 5 height 8
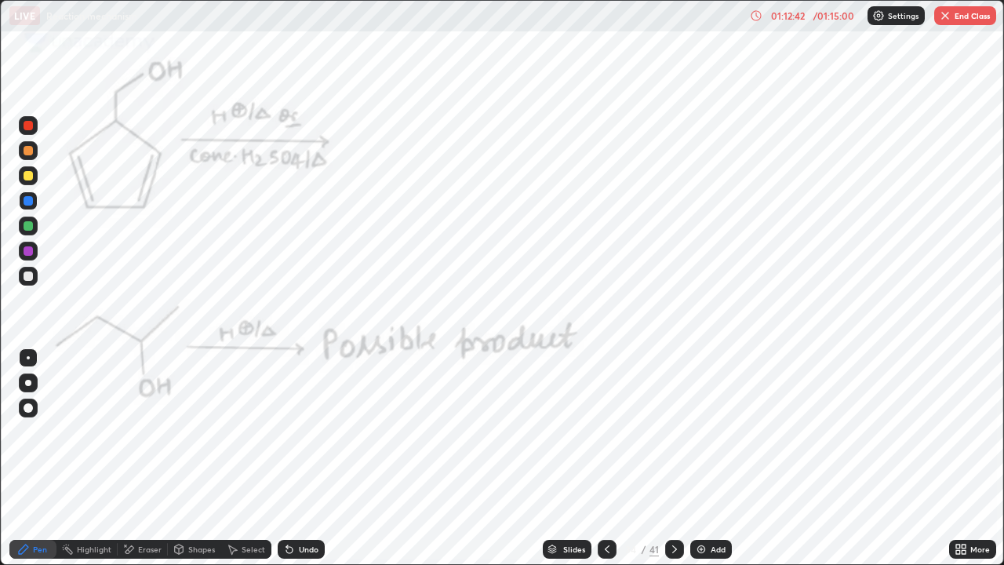
click at [675, 458] on div at bounding box center [674, 549] width 19 height 19
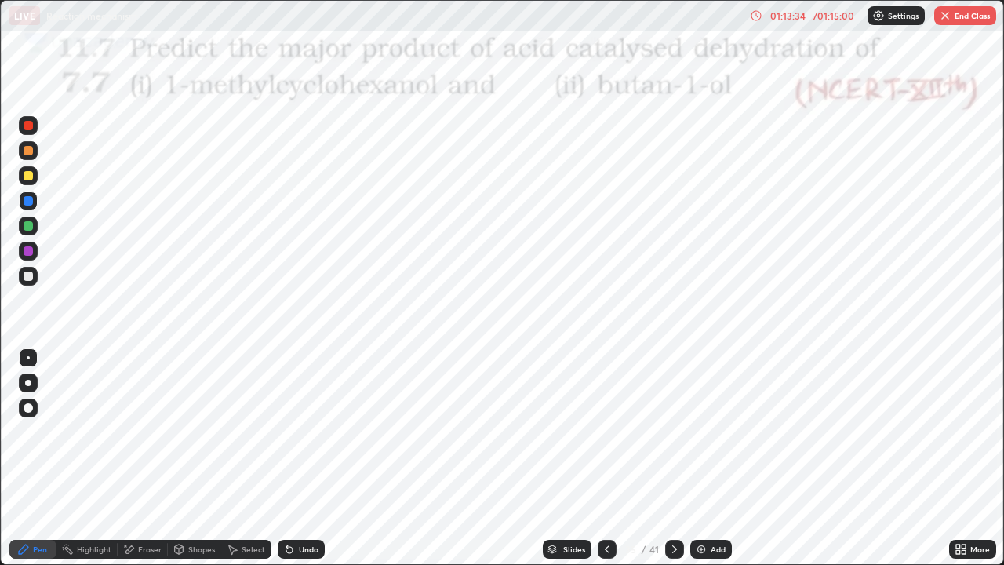
click at [672, 458] on icon at bounding box center [674, 549] width 13 height 13
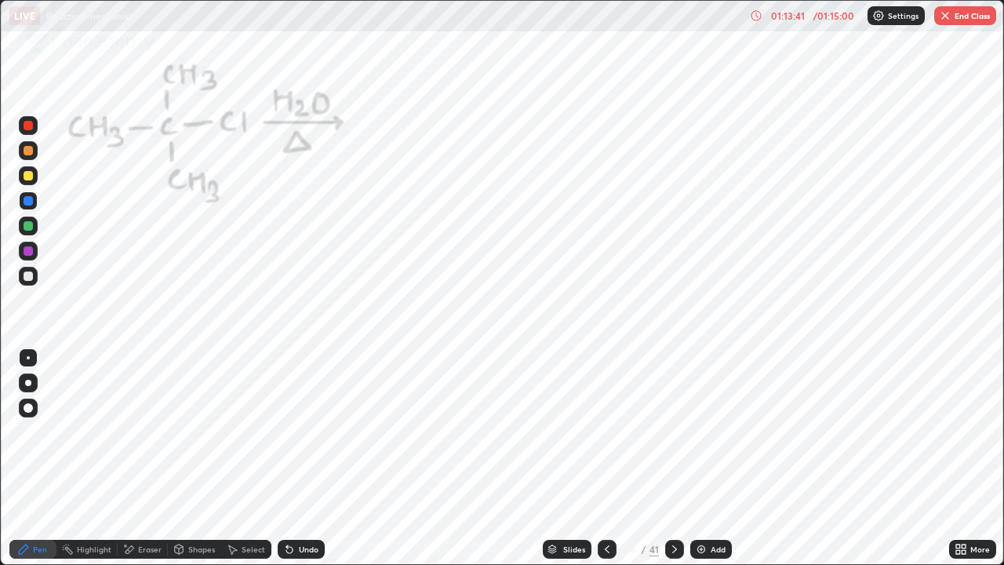
click at [605, 458] on div at bounding box center [607, 548] width 19 height 31
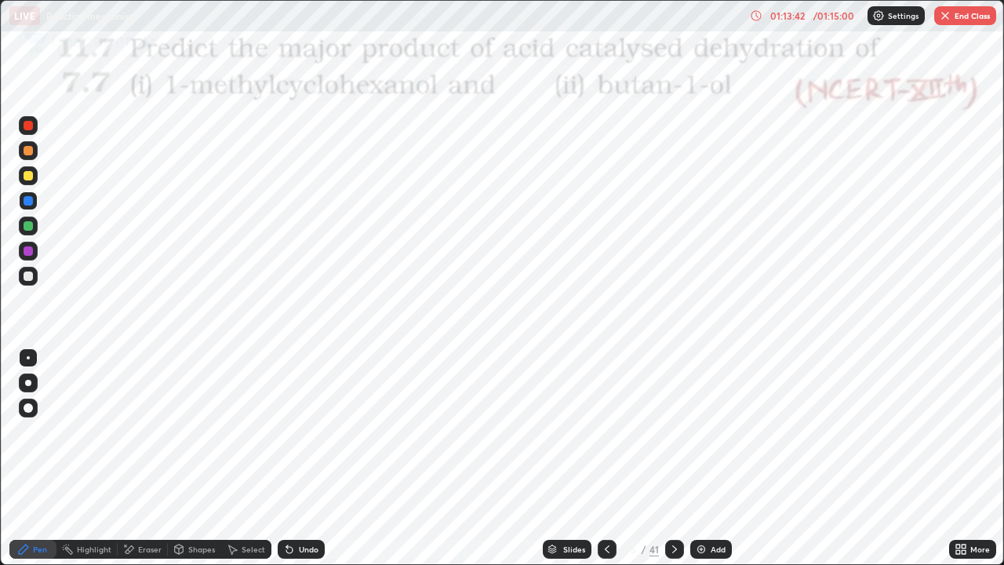
click at [666, 458] on div at bounding box center [674, 549] width 19 height 19
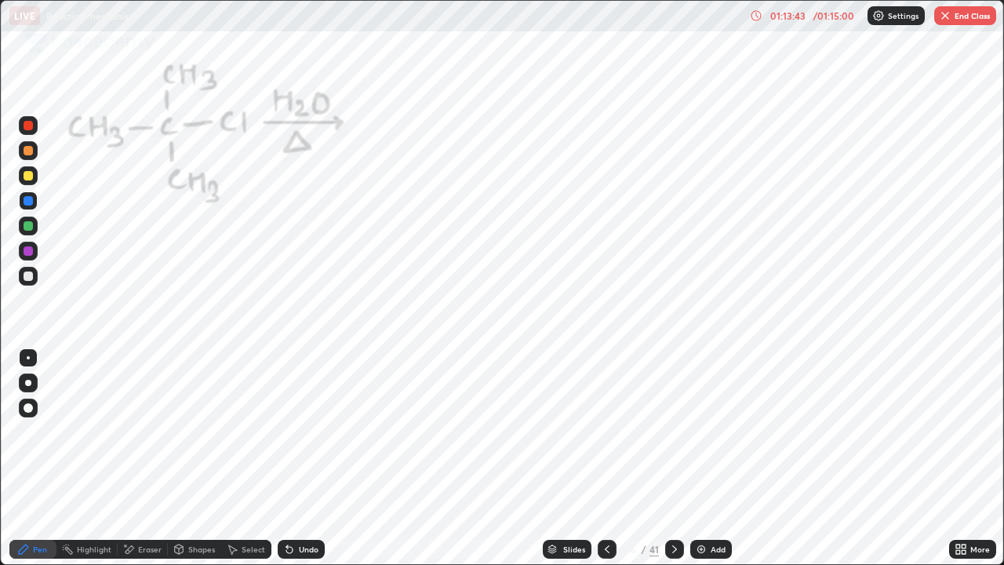
click at [957, 23] on button "End Class" at bounding box center [965, 15] width 62 height 19
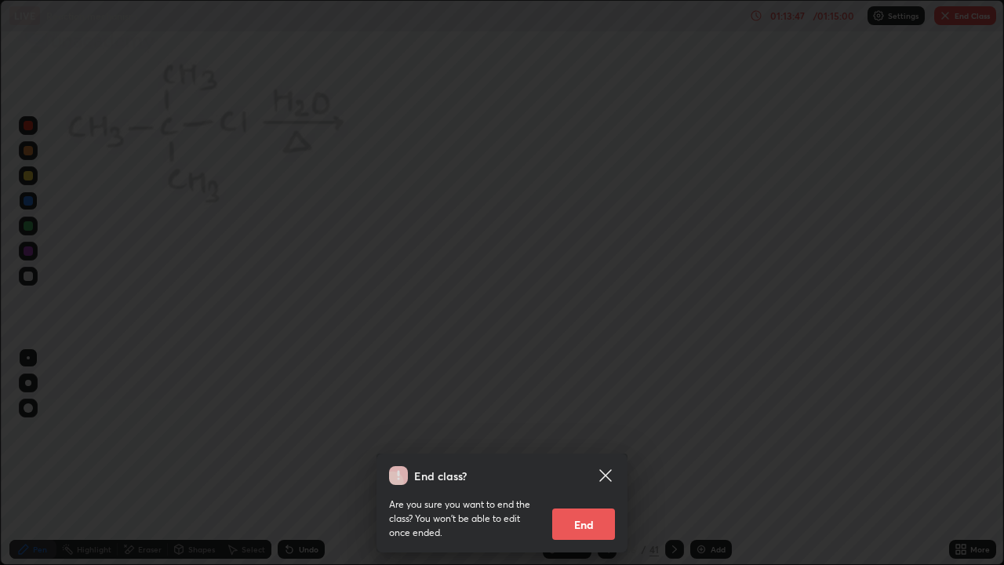
click at [582, 458] on button "End" at bounding box center [583, 523] width 63 height 31
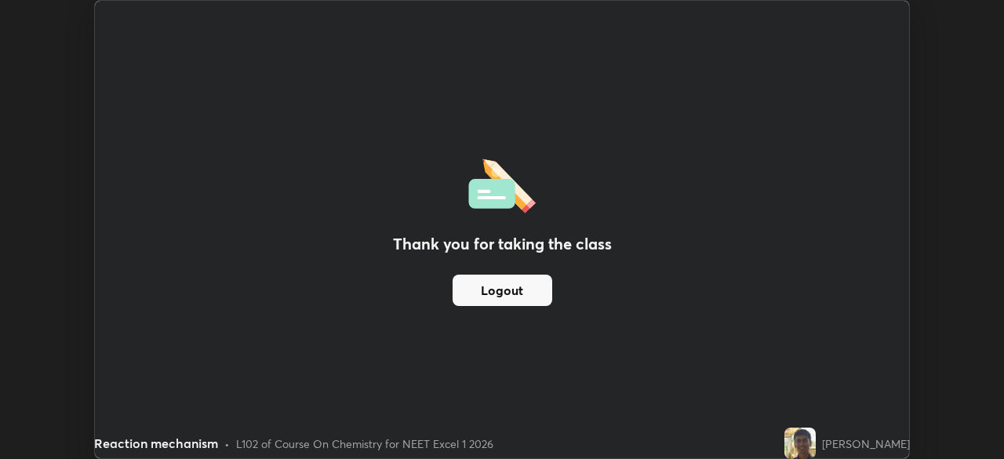
scroll to position [77979, 77434]
